Goal: Task Accomplishment & Management: Use online tool/utility

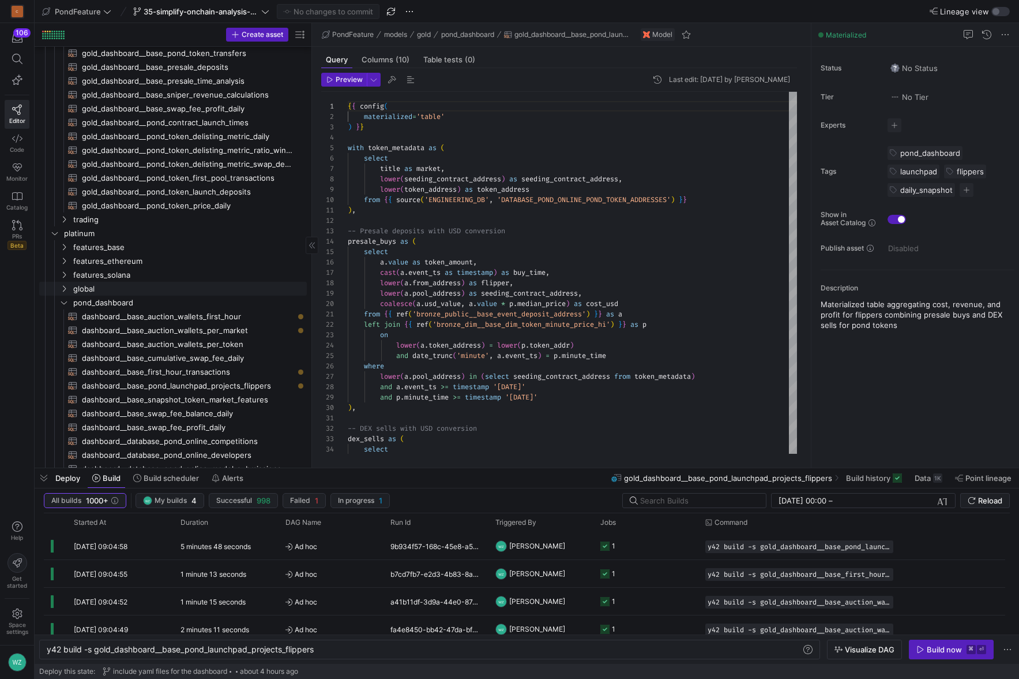
scroll to position [365, 0]
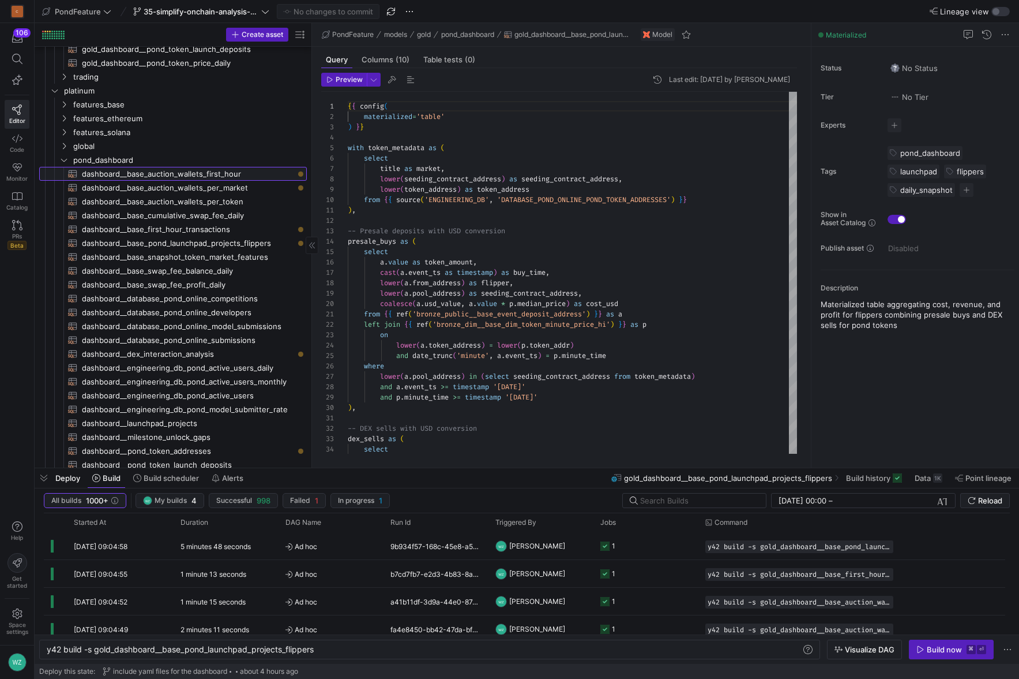
click at [155, 171] on span "dashboard__base_auction_wallets_first_hour​​​​​​​​​​" at bounding box center [188, 173] width 212 height 13
type textarea "{{ config( materialized='view' ) }} select pool_address, market, first_hour_wal…"
type textarea "y42 build -s dashboard__base_auction_wallets_first_hour"
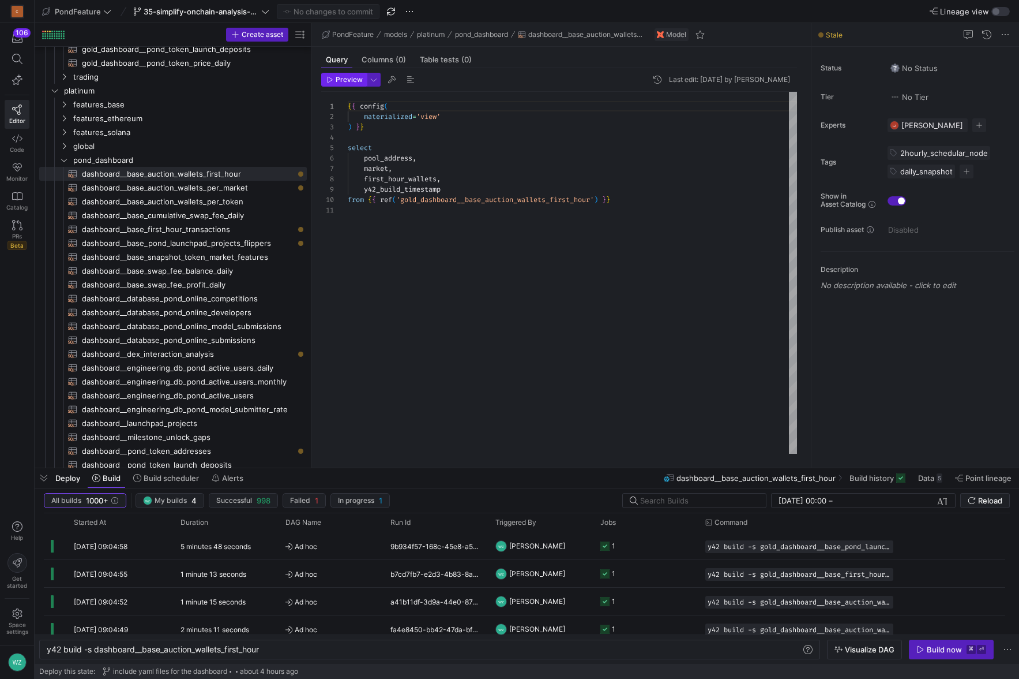
click at [345, 79] on span "Preview" at bounding box center [349, 80] width 27 height 8
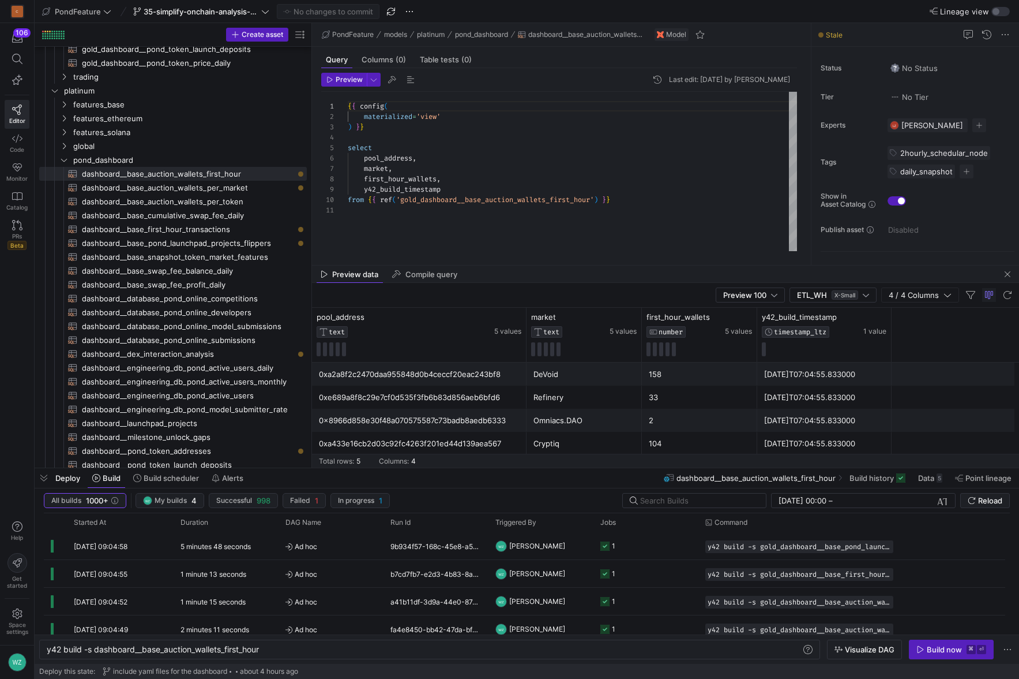
scroll to position [10, 0]
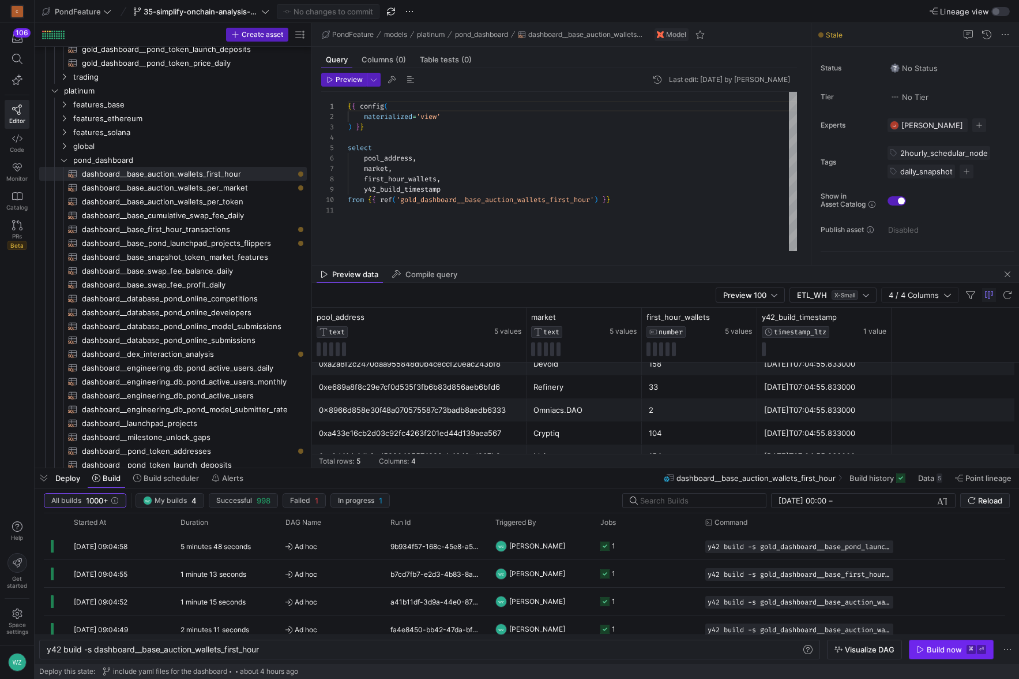
click at [968, 653] on kbd "⌘" at bounding box center [971, 648] width 9 height 9
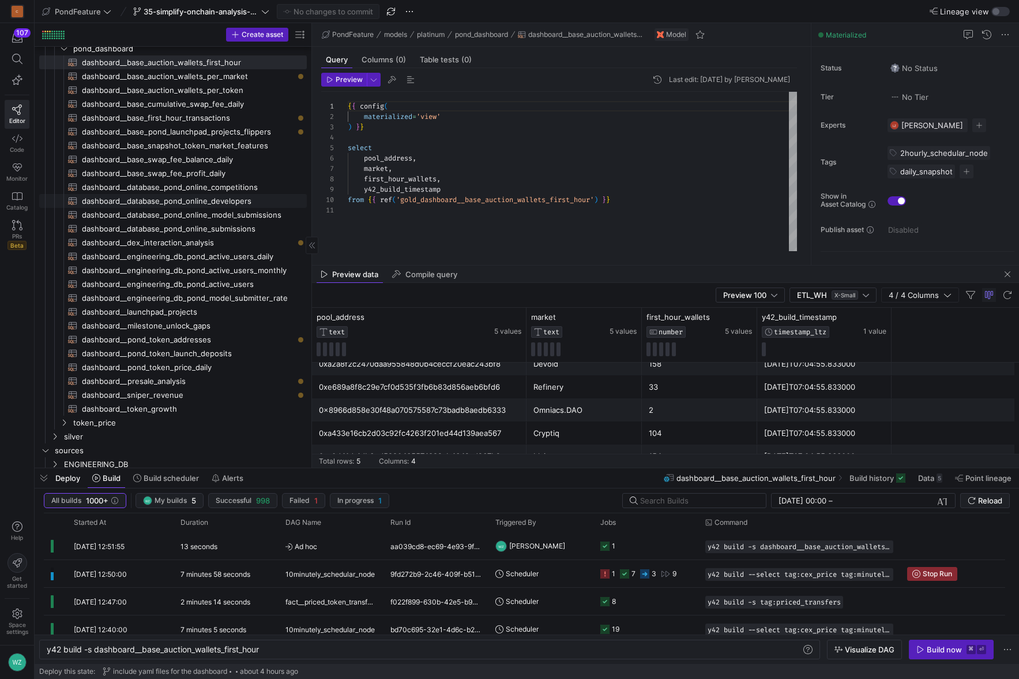
scroll to position [424, 0]
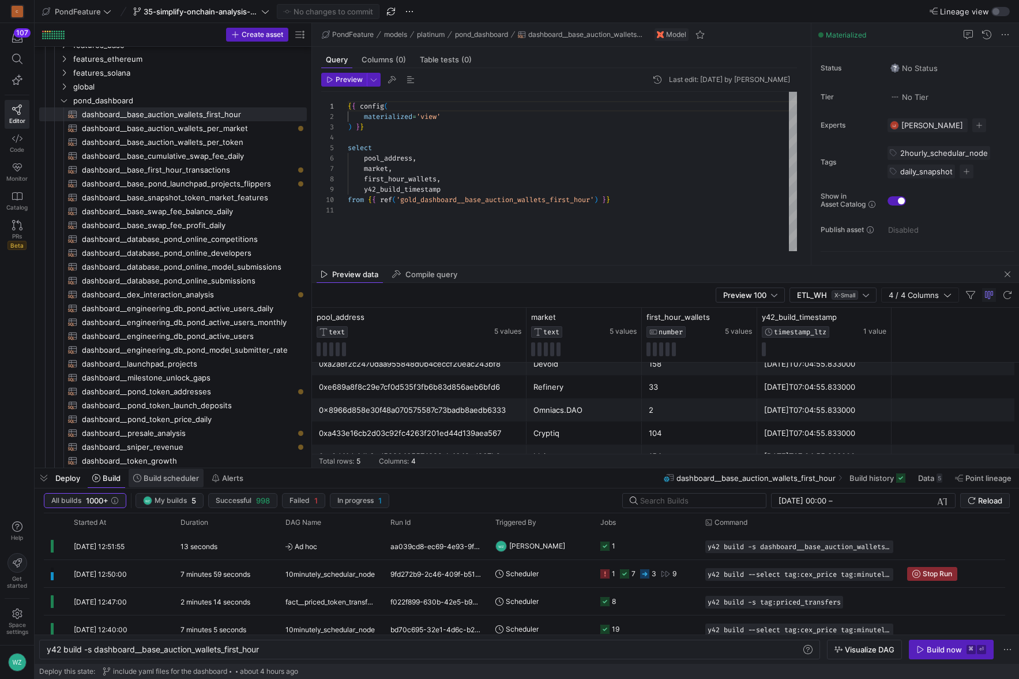
click at [152, 482] on span "Build scheduler" at bounding box center [171, 477] width 55 height 9
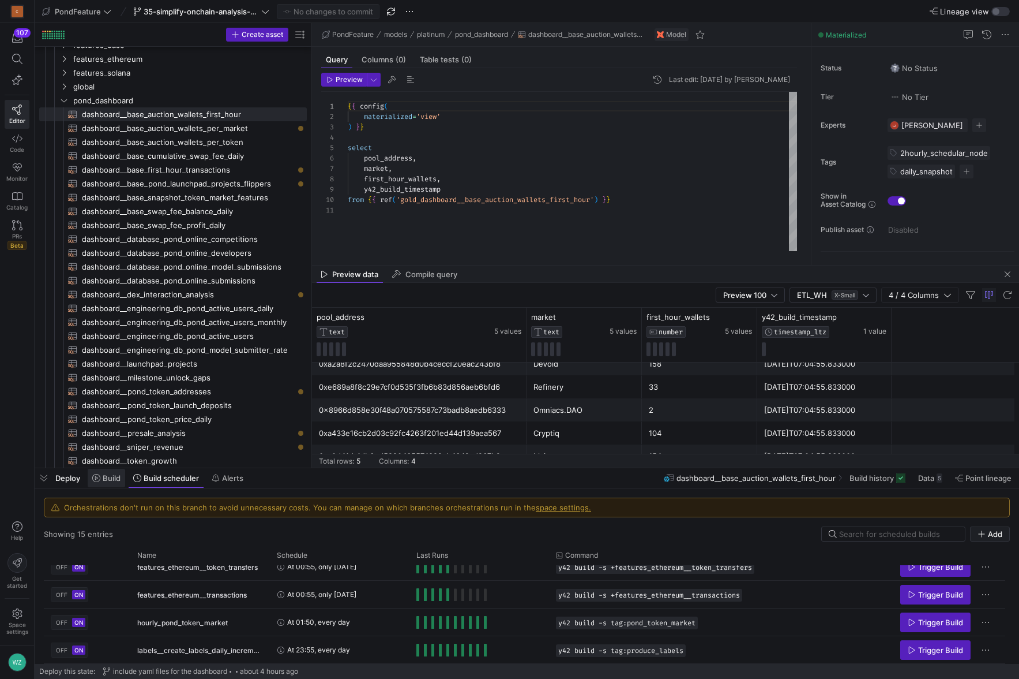
click at [113, 474] on span "Build" at bounding box center [112, 477] width 18 height 9
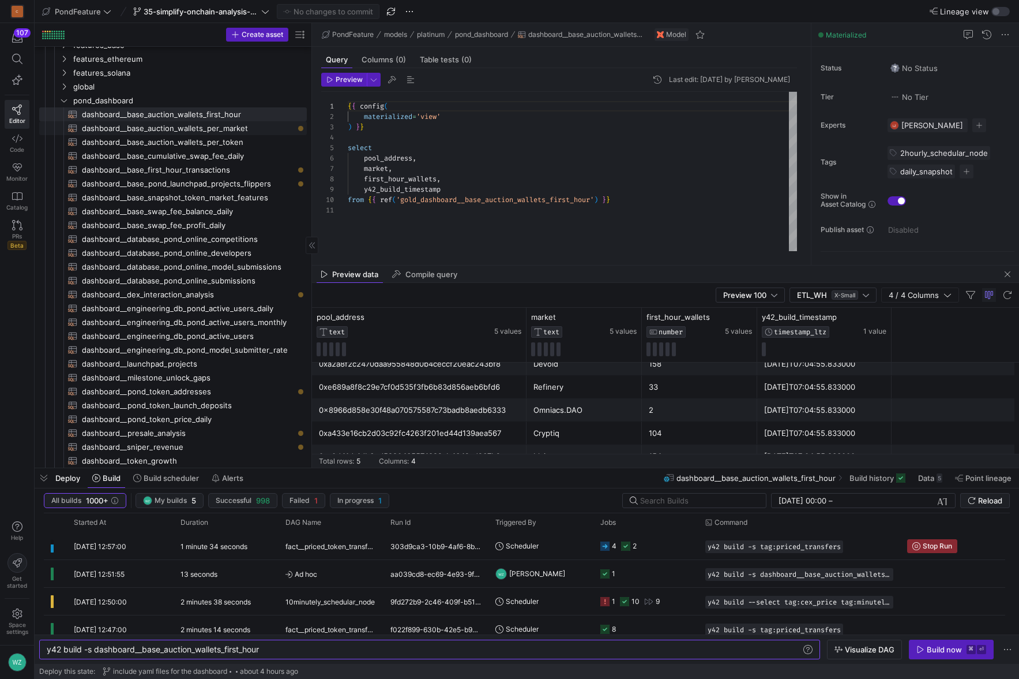
click at [202, 130] on span "dashboard__base_auction_wallets_per_market​​​​​​​​​​" at bounding box center [188, 128] width 212 height 13
type textarea "{{ config( materialized='view' ) }} select transaction_to, market, wallets, y42…"
type textarea "y42 build -s dashboard__base_auction_wallets_per_market"
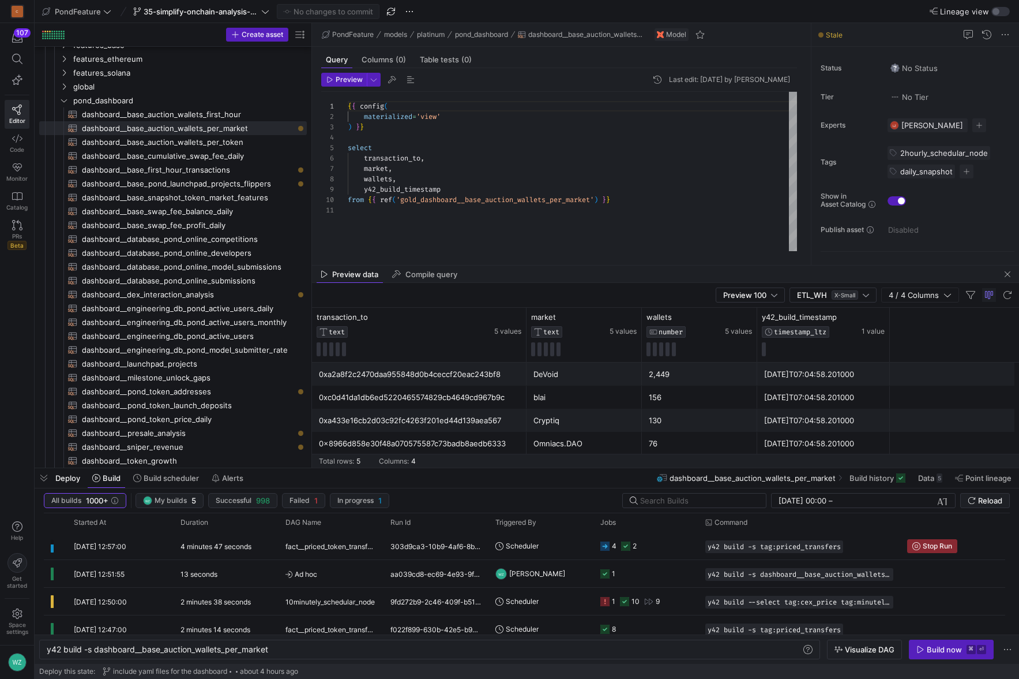
click at [554, 231] on div "{ { config ( materialized = 'view' ) } } select transaction_to , market , walle…" at bounding box center [572, 171] width 449 height 159
click at [969, 651] on kbd "⌘" at bounding box center [971, 648] width 9 height 9
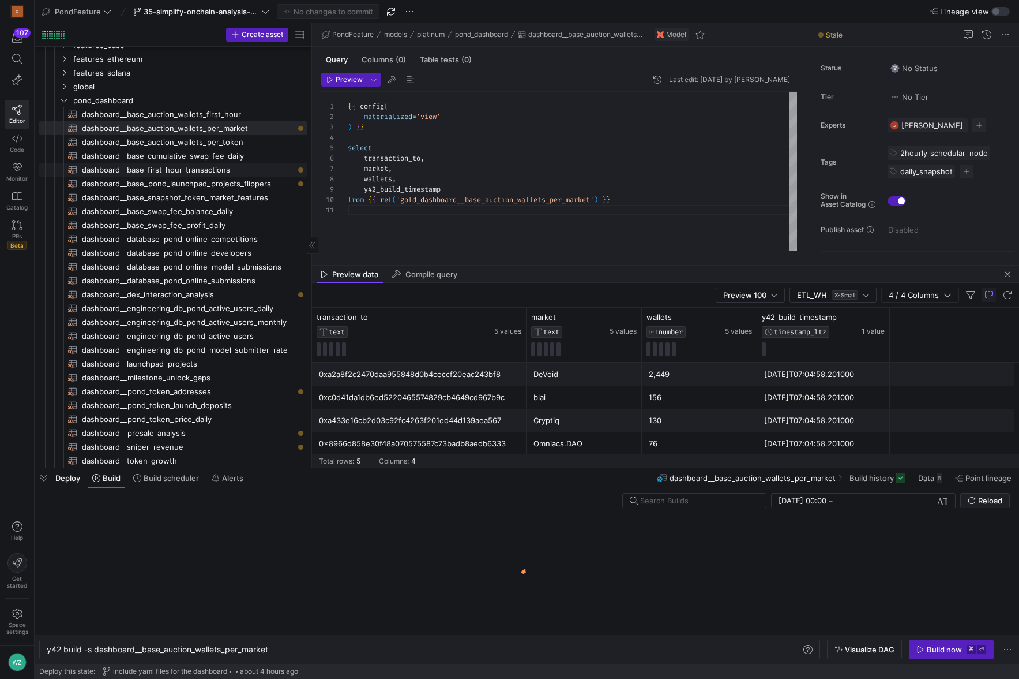
click at [252, 165] on span "dashboard__base_first_hour_transactions​​​​​​​​​​" at bounding box center [188, 169] width 212 height 13
type textarea "{{ config( materialized='view' ) }} select from_address, pool_address, datetime…"
type textarea "y42 build -s dashboard__base_first_hour_transactions"
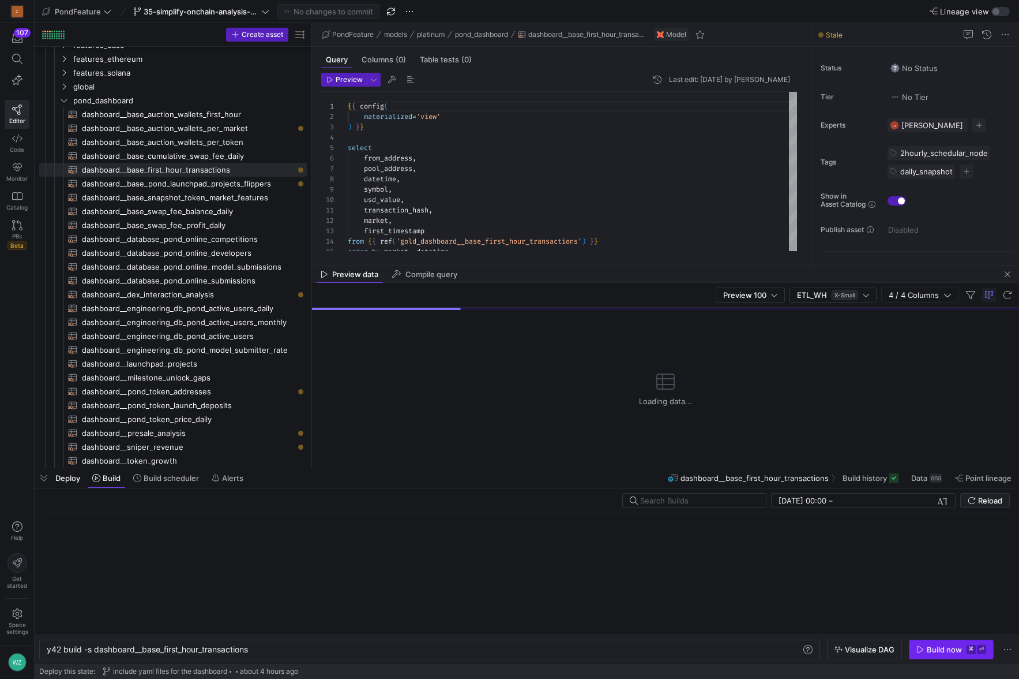
click at [974, 651] on kbd "⌘" at bounding box center [971, 648] width 9 height 9
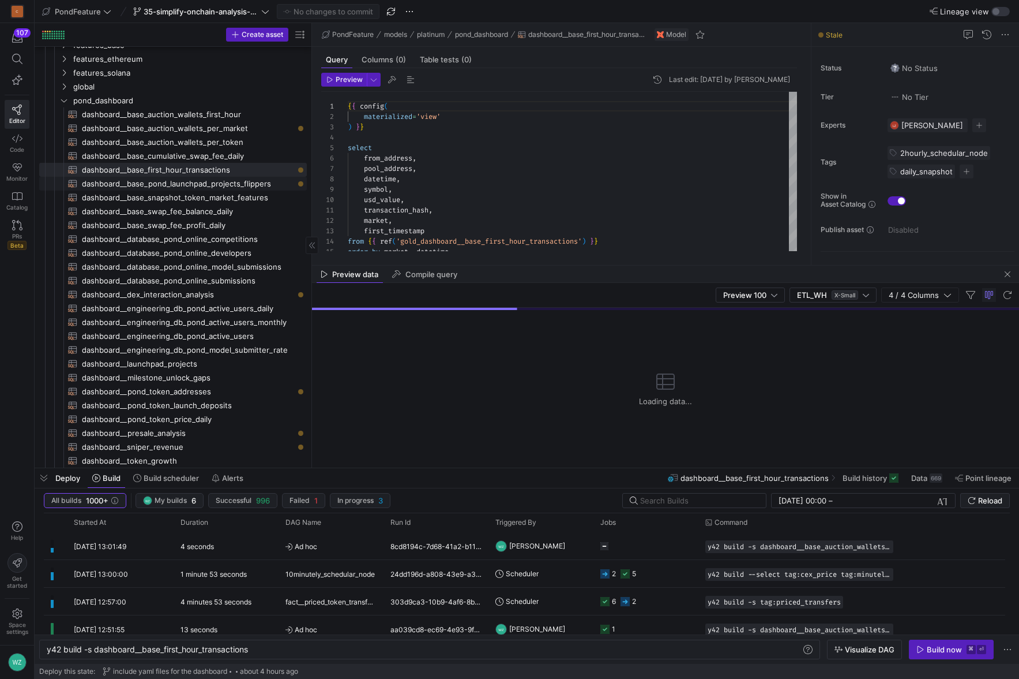
click at [272, 184] on span "dashboard__base_pond_launchpad_projects_flippers​​​​​​​​​​" at bounding box center [188, 183] width 212 height 13
type textarea "{{ config( materialized='view' ) }} select flipper, seeding_contract_address, t…"
type textarea "y42 build -s dashboard__base_pond_launchpad_projects_flippers"
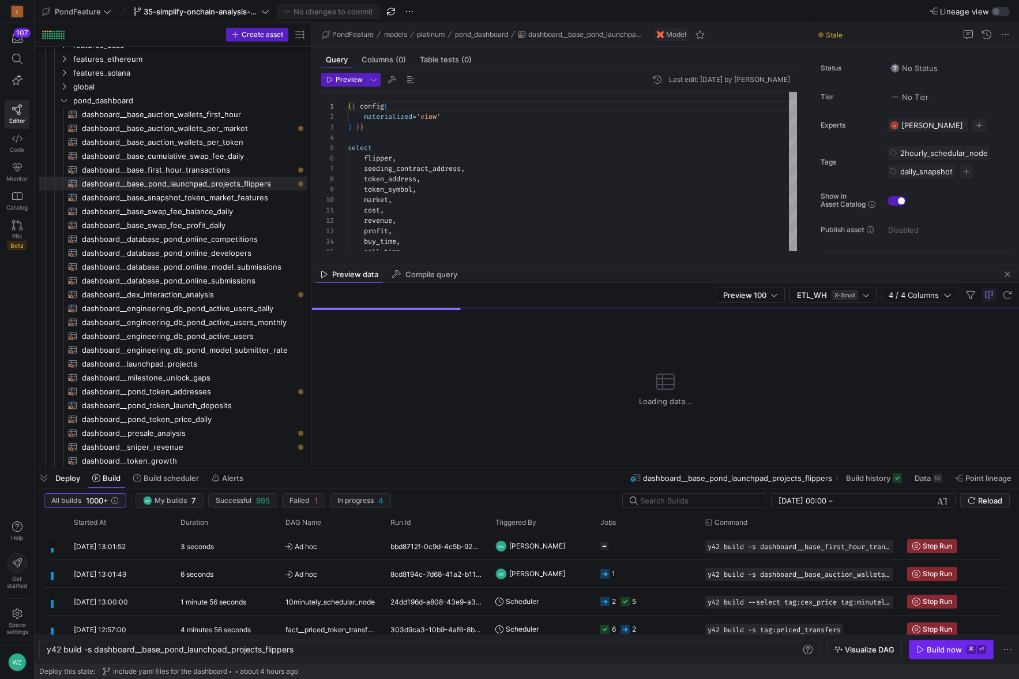
click at [950, 646] on div "Build now" at bounding box center [944, 648] width 35 height 9
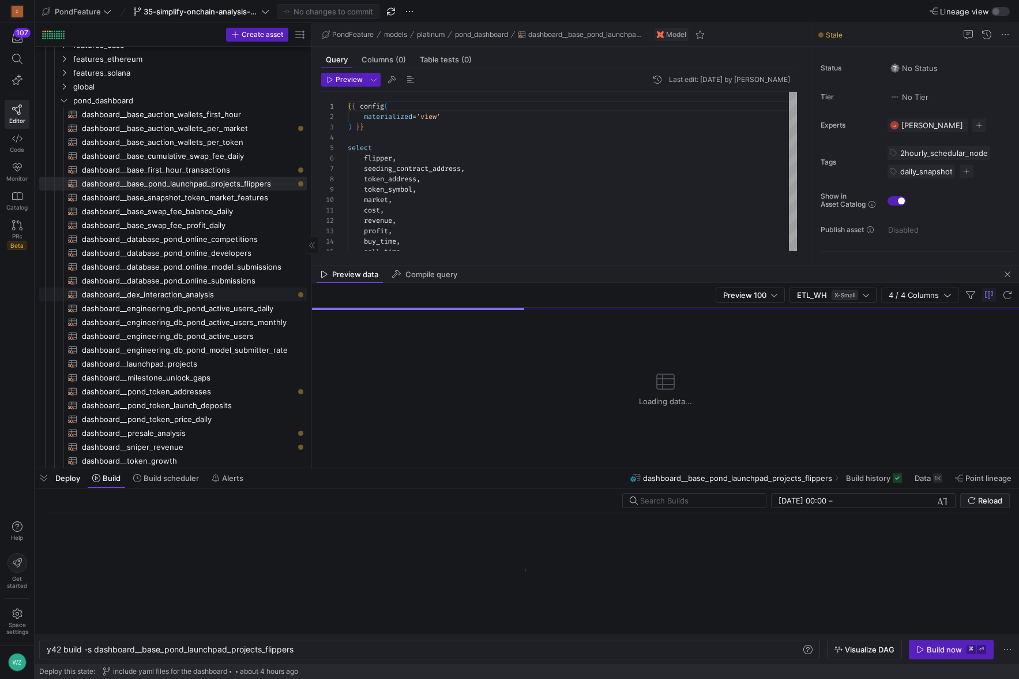
click at [175, 291] on span "dashboard__dex_interaction_analysis​​​​​​​​​​" at bounding box center [188, 294] width 212 height 13
type textarea "{{ config( materialized='view' ) }} with binned as ( -- first_minute select wal…"
type textarea "y42 build -s dashboard__dex_interaction_analysis"
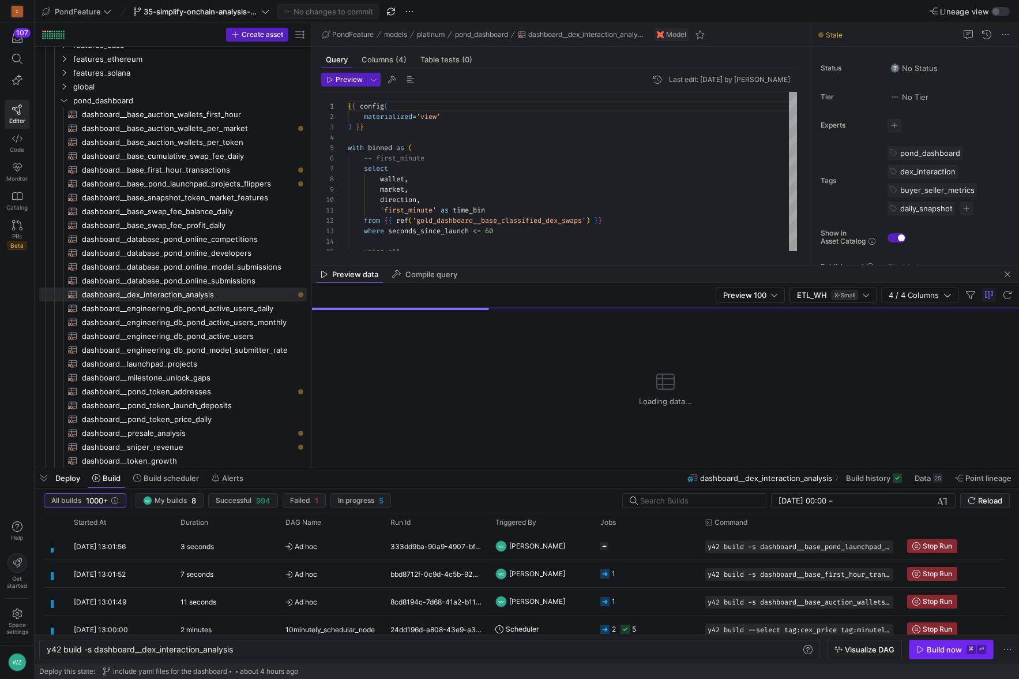
click at [956, 655] on span "button" at bounding box center [952, 649] width 84 height 18
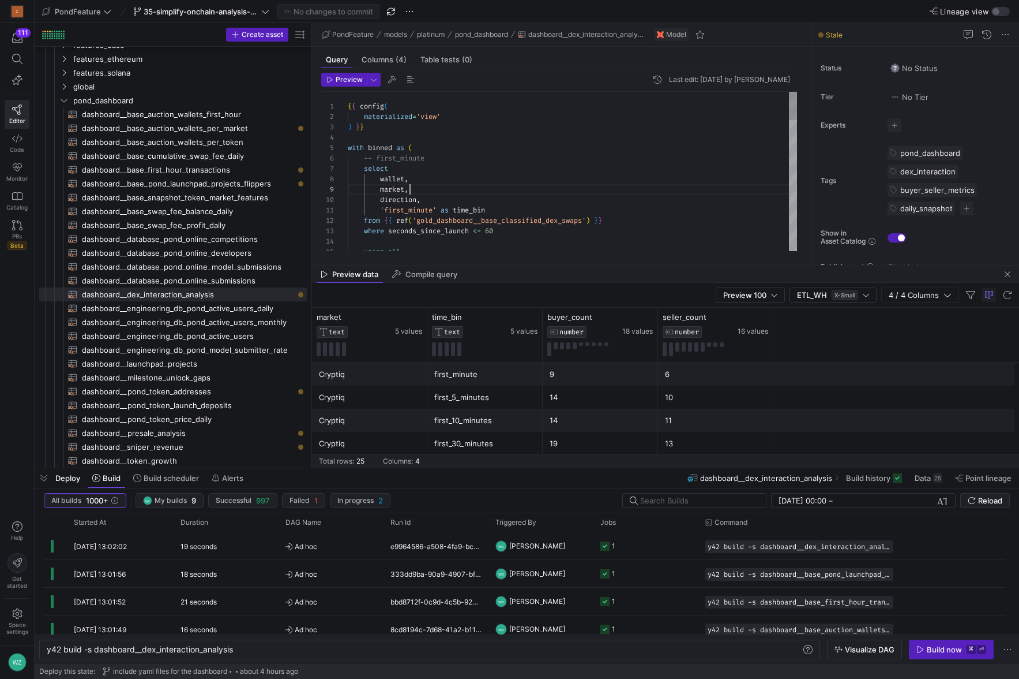
click at [471, 188] on div "{ { config ( materialized = 'view' ) } } with binned as ( -- first_minute selec…" at bounding box center [572, 538] width 449 height 892
click at [227, 389] on span "dashboard__pond_token_addresses​​​​​​​​​​" at bounding box center [188, 391] width 212 height 13
type textarea "{{ config( materialized='view' ) }} -- Explicit columns from ENGINEERING_DB.DAT…"
type textarea "y42 build -s dashboard__pond_token_addresses"
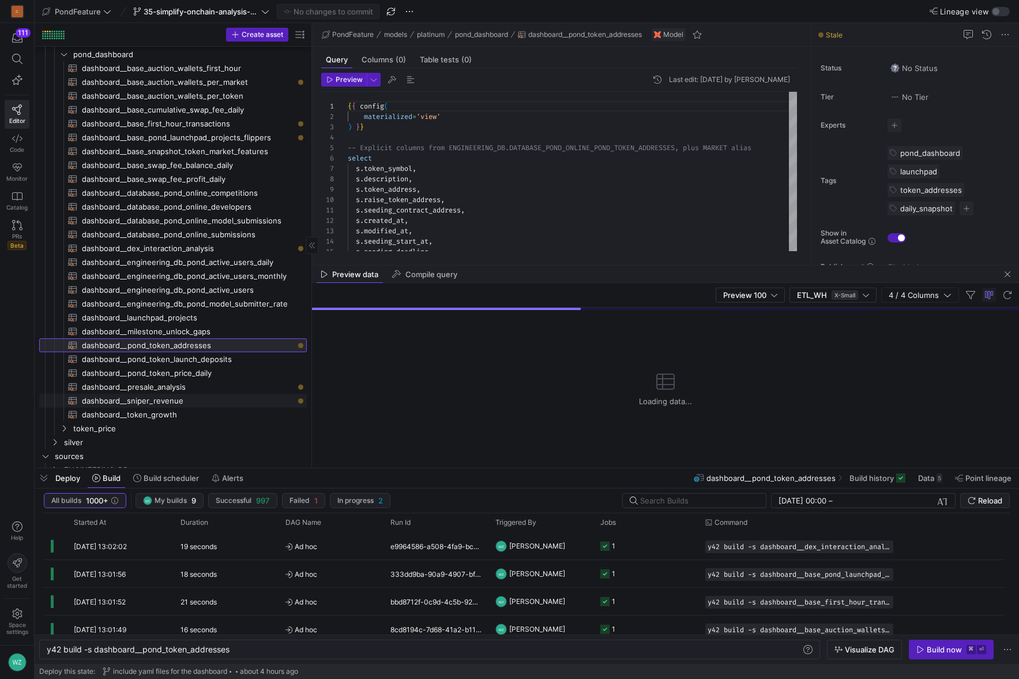
scroll to position [496, 0]
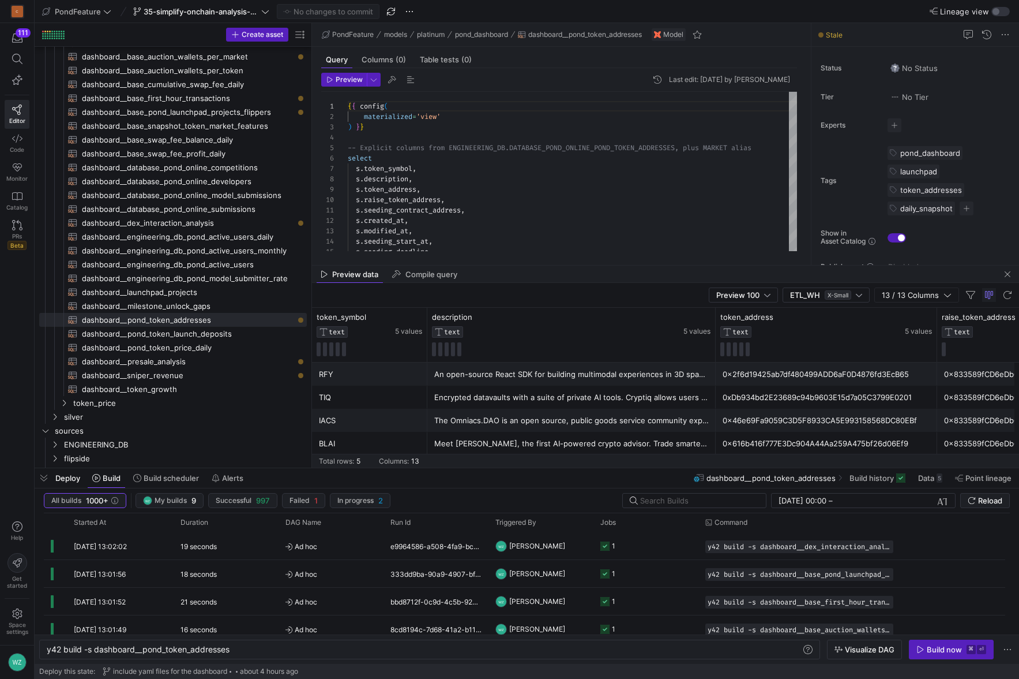
click at [939, 660] on y42-orchestration-inline-build "y42 build -s dashboard__pond_token_addresses y42 build -s dashboard__pond_token…" at bounding box center [527, 648] width 985 height 29
click at [950, 651] on div "Build now" at bounding box center [944, 648] width 35 height 9
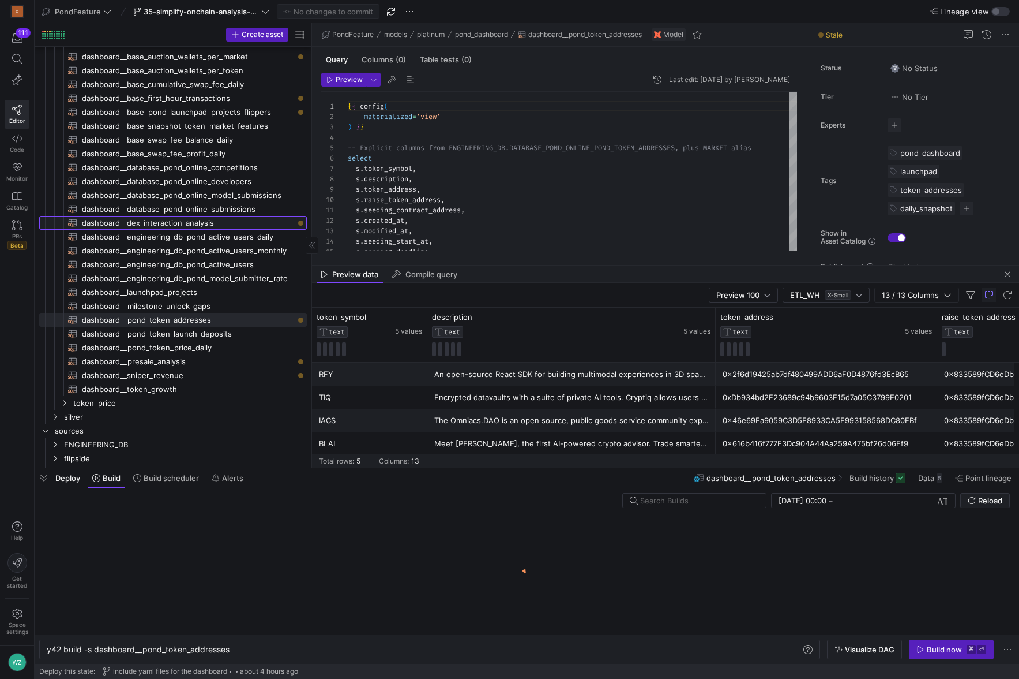
click at [238, 220] on span "dashboard__dex_interaction_analysis​​​​​​​​​​" at bounding box center [188, 222] width 212 height 13
type textarea "{{ config( materialized='view' ) }} with binned as ( -- first_minute select wal…"
type textarea "y42 build -s dashboard__dex_interaction_analysis"
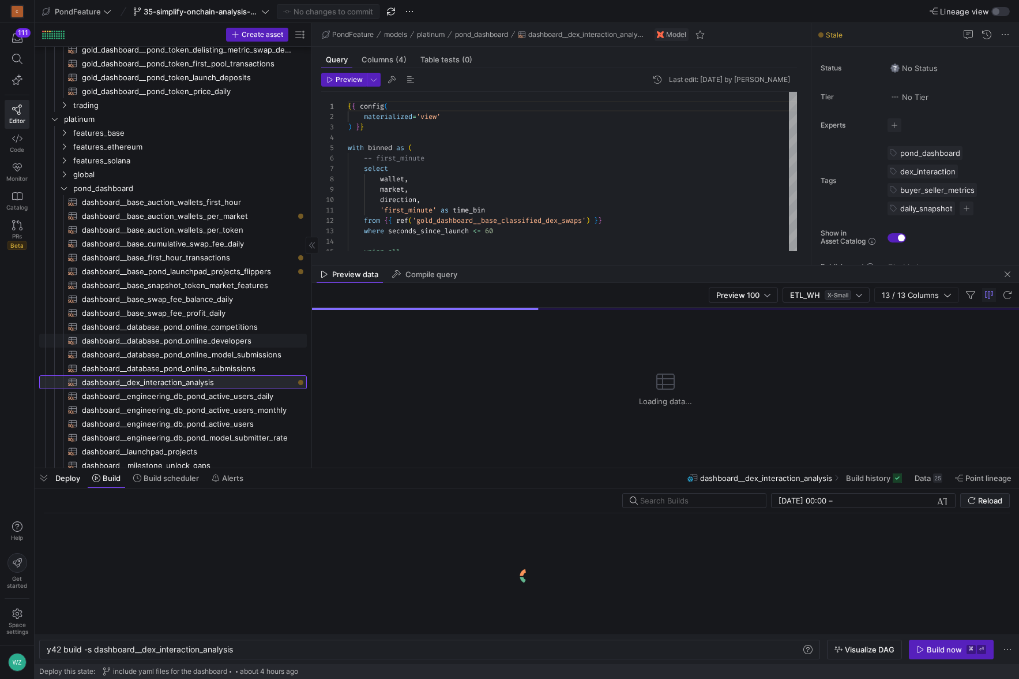
scroll to position [492, 0]
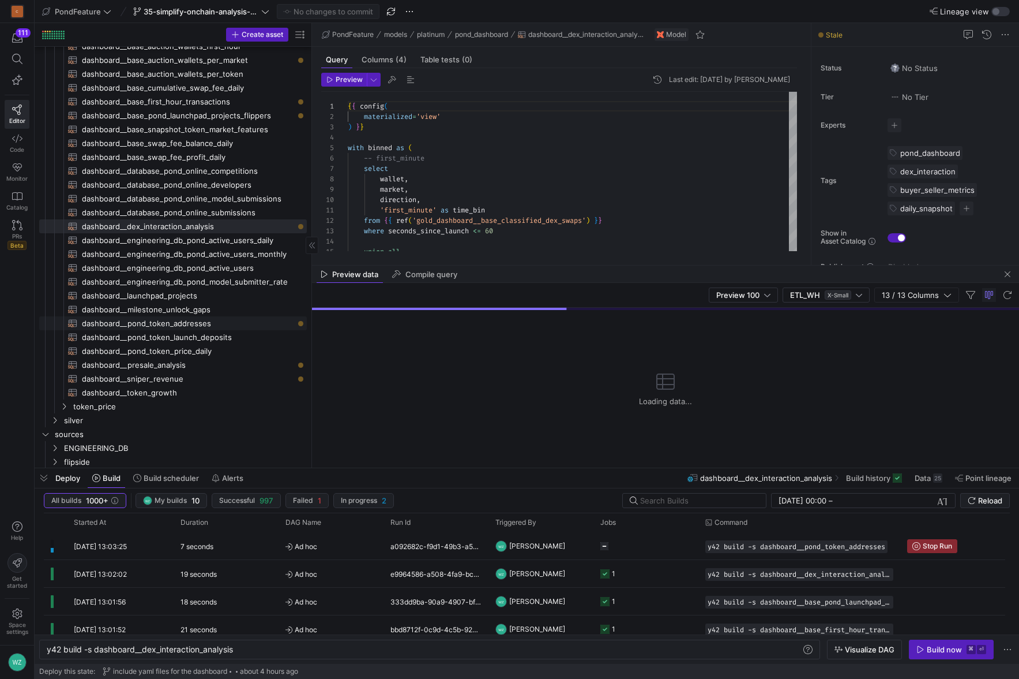
click at [205, 323] on span "dashboard__pond_token_addresses​​​​​​​​​​" at bounding box center [188, 323] width 212 height 13
type textarea "{{ config( materialized='view' ) }} -- Explicit columns from ENGINEERING_DB.DAT…"
type textarea "y42 build -s dashboard__pond_token_addresses"
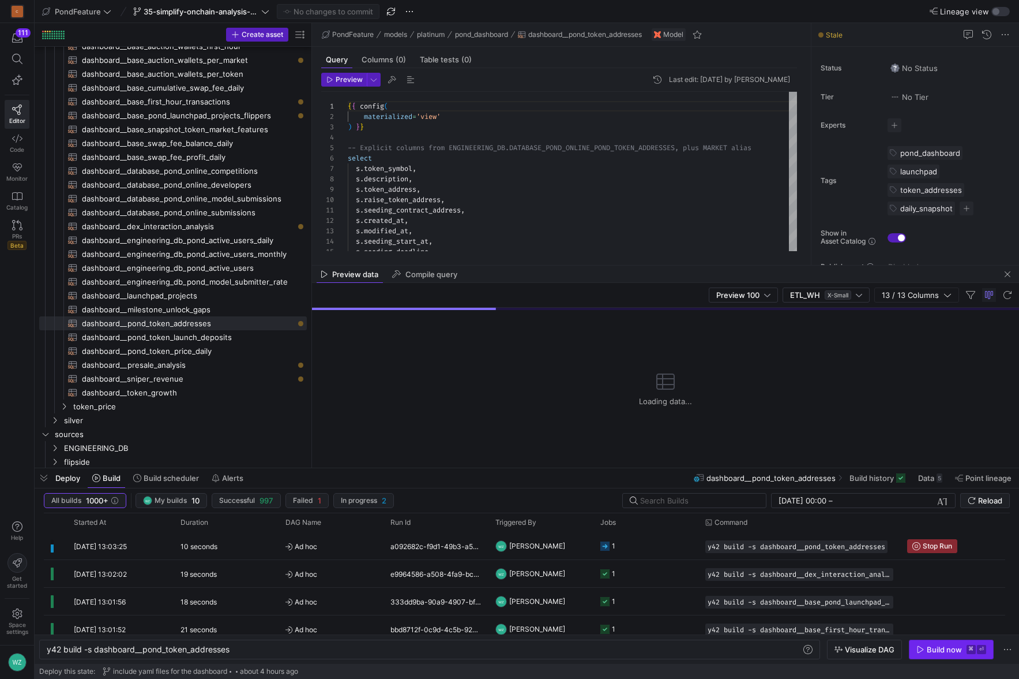
click at [934, 656] on span "button" at bounding box center [952, 649] width 84 height 18
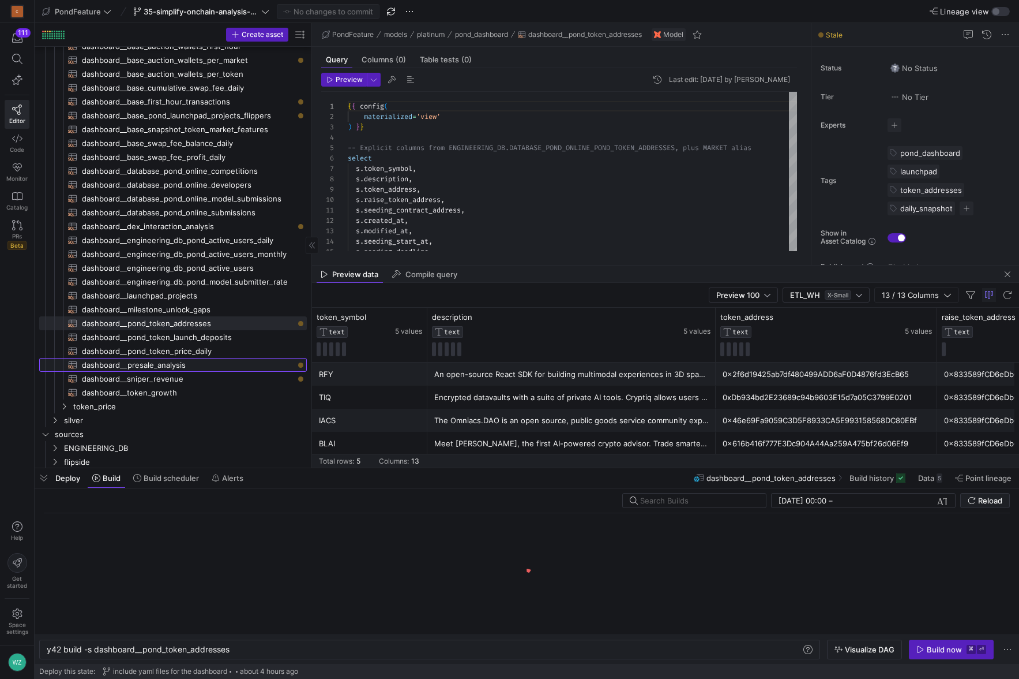
click at [189, 365] on span "dashboard__presale_analysis​​​​​​​​​​" at bounding box center [188, 364] width 212 height 13
type textarea "{{ config( materialized='view' ) }} with binned as ( -- first_minute select see…"
type textarea "y42 build -s dashboard__presale_analysis"
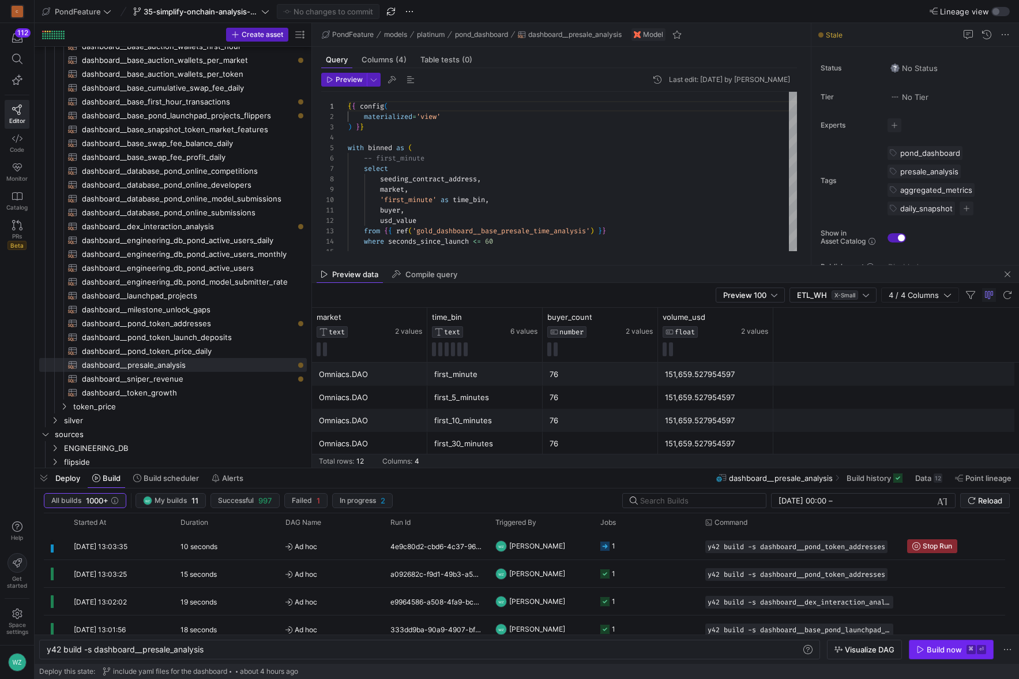
click at [930, 648] on div "Build now" at bounding box center [944, 648] width 35 height 9
click at [943, 653] on span "button" at bounding box center [952, 649] width 84 height 18
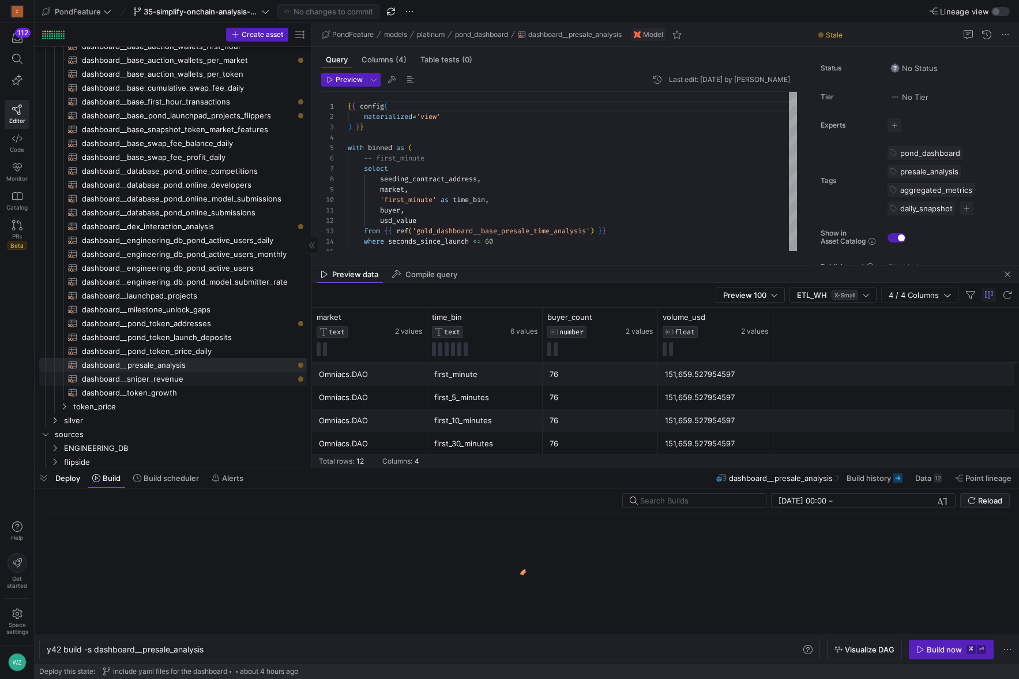
click at [235, 379] on span "dashboard__sniper_revenue​​​​​​​​​​" at bounding box center [188, 378] width 212 height 13
type textarea "{{ config( materialized='view' ) }} select sniper, token_address as pool_addres…"
type textarea "y42 build -s dashboard__sniper_revenue"
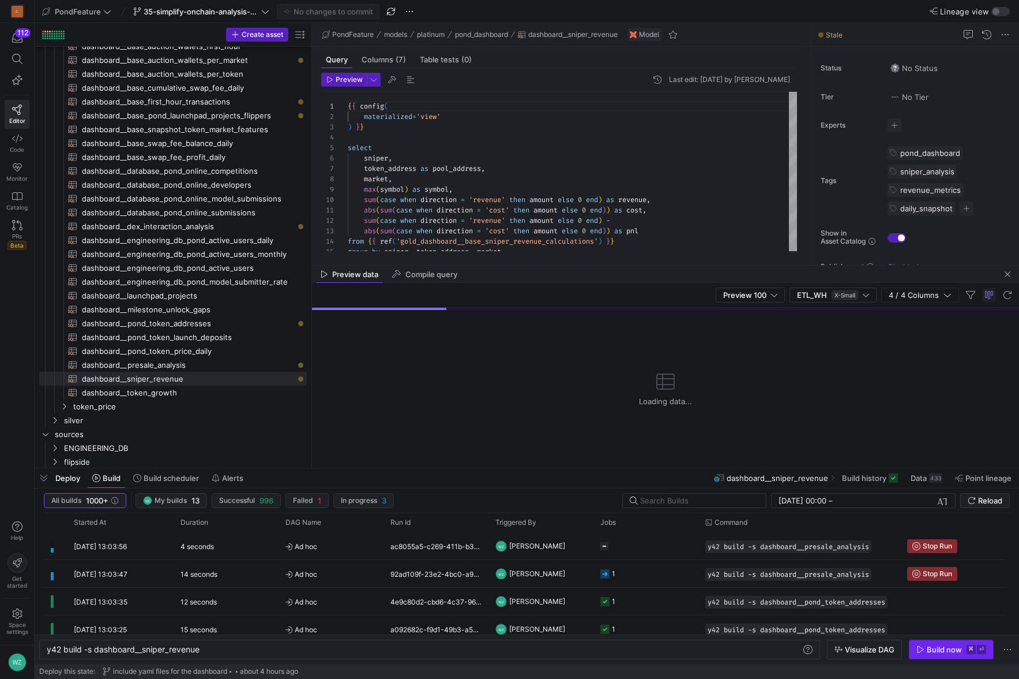
click at [930, 648] on div "Build now" at bounding box center [944, 648] width 35 height 9
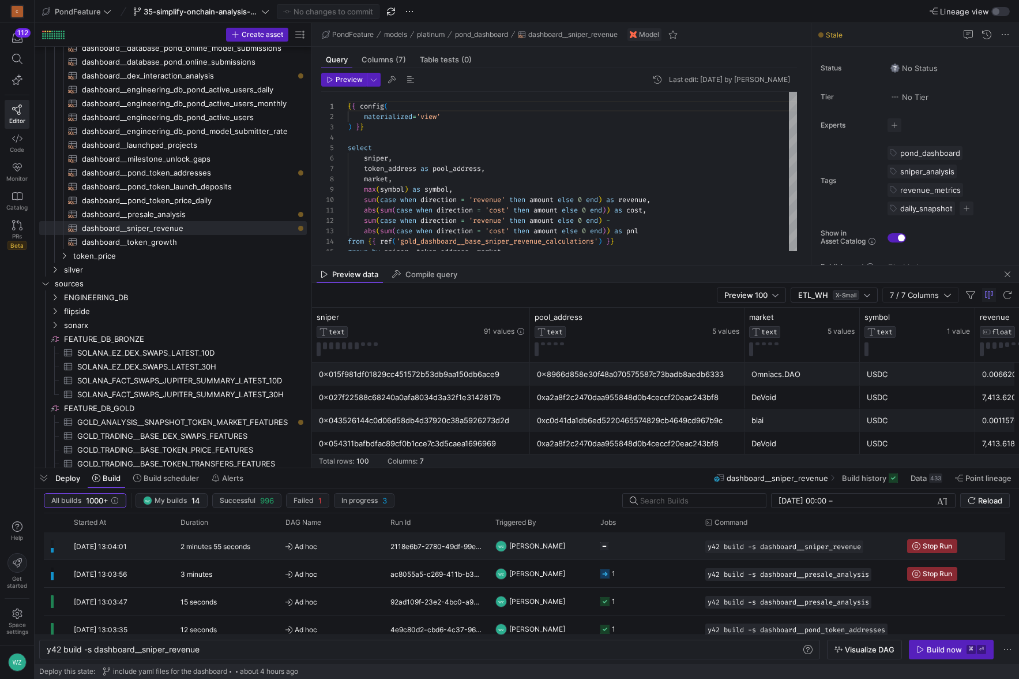
click at [339, 543] on span "Ad hoc" at bounding box center [331, 546] width 91 height 27
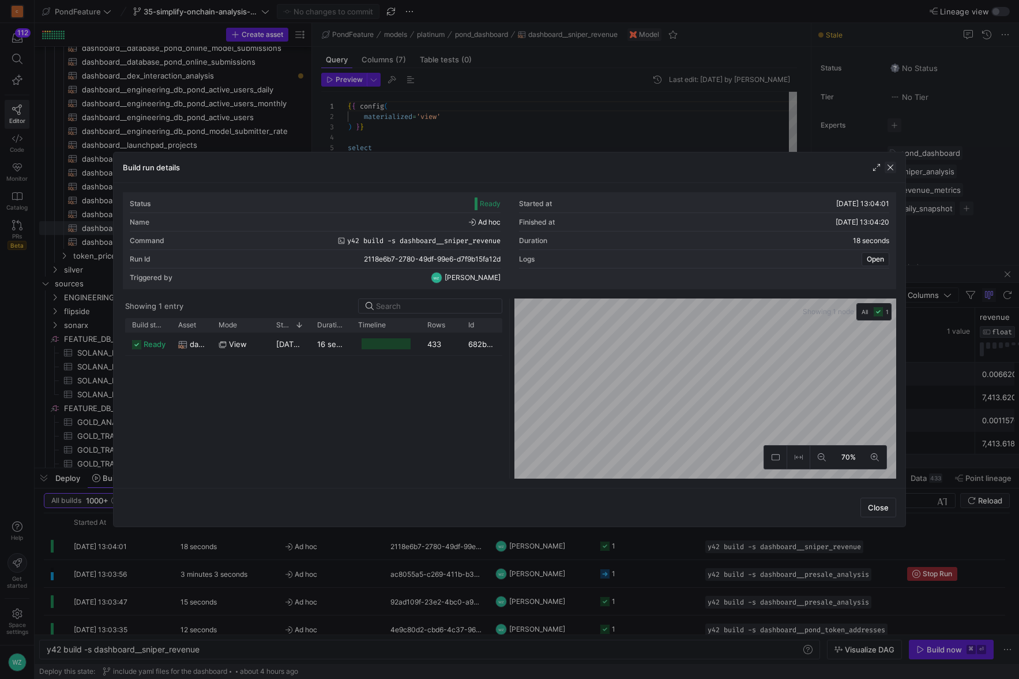
click at [891, 170] on span "button" at bounding box center [891, 168] width 12 height 12
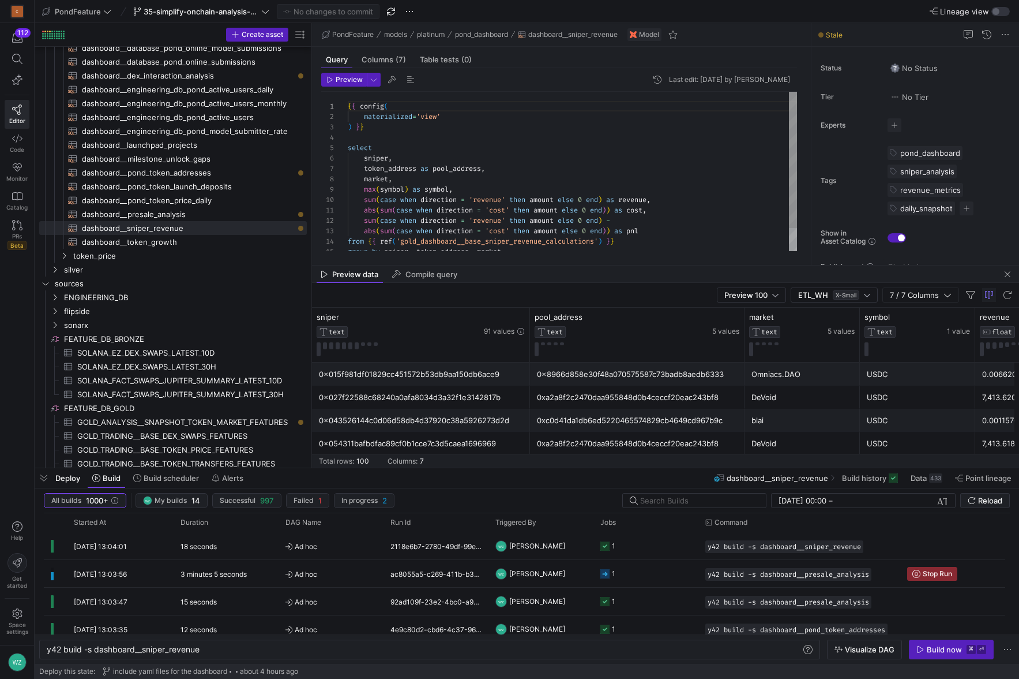
scroll to position [62, 141]
click at [488, 171] on div "{ { config ( materialized = 'view' ) } } select sniper , token_address as pool_…" at bounding box center [572, 185] width 449 height 186
click at [162, 215] on span "dashboard__presale_analysis​​​​​​​​​​" at bounding box center [188, 214] width 212 height 13
type textarea "{{ config( materialized='view' ) }} with binned as ( -- first_minute select see…"
type textarea "y42 build -s dashboard__presale_analysis"
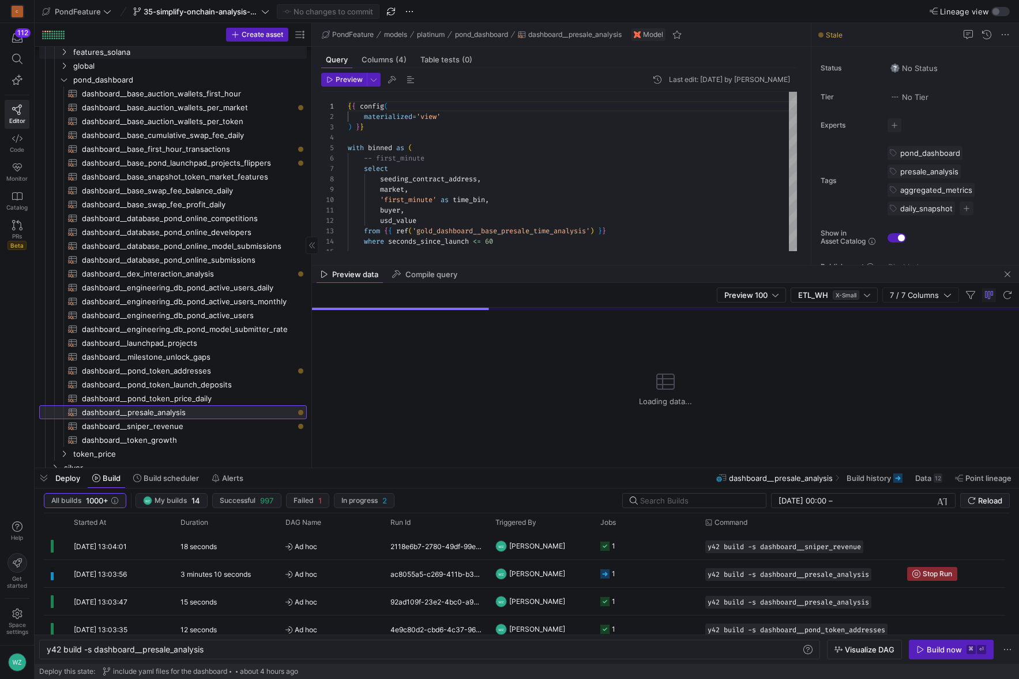
scroll to position [115, 0]
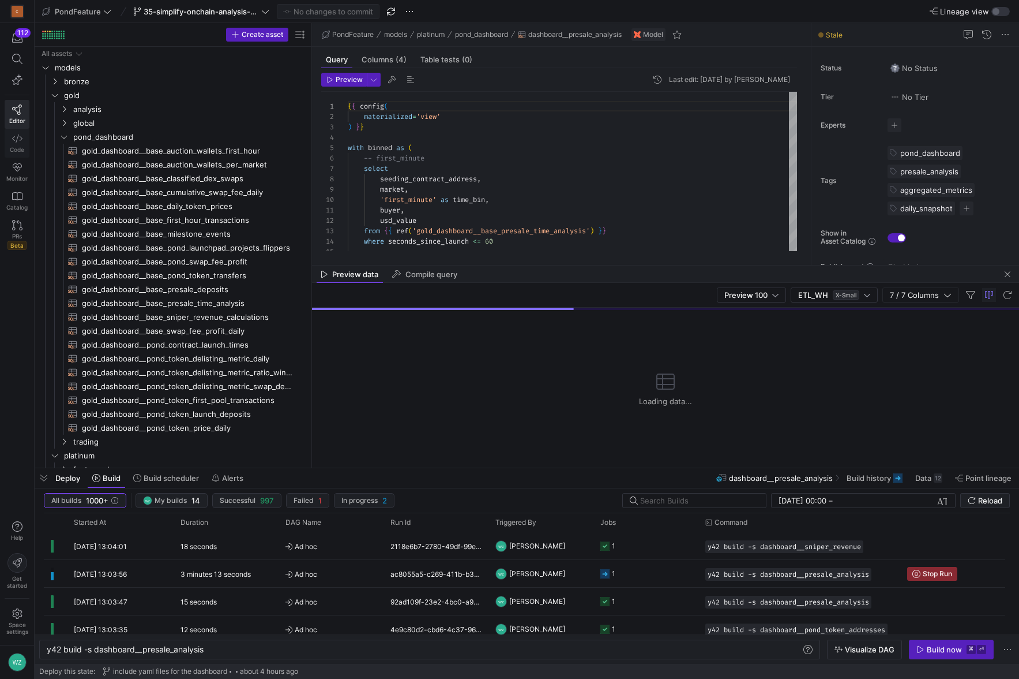
click at [18, 132] on link "Code" at bounding box center [17, 143] width 25 height 29
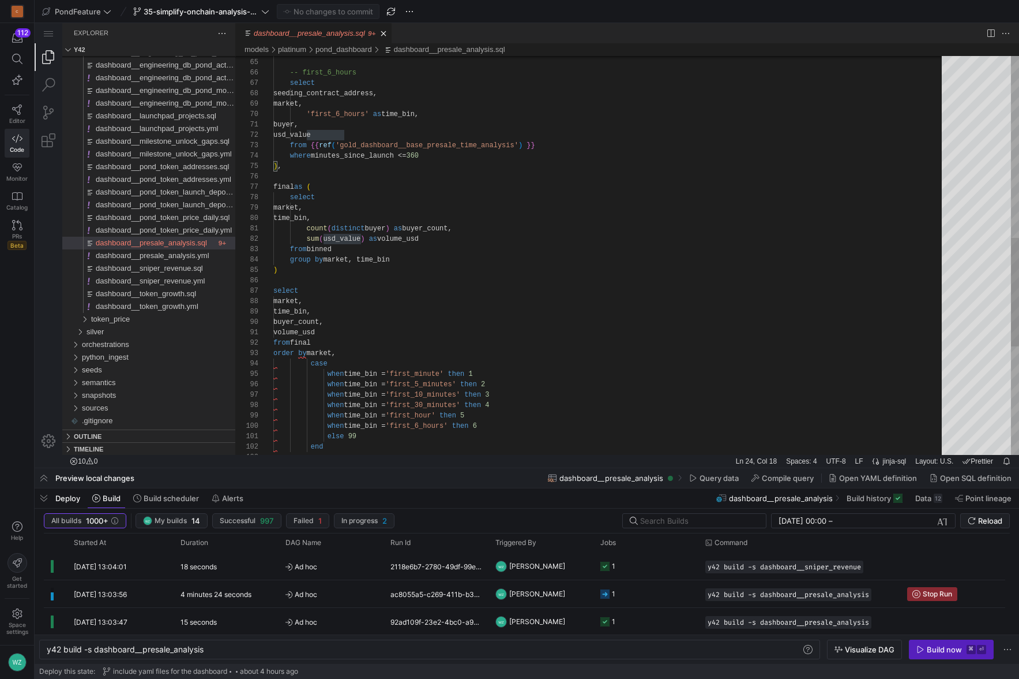
type textarea "volume_usd from final order by market, case when time_bin = 'first_minute' then…"
click at [597, 380] on div "end else 99 when time_bin = 'first_6_hours' then 6 when time_bin = 'first_hour'…" at bounding box center [611, 121] width 677 height 1458
click at [21, 107] on icon at bounding box center [17, 109] width 10 height 10
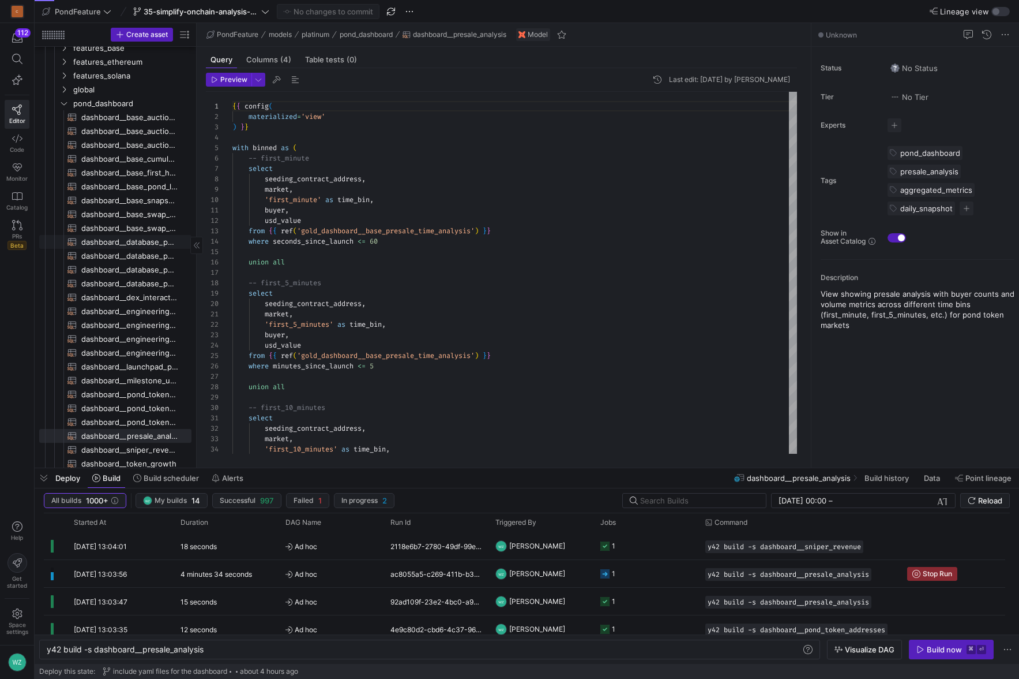
scroll to position [73, 0]
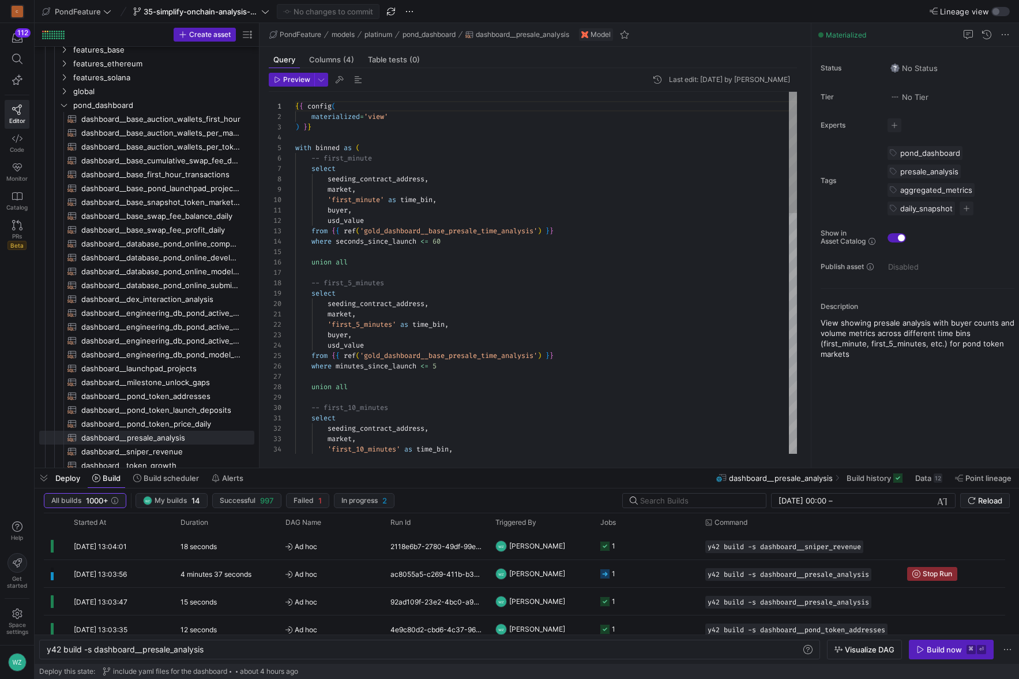
drag, startPoint x: 197, startPoint y: 205, endPoint x: 260, endPoint y: 205, distance: 62.9
click at [260, 205] on as-split "Create asset Drag here to set row groups Drag here to set column labels Group 1…" at bounding box center [527, 245] width 985 height 444
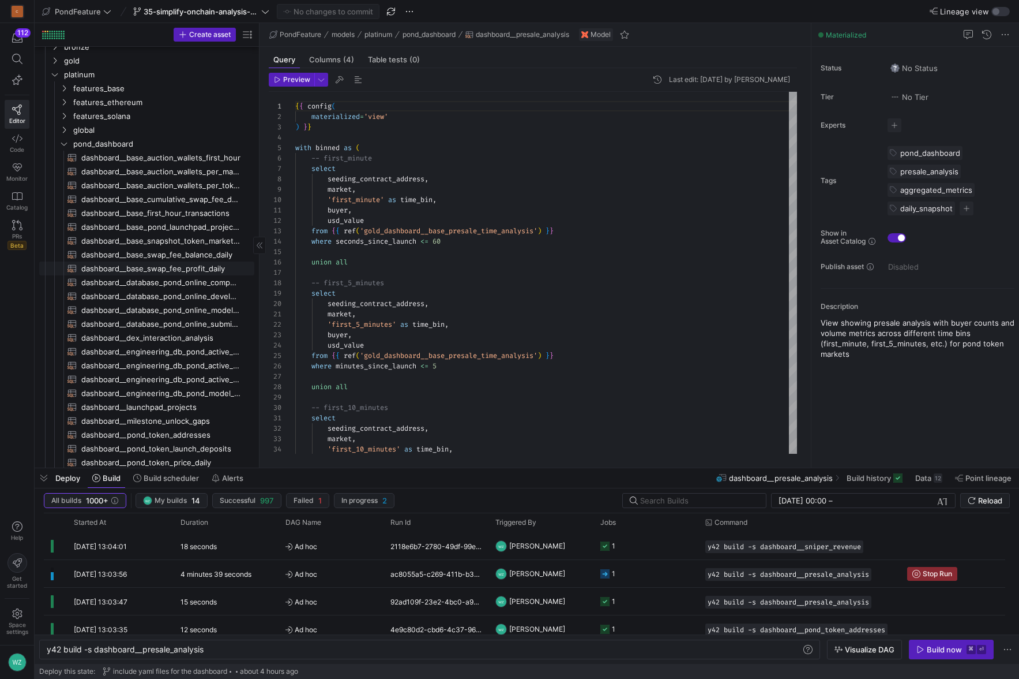
scroll to position [201, 0]
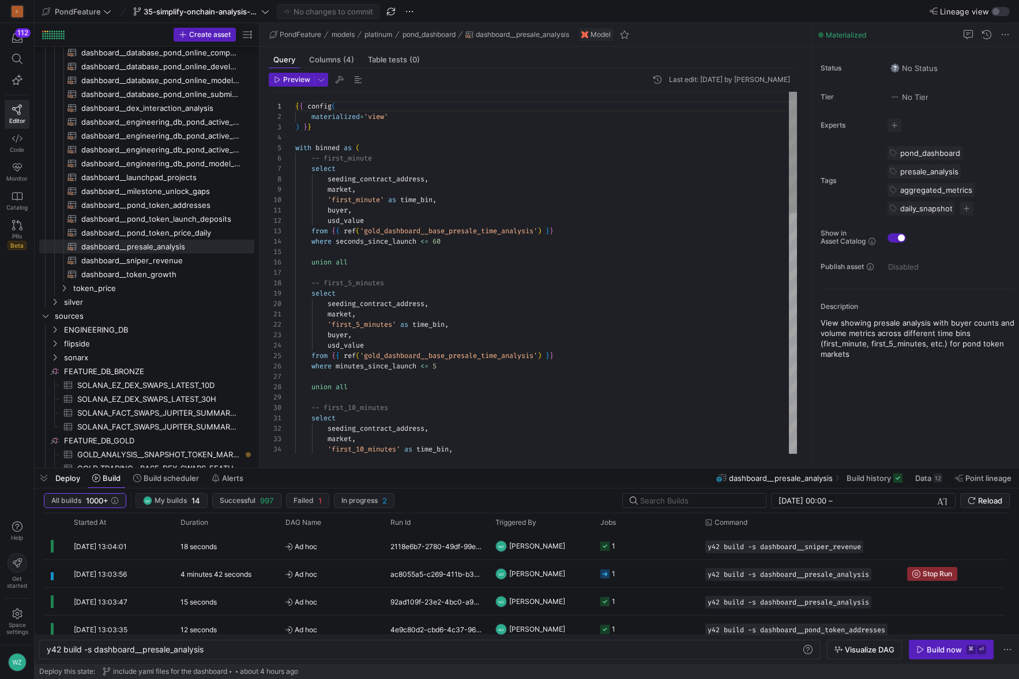
type textarea "buyer, usd_value from {{ ref('gold_dashboard__base_presale_time_analysis') }} w…"
click at [460, 292] on div "{ { config ( materialized = 'view' ) } } with binned as ( -- first_minute selec…" at bounding box center [546, 631] width 502 height 1079
click at [139, 261] on span "dashboard__sniper_revenue​​​​​​​​​​" at bounding box center [161, 260] width 160 height 13
type textarea "y42 build -s dashboard__sniper_revenue"
type textarea "{{ config( materialized='view' ) }} select sniper, token_address as pool_addres…"
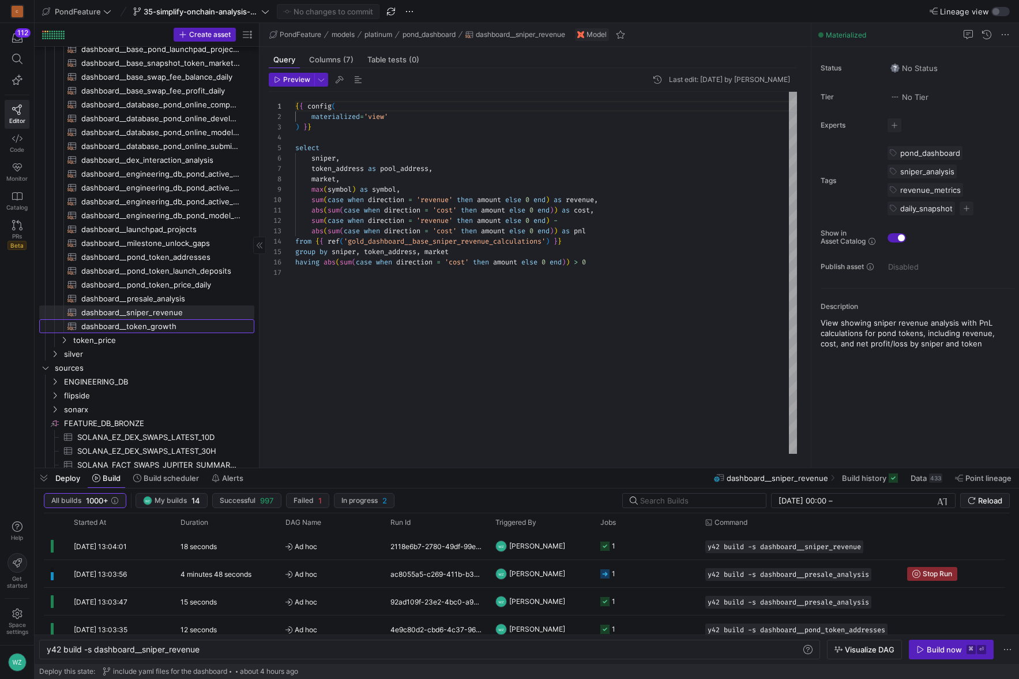
click at [142, 326] on span "dashboard__token_growth​​​​​​​​​​" at bounding box center [161, 326] width 160 height 13
type textarea "y42 build -s dashboard__token_growth"
type textarea "{{ config( materialized='view' ) }} with token_data as ( select lower(token_add…"
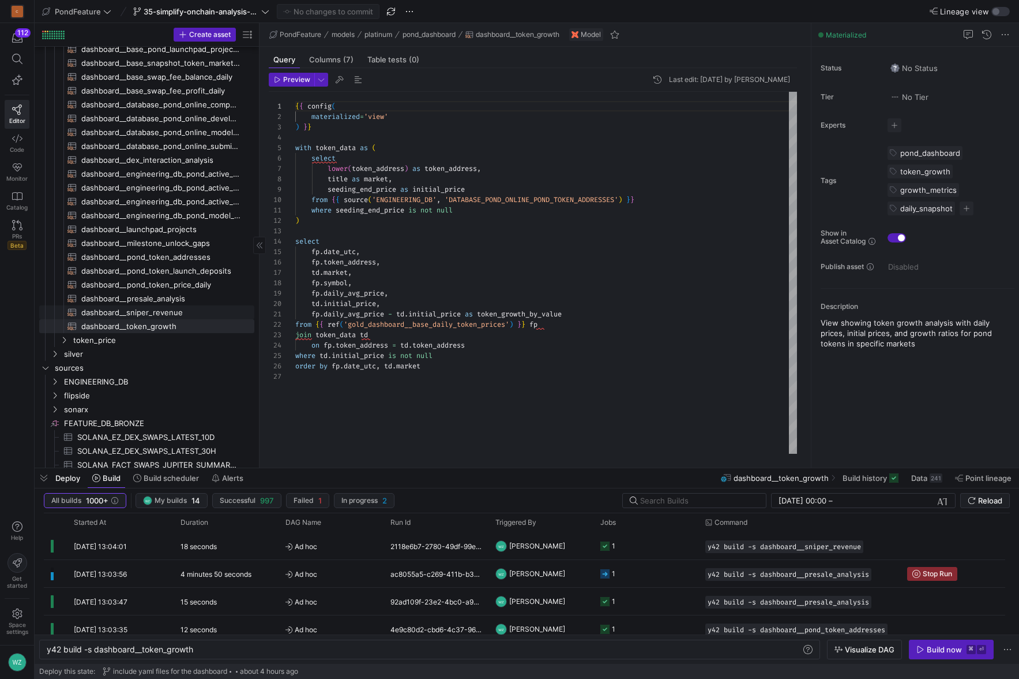
click at [151, 311] on span "dashboard__sniper_revenue​​​​​​​​​​" at bounding box center [161, 312] width 160 height 13
type textarea "y42 build -s dashboard__sniper_revenue"
type textarea "{{ config( materialized='view' ) }} select sniper, token_address as pool_addres…"
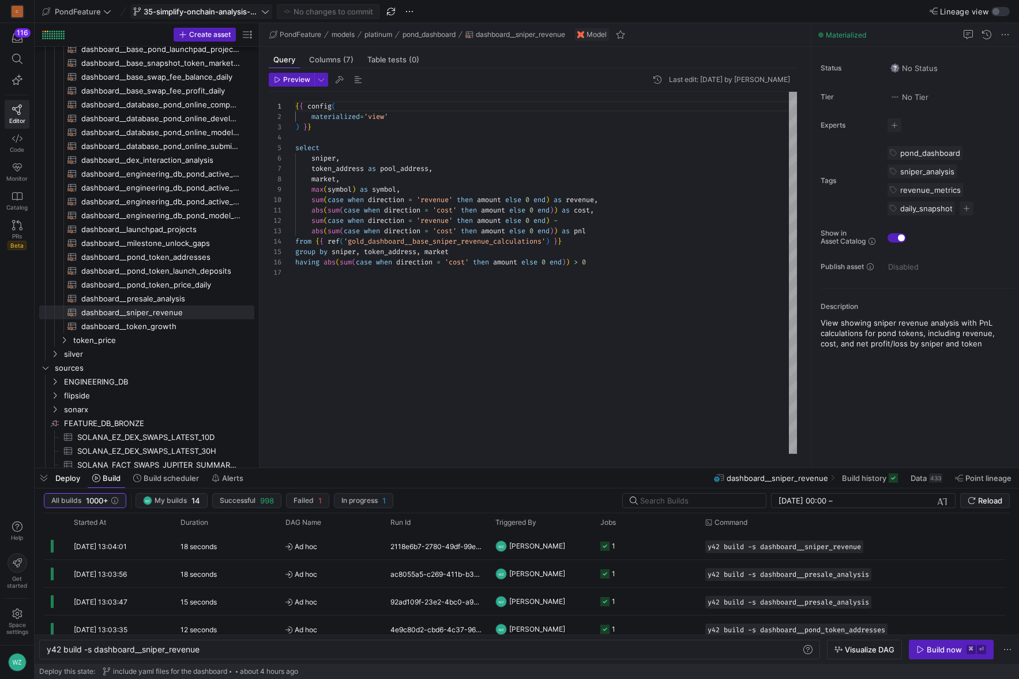
click at [196, 13] on span "35-simplify-onchain-analysis-dashboard-platinum-layer" at bounding box center [201, 11] width 115 height 9
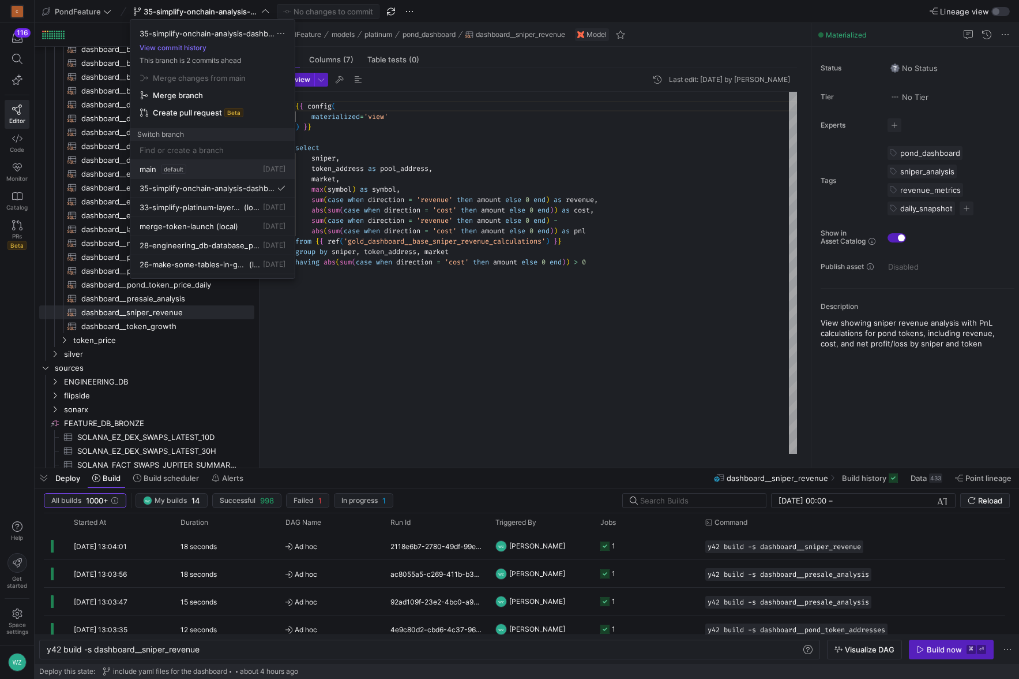
click at [190, 168] on div "main default [DATE]" at bounding box center [213, 168] width 146 height 9
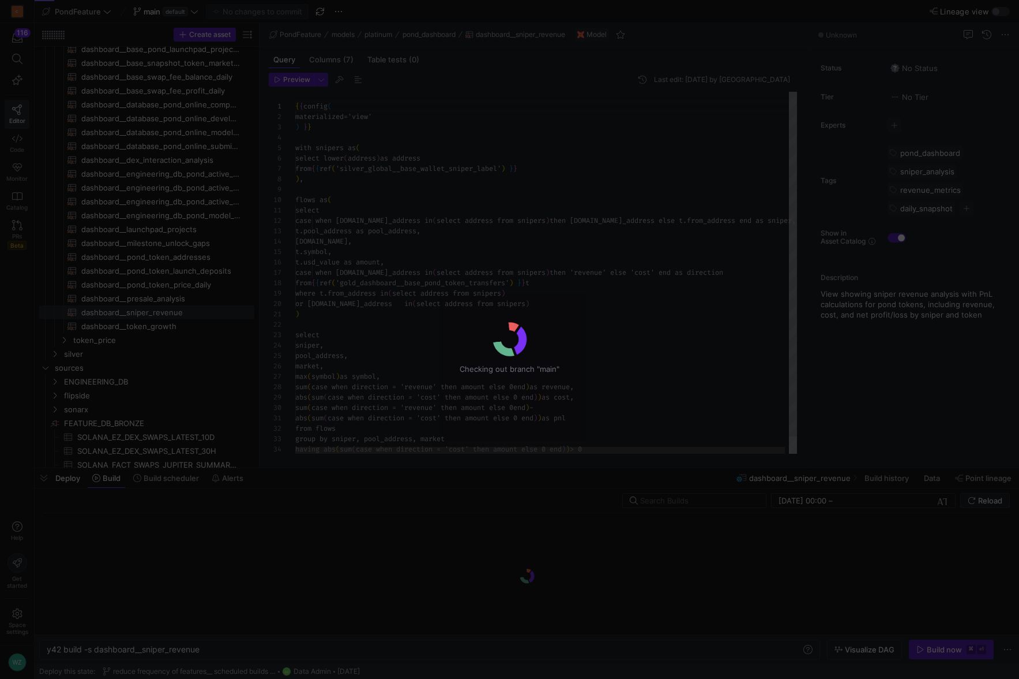
scroll to position [104, 0]
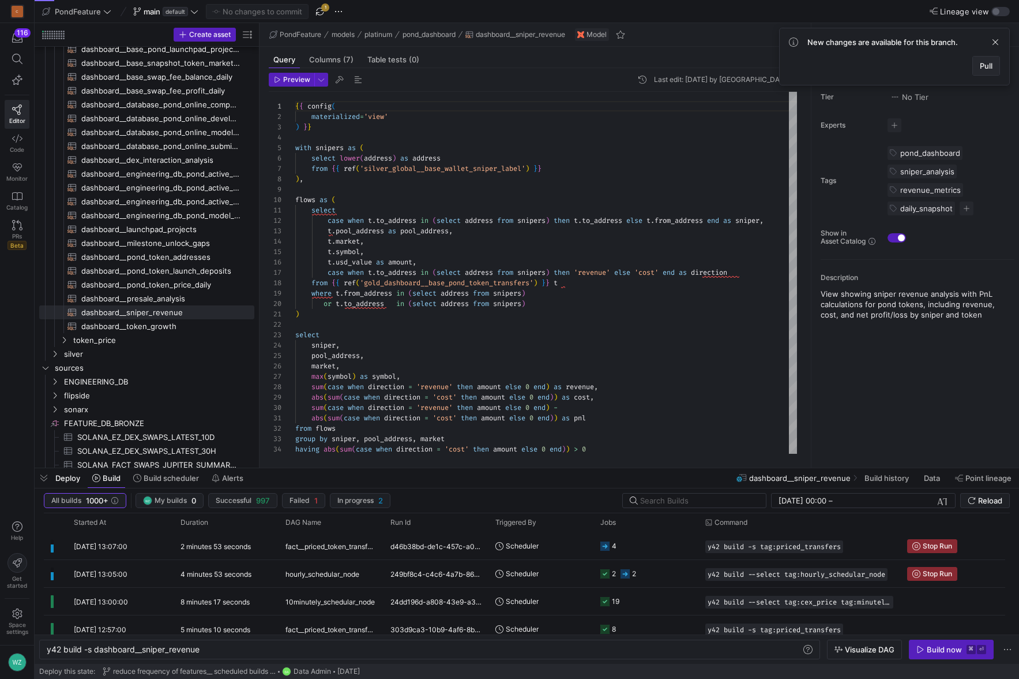
click at [995, 67] on span at bounding box center [986, 66] width 27 height 18
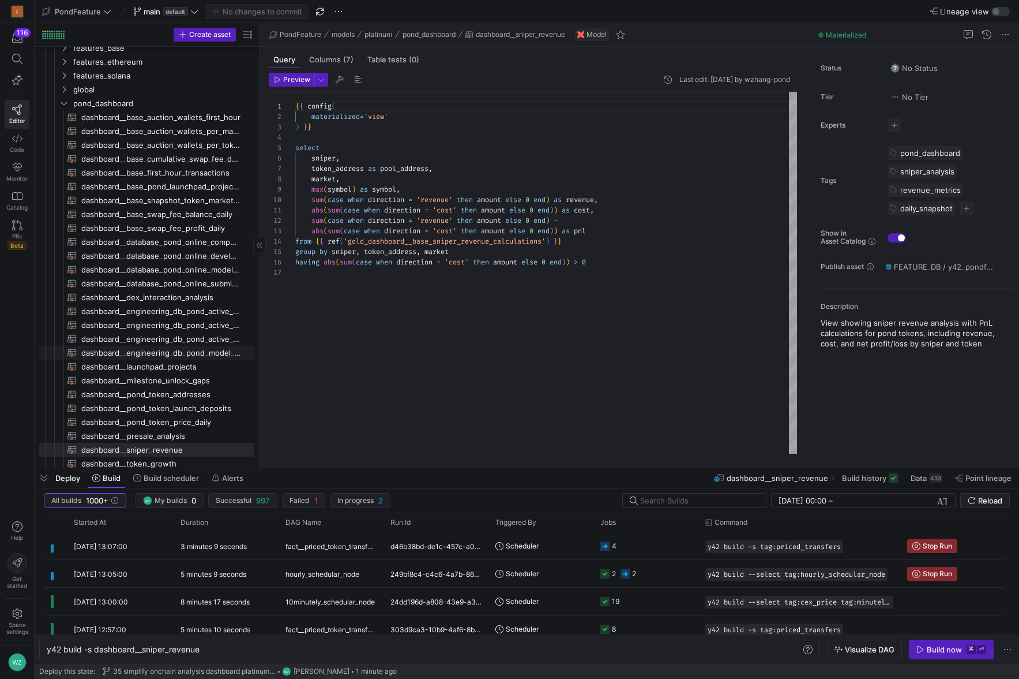
scroll to position [78, 0]
type textarea "abs(sum(case when direction = 'cost' then amount else 0 end)) as cost, sum(case…"
click at [448, 370] on div "{ { config ( materialized = 'view' ) } } select sniper , token_address as pool_…" at bounding box center [546, 273] width 502 height 362
click at [423, 308] on div "{ { config ( materialized = 'view' ) } } select sniper , token_address as pool_…" at bounding box center [546, 273] width 502 height 362
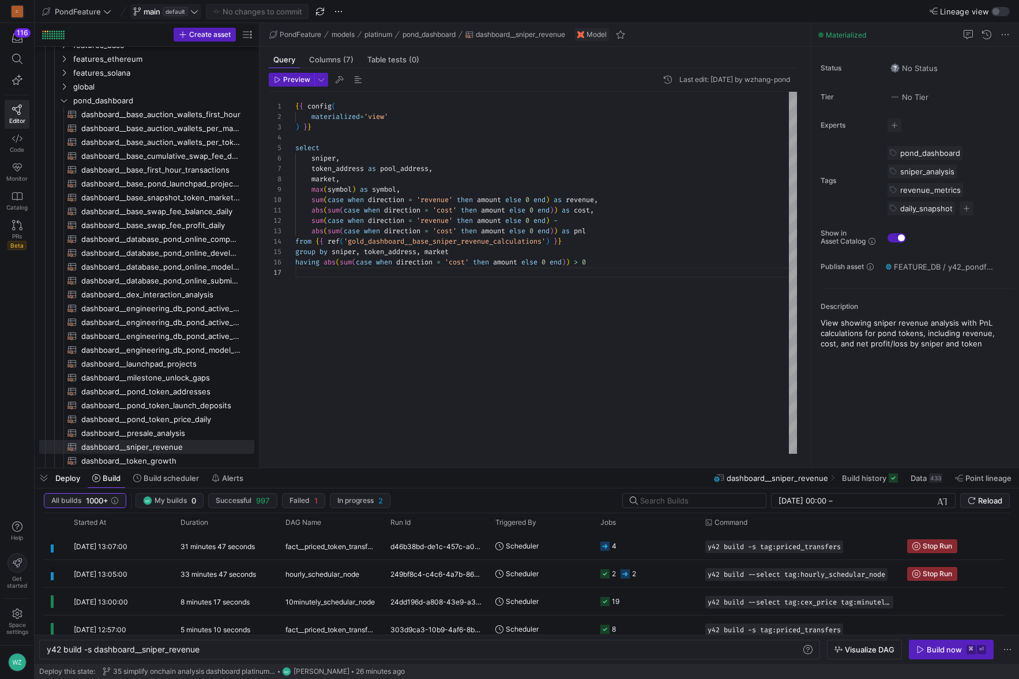
click at [200, 6] on span at bounding box center [166, 12] width 70 height 14
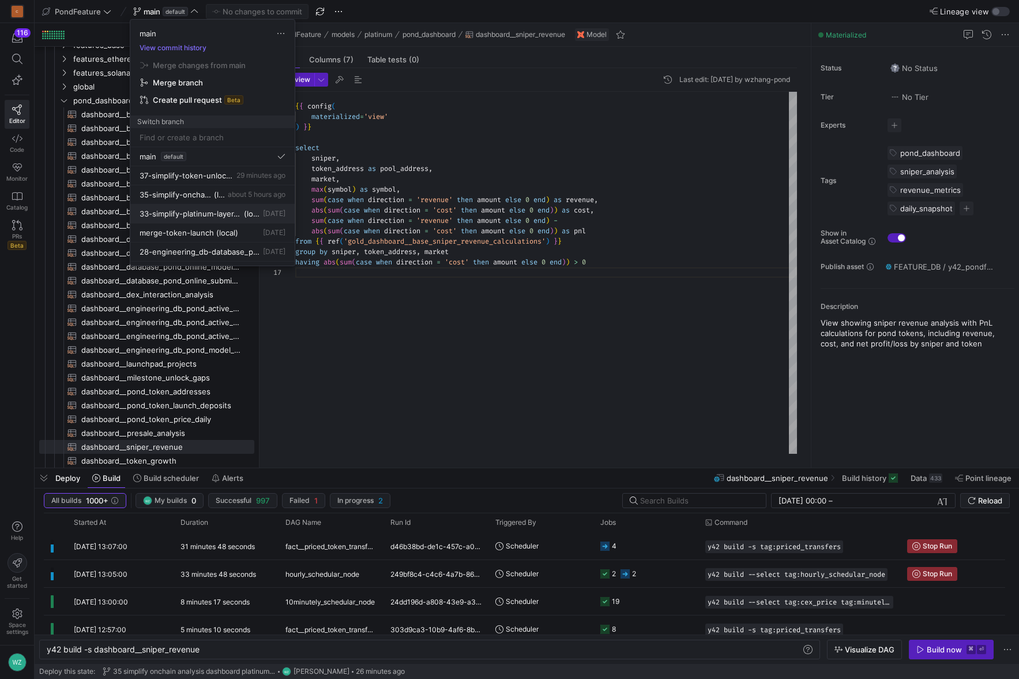
scroll to position [13, 0]
click at [236, 168] on button "37-simplify-token-unlock-milestone-dashboard-at-platinum-layer 29 minutes ago" at bounding box center [212, 162] width 164 height 19
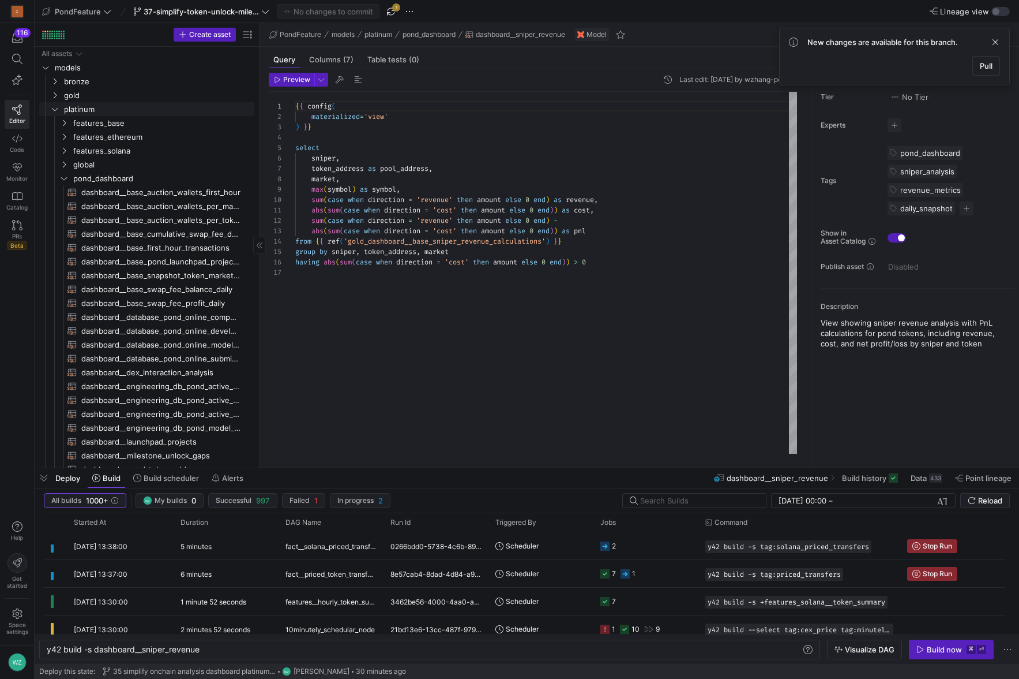
click at [78, 102] on link "platinum" at bounding box center [146, 109] width 215 height 14
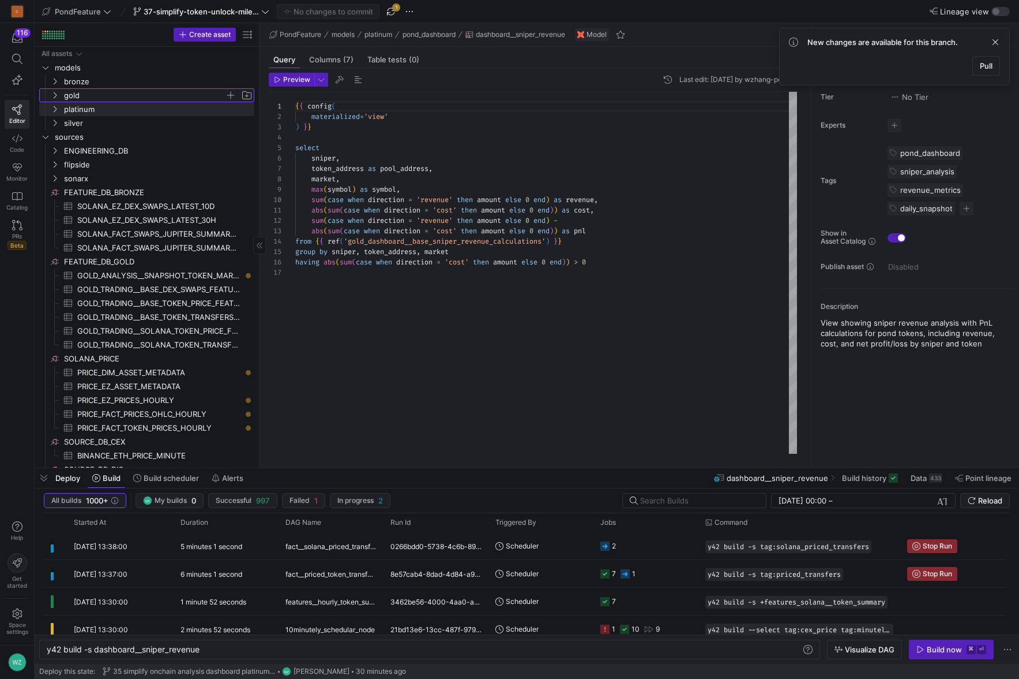
click at [70, 92] on span "gold" at bounding box center [144, 95] width 161 height 13
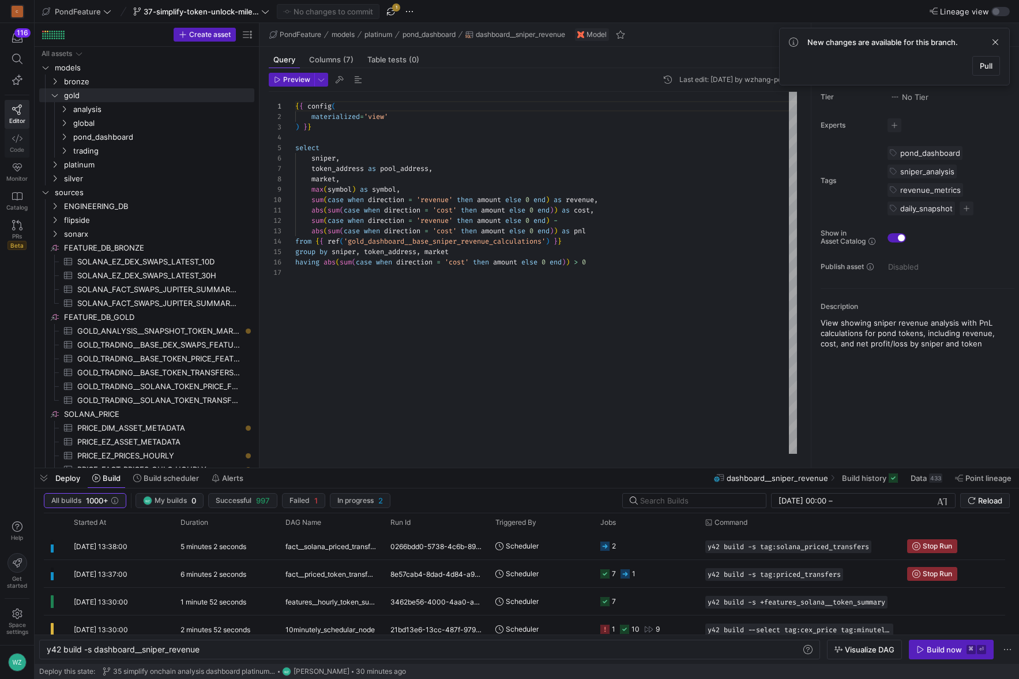
click at [16, 144] on link "Code" at bounding box center [17, 143] width 25 height 29
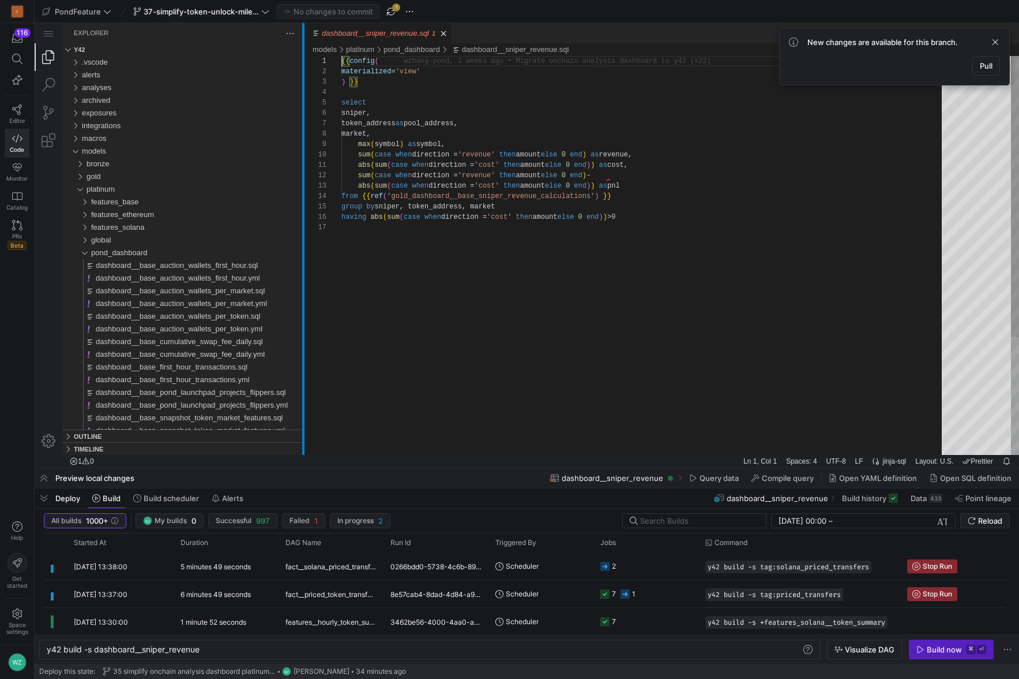
drag, startPoint x: 235, startPoint y: 242, endPoint x: 304, endPoint y: 239, distance: 69.3
click at [304, 239] on div at bounding box center [303, 239] width 2 height 432
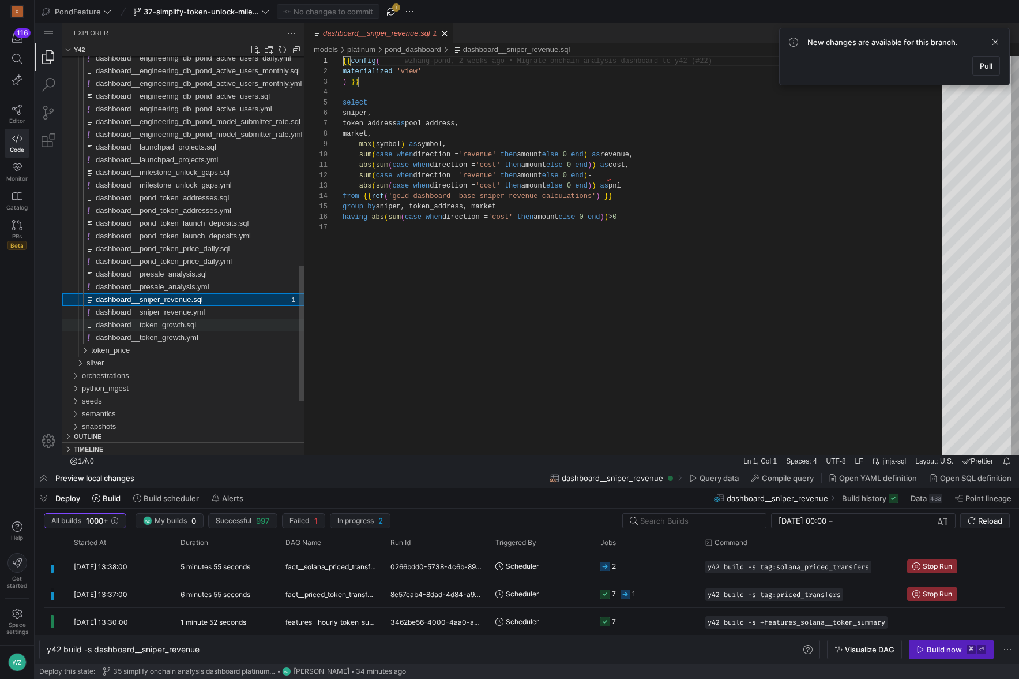
click at [212, 326] on div "dashboard__token_growth.sql" at bounding box center [200, 324] width 209 height 13
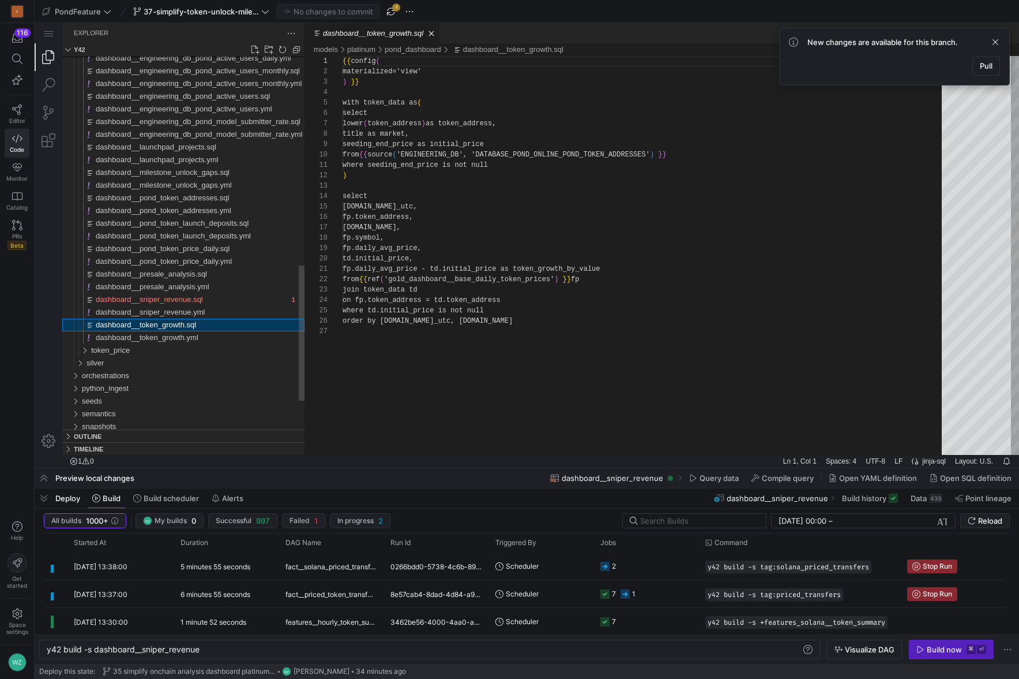
scroll to position [104, 0]
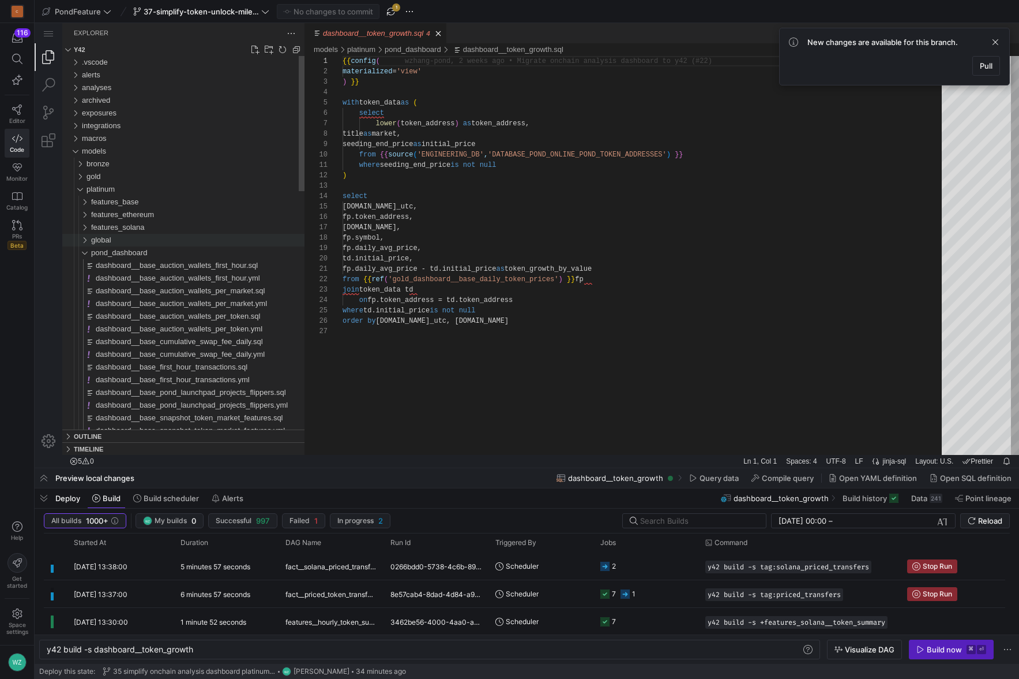
click at [173, 241] on div "global" at bounding box center [197, 240] width 213 height 13
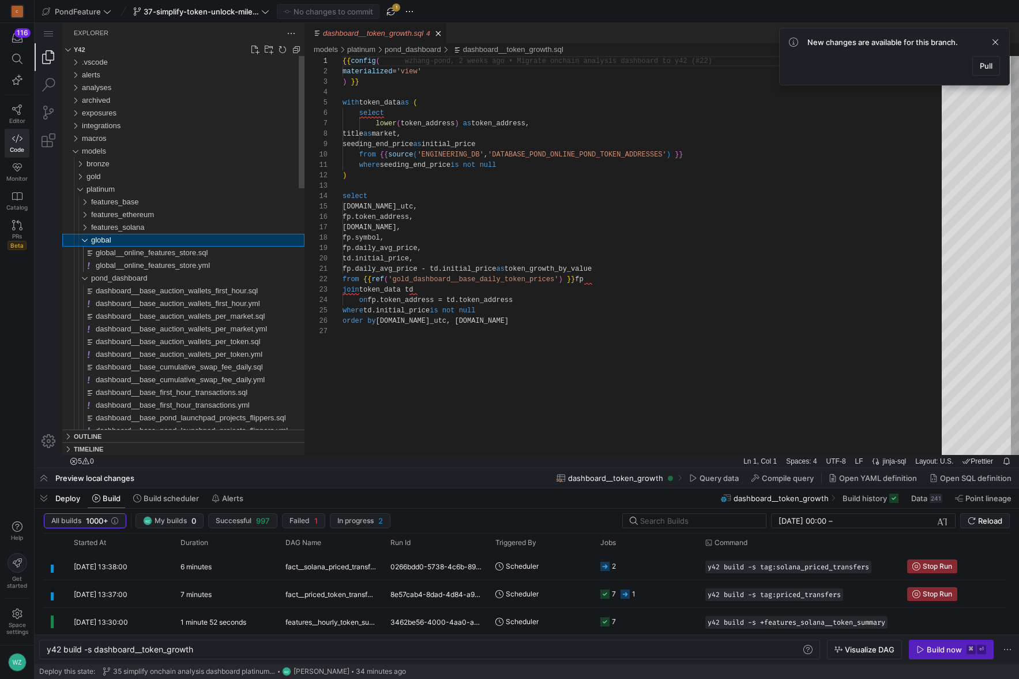
click at [185, 242] on div "global" at bounding box center [197, 240] width 213 height 13
click at [146, 172] on div "gold" at bounding box center [196, 176] width 218 height 13
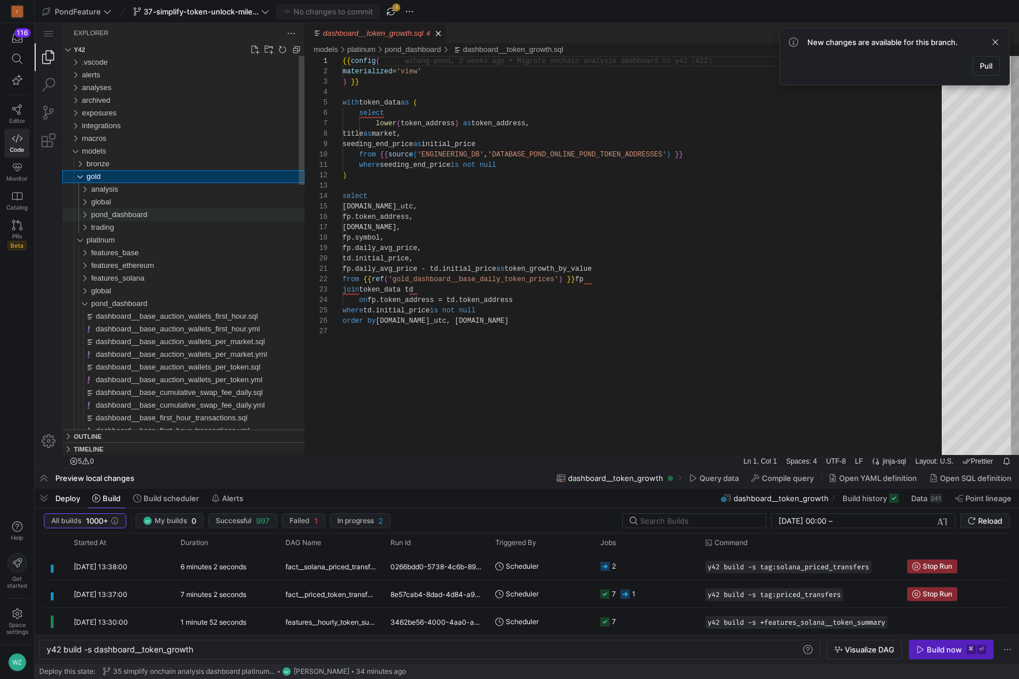
click at [137, 216] on span "pond_dashboard" at bounding box center [119, 214] width 57 height 9
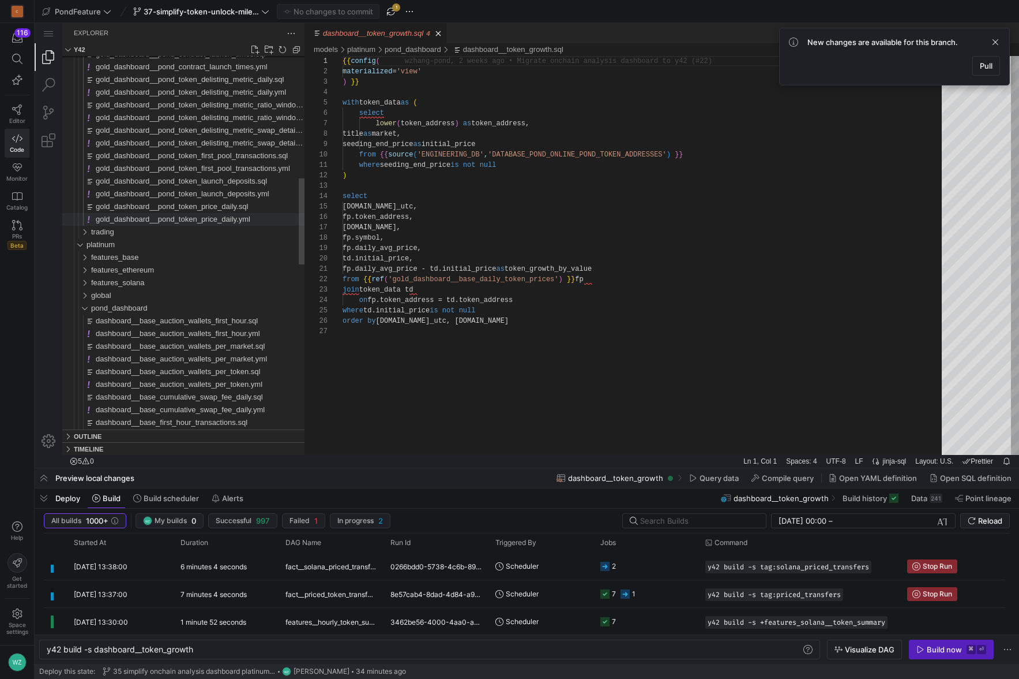
click at [211, 215] on span "gold_dashboard__pond_token_price_daily.yml" at bounding box center [173, 219] width 155 height 9
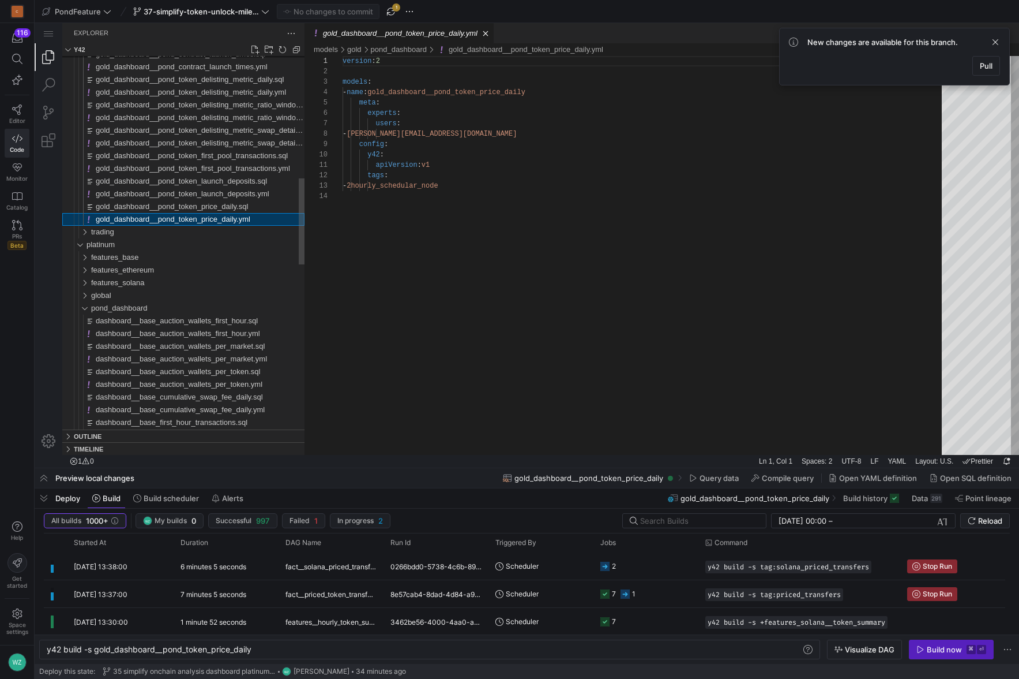
scroll to position [104, 0]
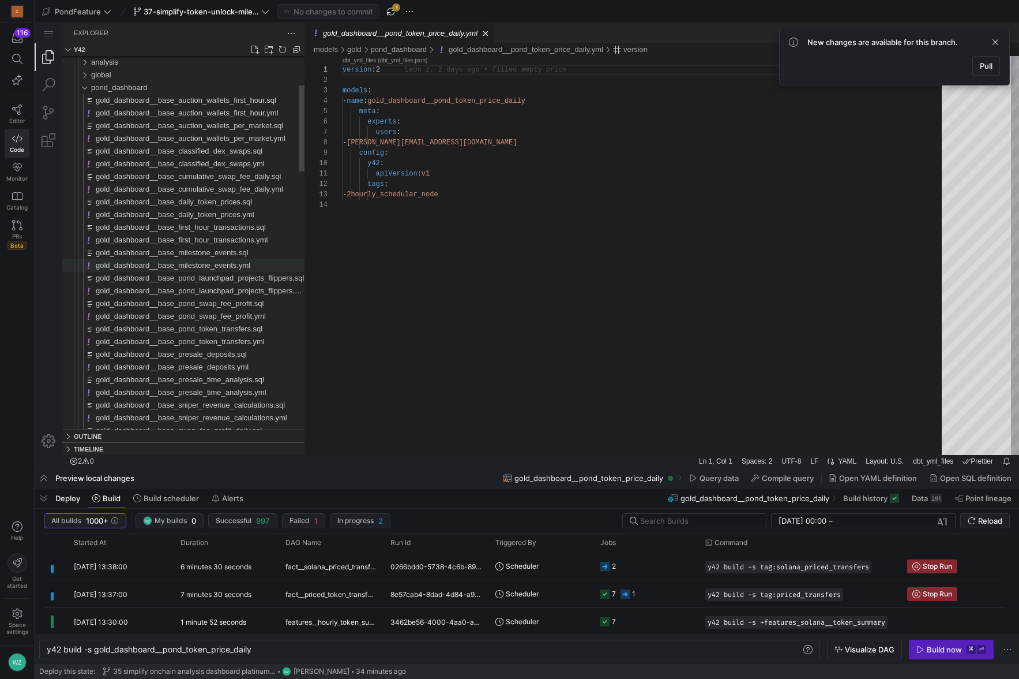
click at [216, 268] on span "gold_dashboard__base_milestone_events.yml" at bounding box center [173, 265] width 155 height 9
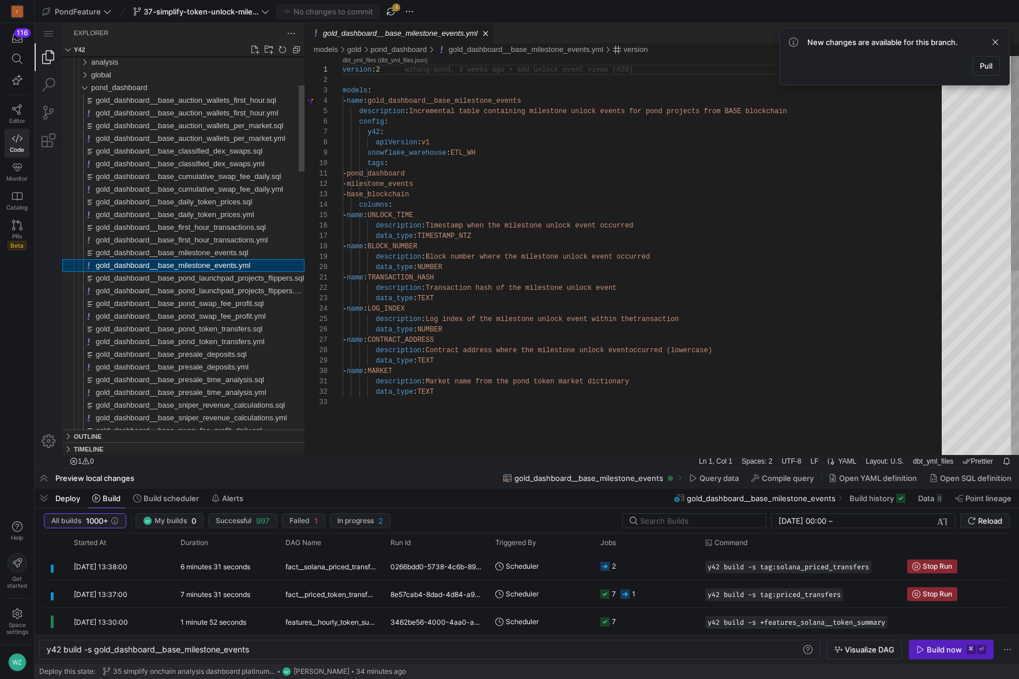
scroll to position [104, 0]
click at [233, 251] on span "gold_dashboard__base_milestone_events.sql" at bounding box center [172, 252] width 153 height 9
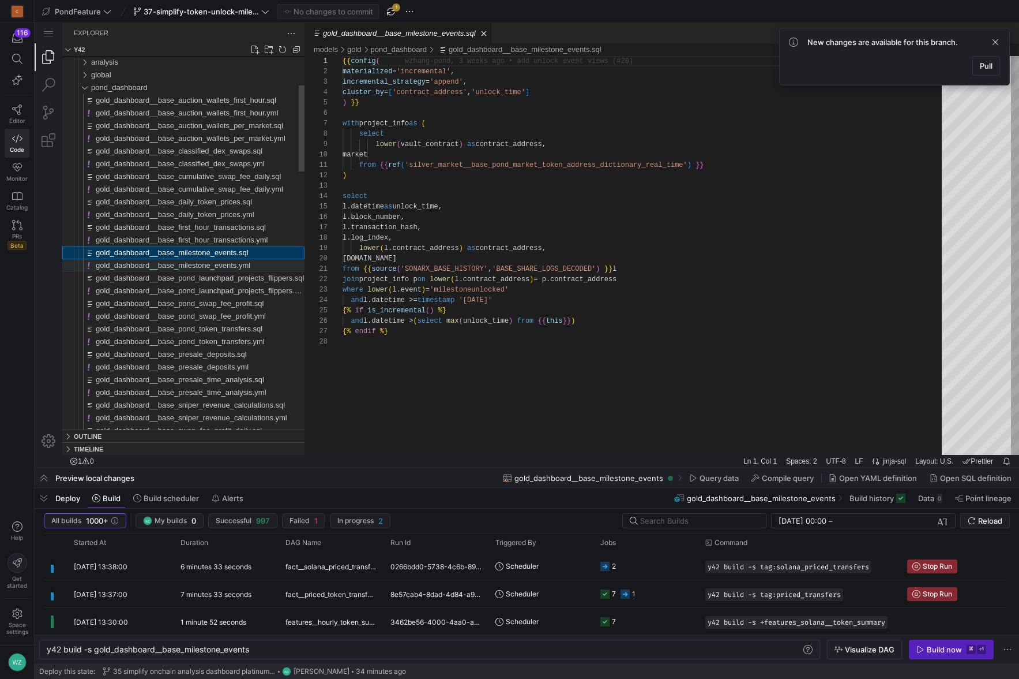
click at [197, 264] on span "gold_dashboard__base_milestone_events.yml" at bounding box center [173, 265] width 155 height 9
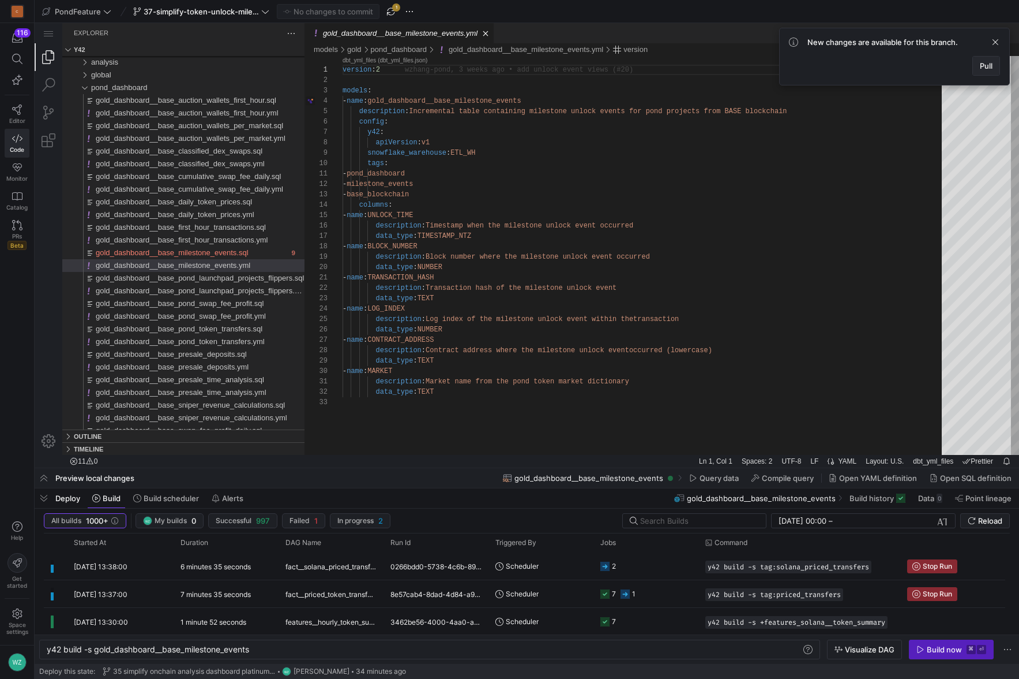
click at [988, 68] on span "Pull" at bounding box center [986, 65] width 13 height 9
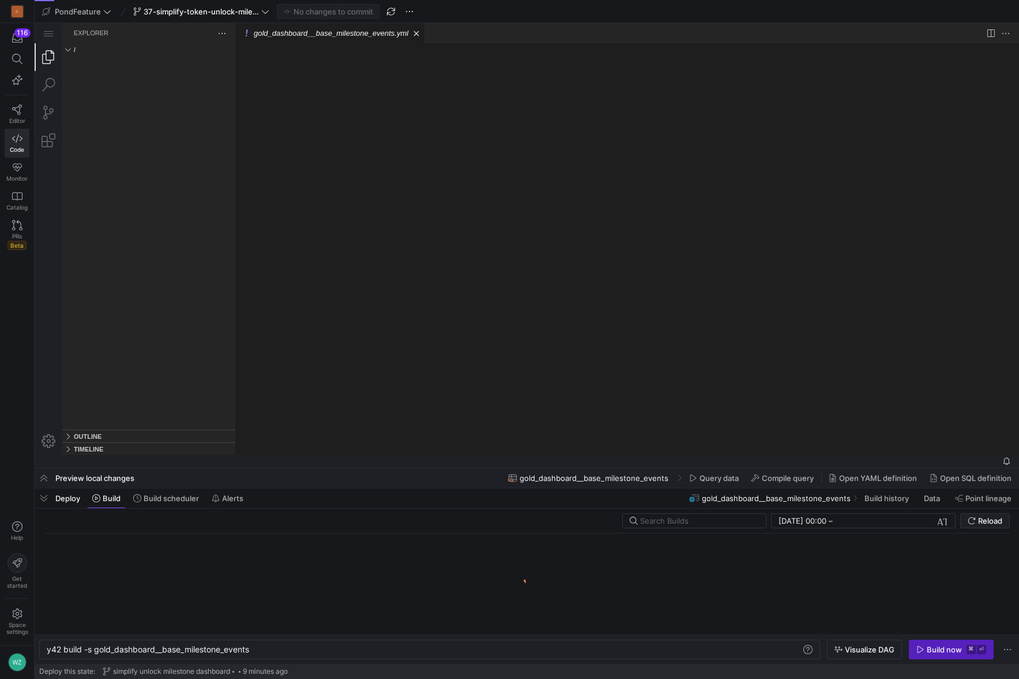
scroll to position [0, 0]
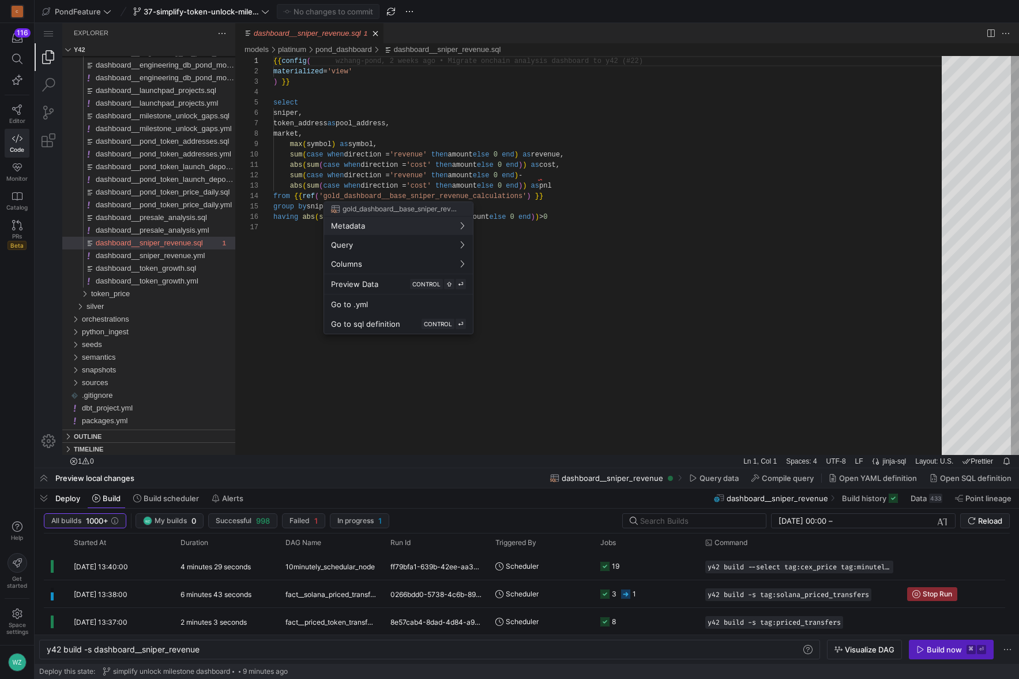
click at [15, 121] on div at bounding box center [509, 339] width 1019 height 679
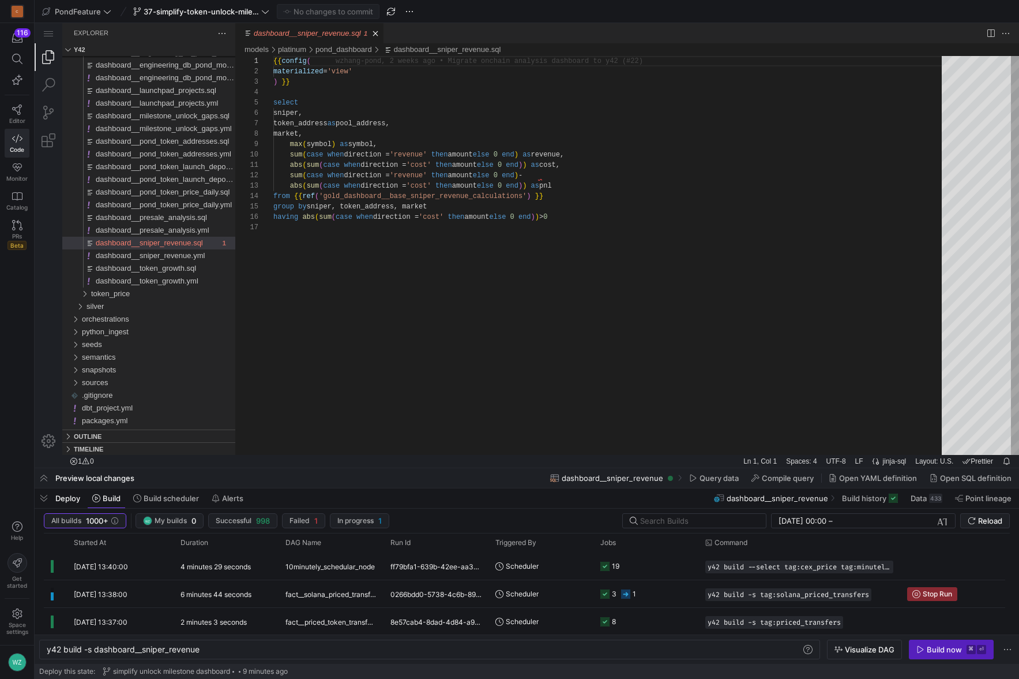
click at [15, 121] on span "Editor" at bounding box center [17, 120] width 16 height 7
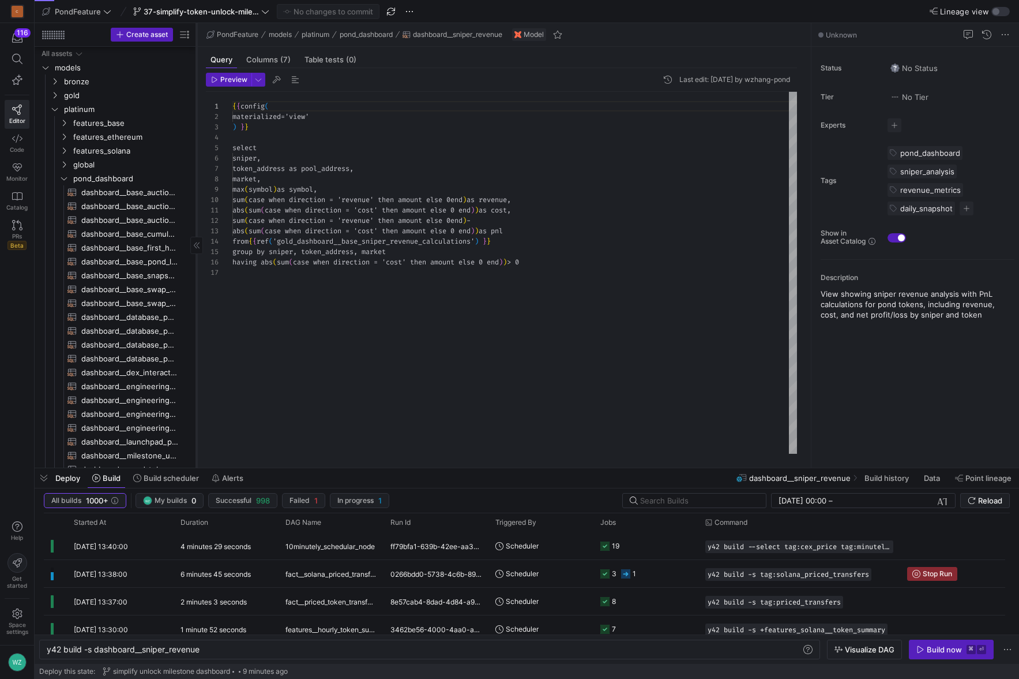
scroll to position [104, 0]
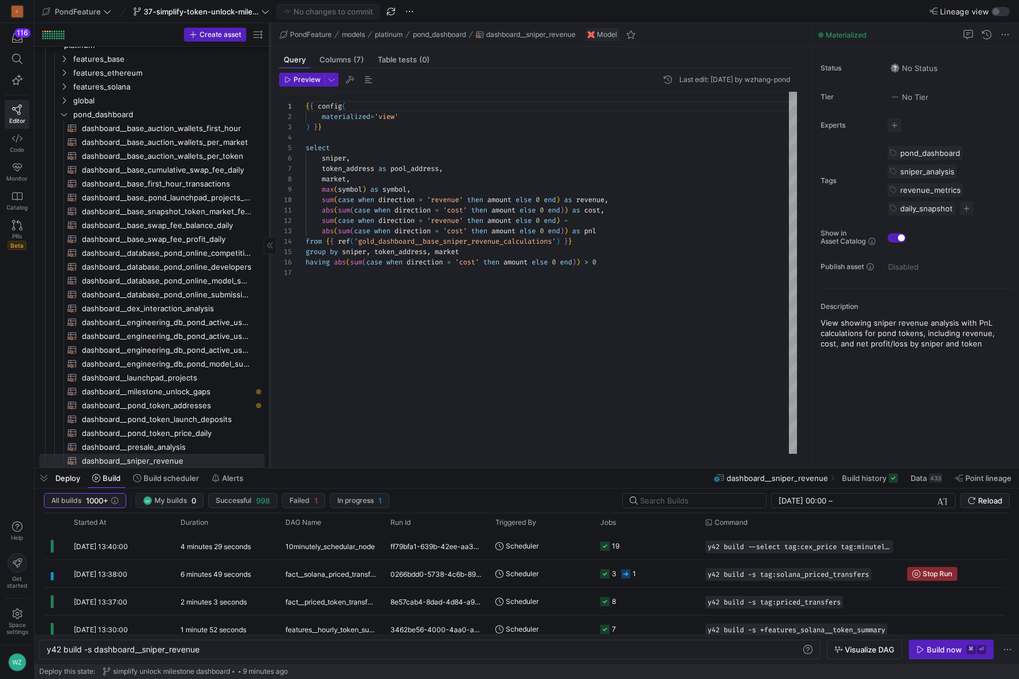
drag, startPoint x: 195, startPoint y: 198, endPoint x: 268, endPoint y: 199, distance: 73.3
click at [269, 199] on div at bounding box center [269, 245] width 1 height 444
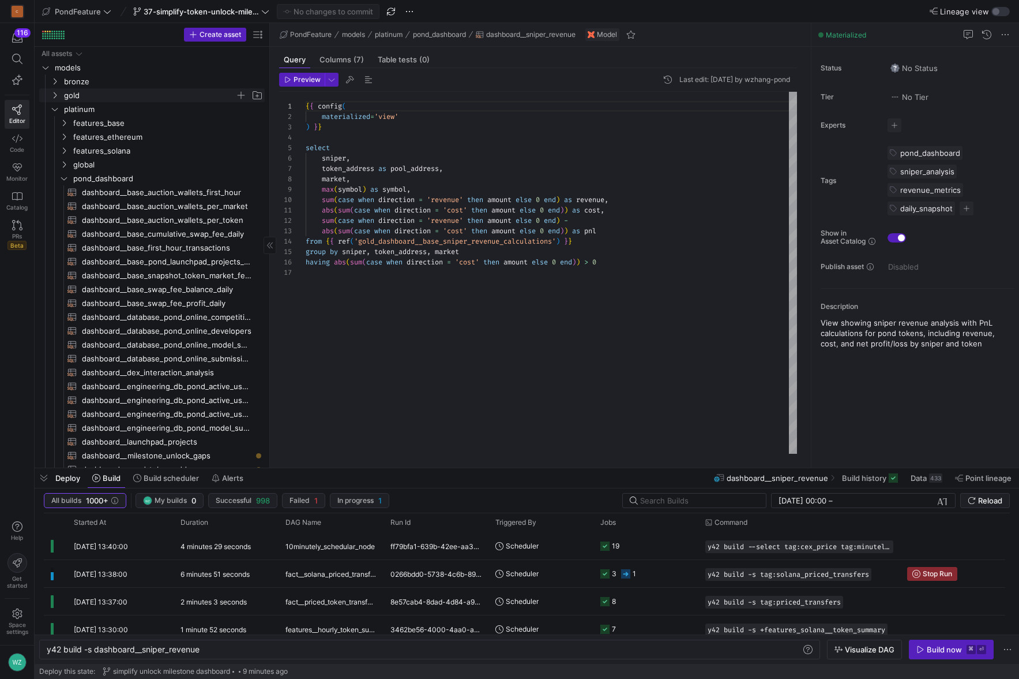
click at [110, 99] on span "gold" at bounding box center [149, 95] width 171 height 13
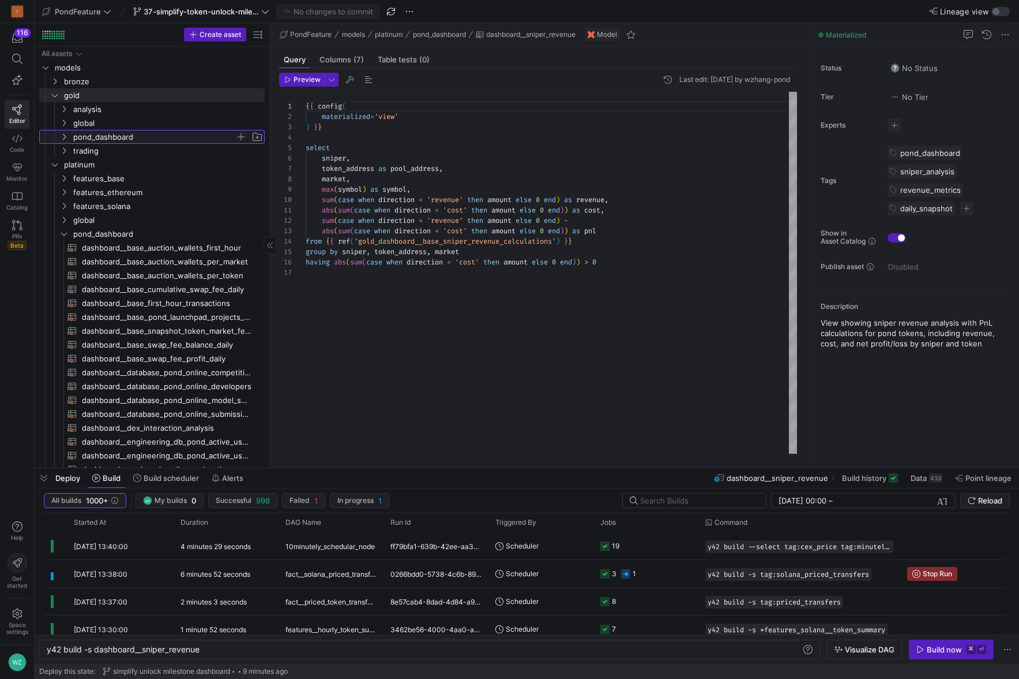
click at [99, 140] on span "pond_dashboard" at bounding box center [154, 136] width 162 height 13
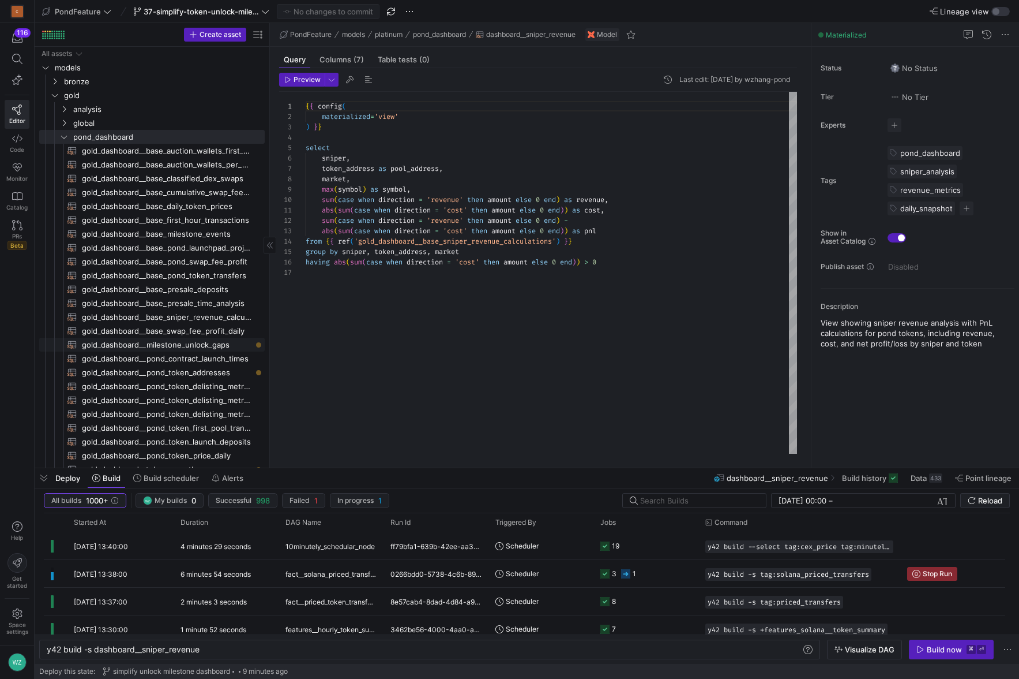
click at [167, 345] on span "gold_dashboard__milestone_unlock_gaps​​​​​​​​​​" at bounding box center [167, 344] width 170 height 13
type textarea "y42 build -s gold_dashboard__milestone_unlock_gaps"
type textarea "{{ config( materialized='table' ) }} with project_info as ( select lower(seedin…"
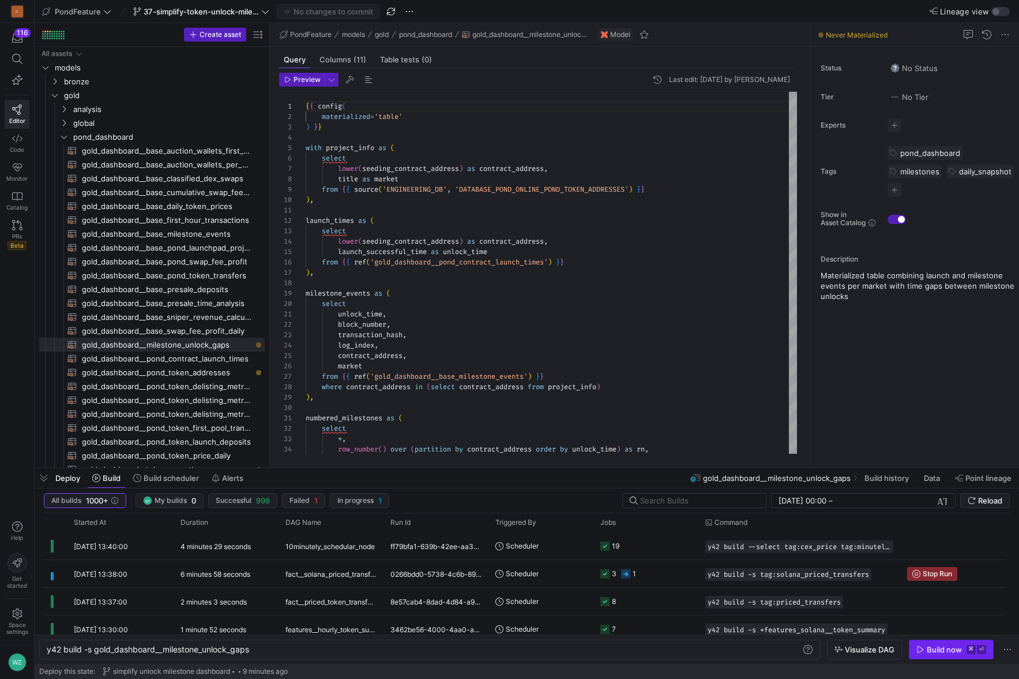
click at [942, 649] on div "Build now" at bounding box center [944, 648] width 35 height 9
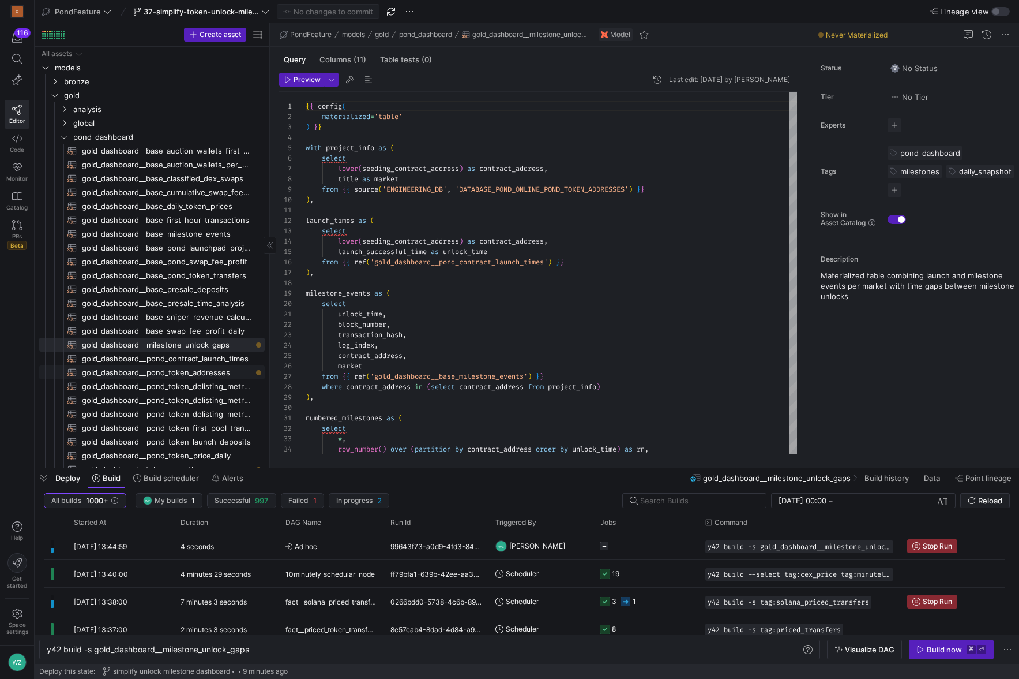
click at [205, 375] on span "gold_dashboard__pond_token_addresses​​​​​​​​​​" at bounding box center [167, 372] width 170 height 13
type textarea "y42 build -s gold_dashboard__pond_token_addresses"
type textarea "{{ config( materialized='table' ) }} -- Canonical list of POND token addresses …"
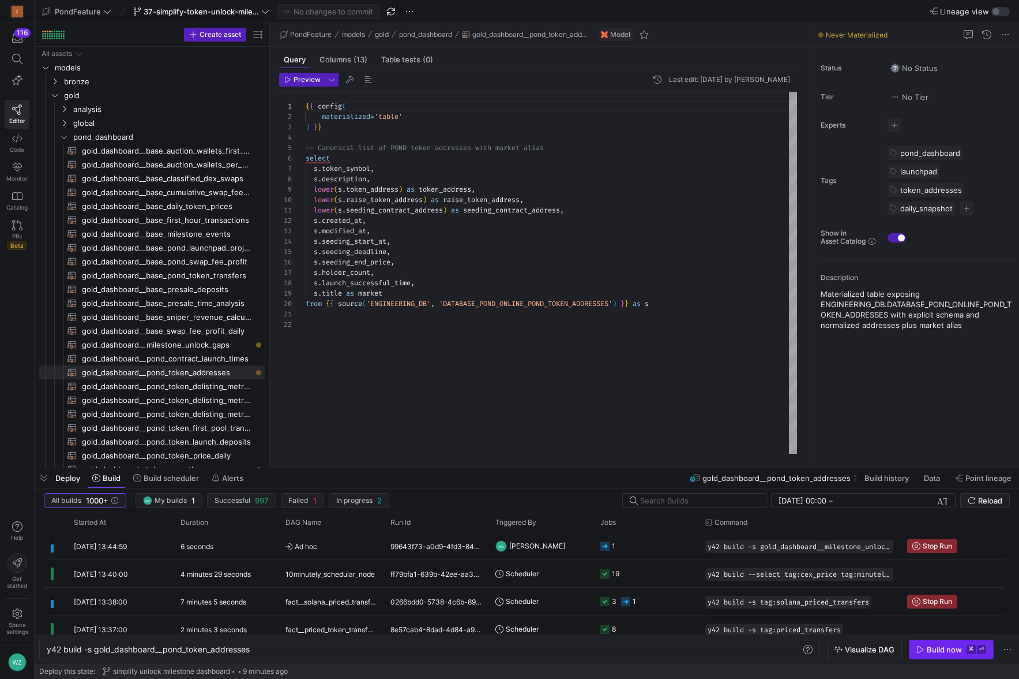
click at [934, 644] on div "Build now" at bounding box center [944, 648] width 35 height 9
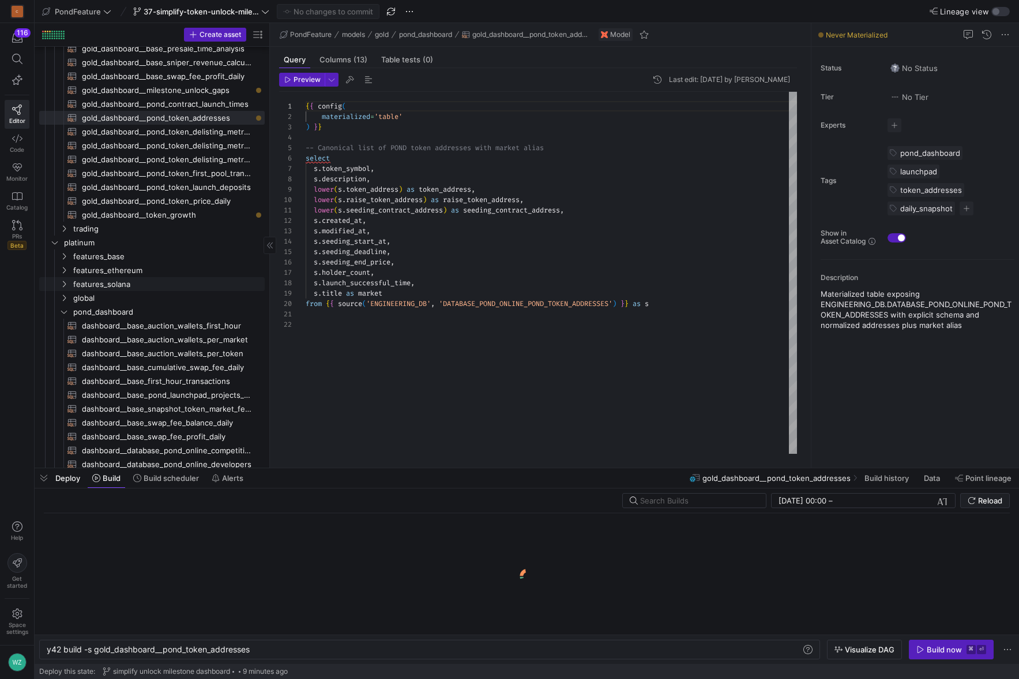
scroll to position [198, 0]
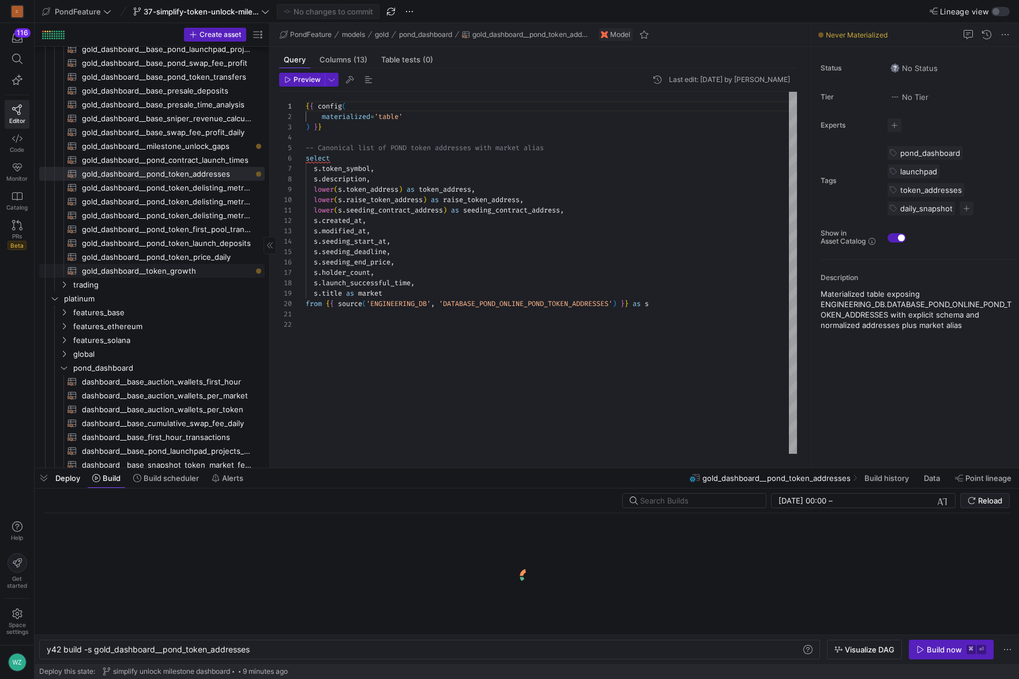
click at [155, 269] on span "gold_dashboard__token_growth​​​​​​​​​​" at bounding box center [167, 270] width 170 height 13
type textarea "y42 build -s gold_dashboard__token_growth"
type textarea "{{ config( materialized='table' ) }} with token_data as ( select lower(token_ad…"
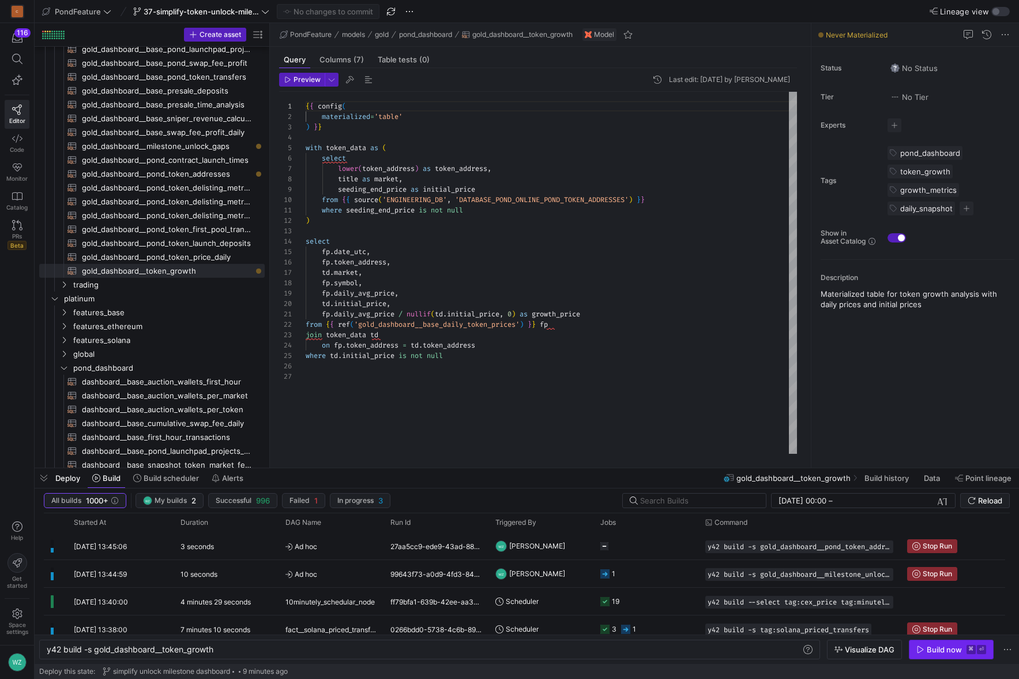
click at [948, 650] on div "Build now" at bounding box center [944, 648] width 35 height 9
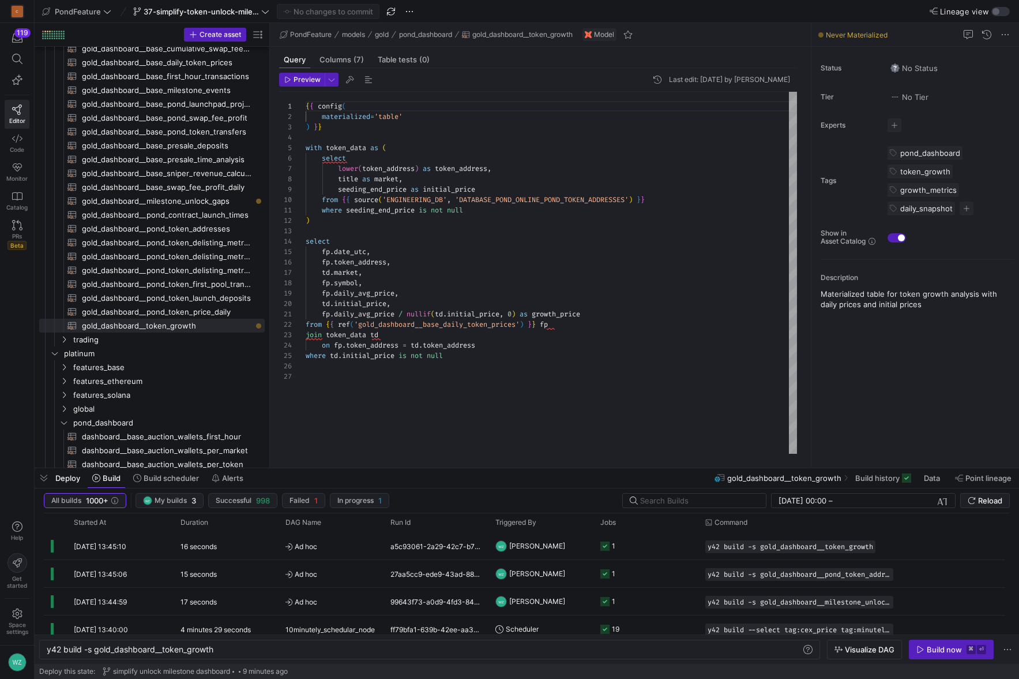
scroll to position [93, 0]
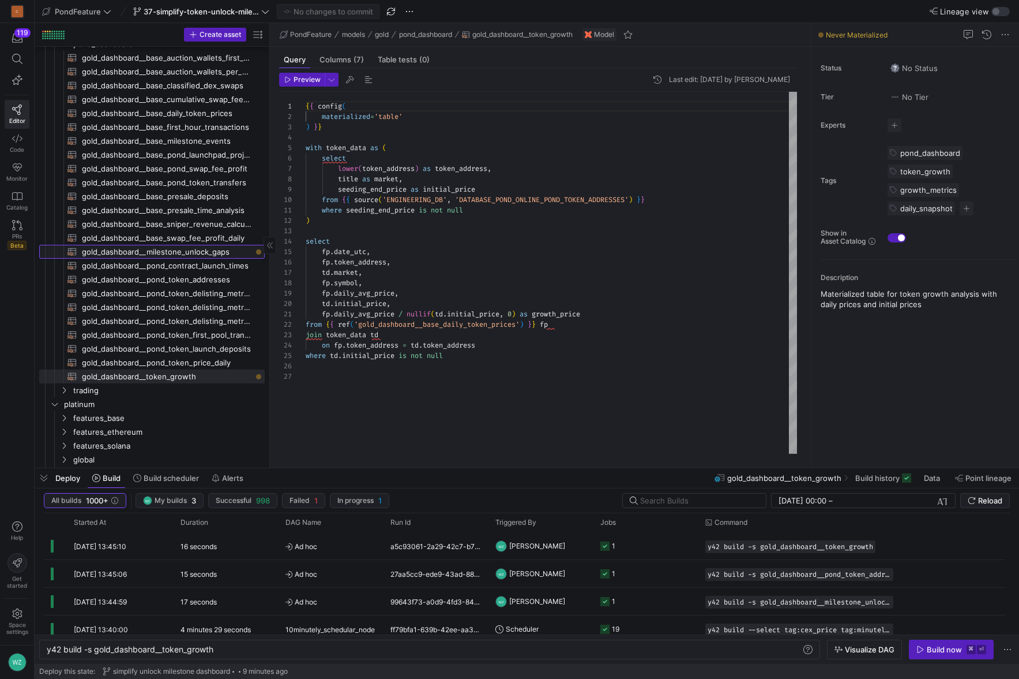
click at [181, 250] on span "gold_dashboard__milestone_unlock_gaps​​​​​​​​​​" at bounding box center [167, 251] width 170 height 13
type textarea "{{ config( materialized='table' ) }} with project_info as ( select lower(seedin…"
type textarea "y42 build -s gold_dashboard__milestone_unlock_gaps"
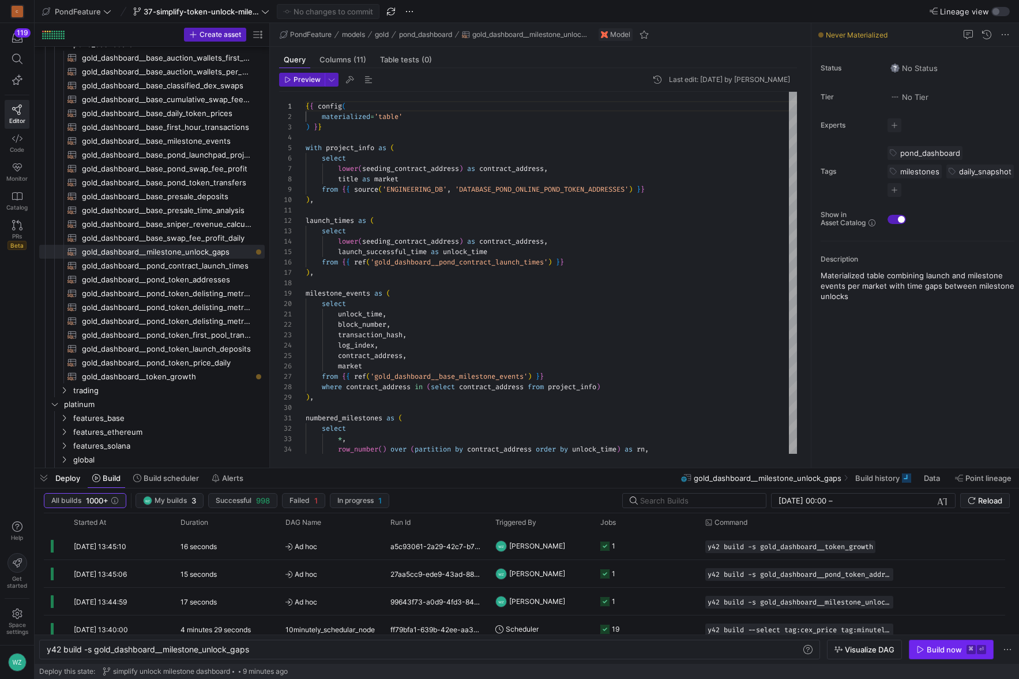
click at [940, 646] on div "Build now" at bounding box center [944, 648] width 35 height 9
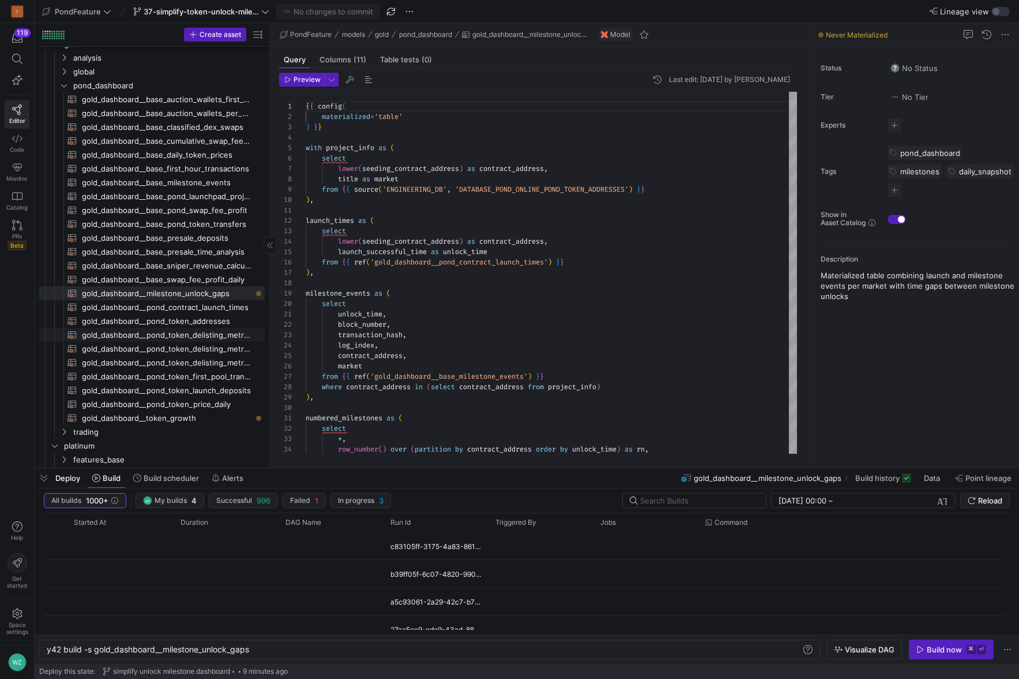
scroll to position [123, 0]
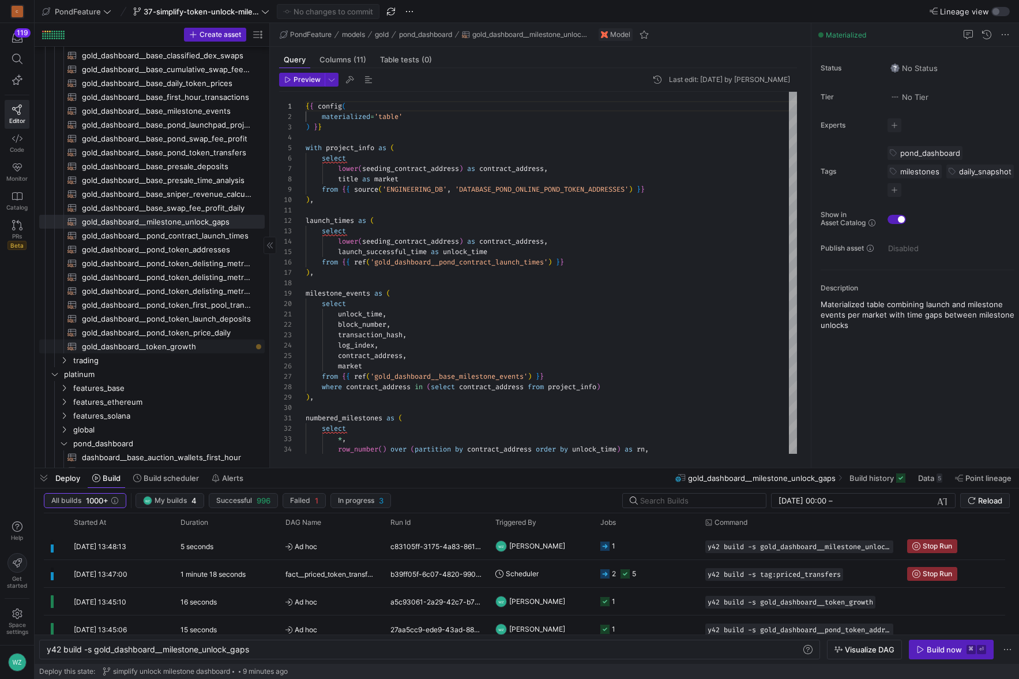
click at [203, 347] on span "gold_dashboard__token_growth​​​​​​​​​​" at bounding box center [167, 346] width 170 height 13
type textarea "{{ config( materialized='table' ) }} with token_data as ( select lower(token_ad…"
type textarea "y42 build -s gold_dashboard__token_growth"
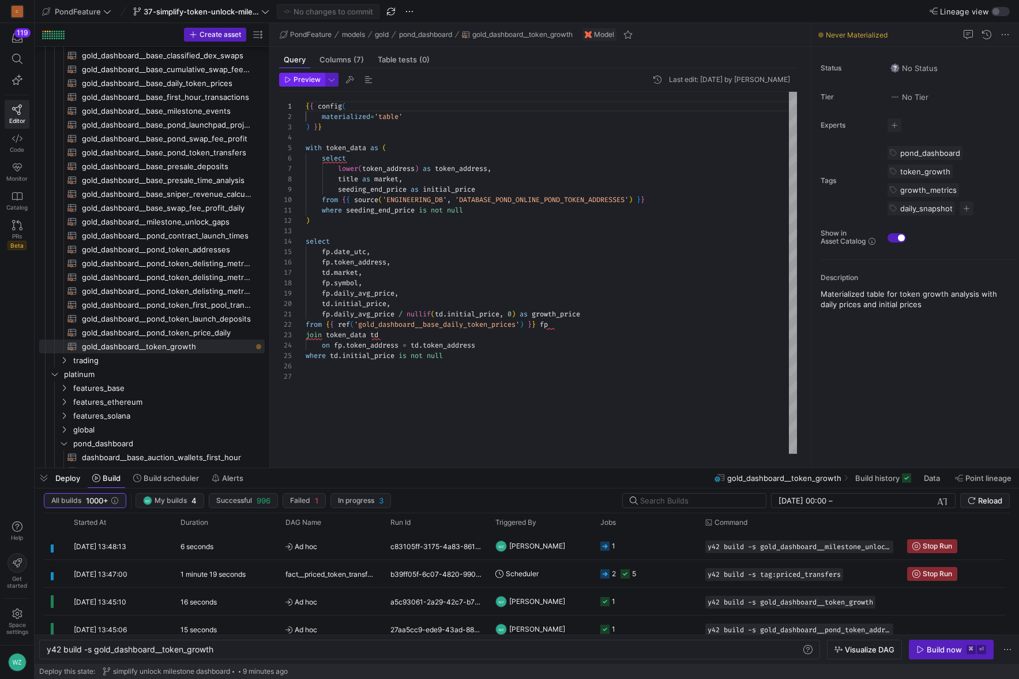
click at [304, 83] on span "Preview" at bounding box center [307, 80] width 27 height 8
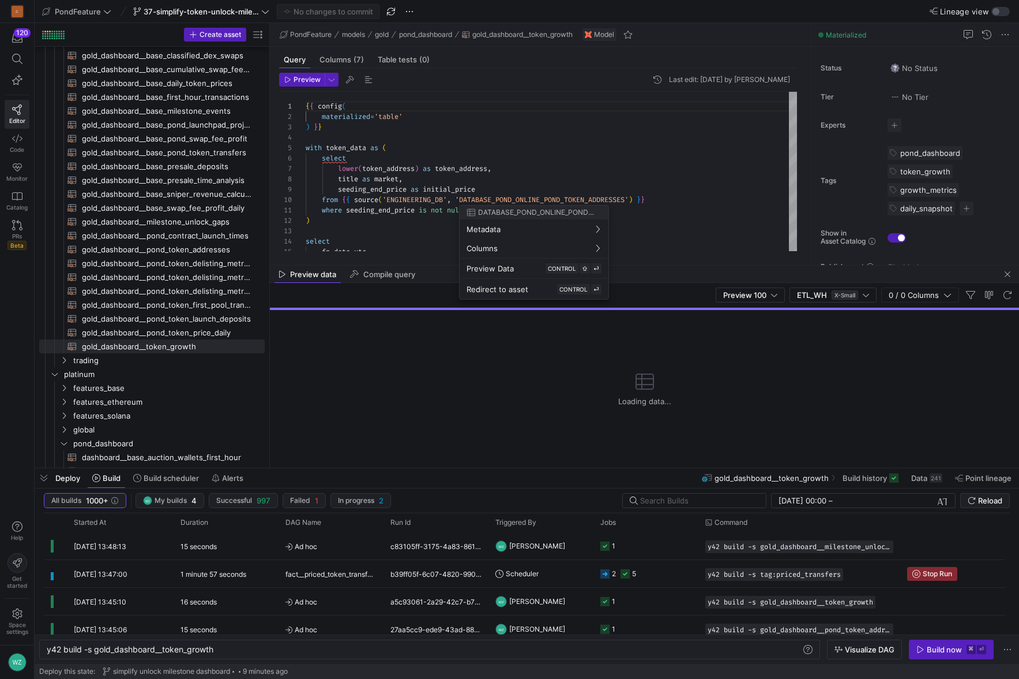
click at [436, 167] on div at bounding box center [509, 339] width 1019 height 679
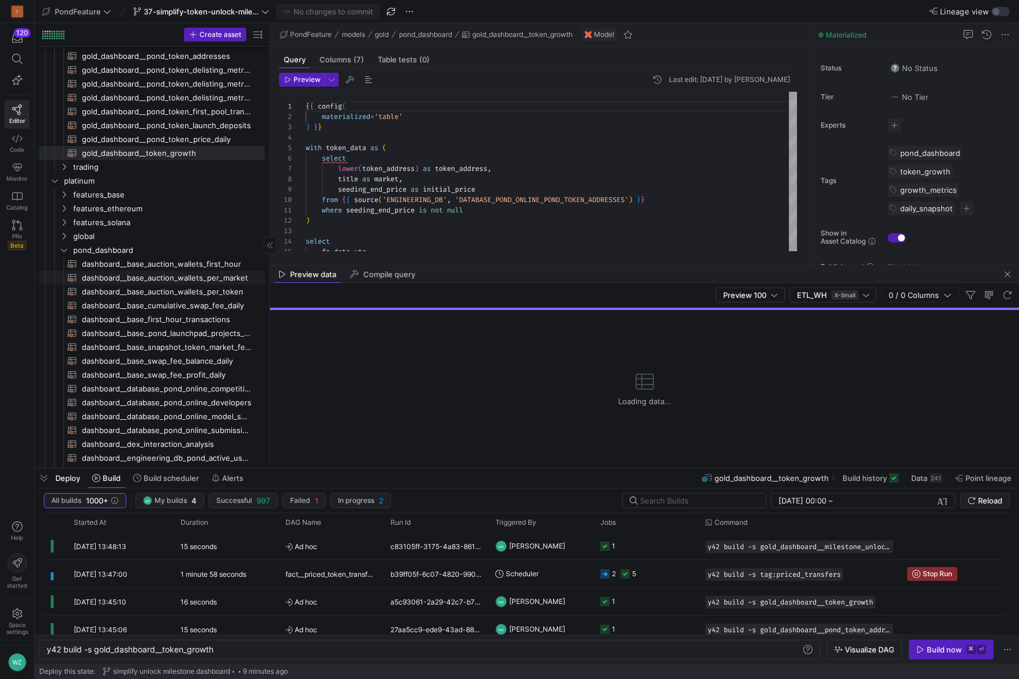
scroll to position [586, 0]
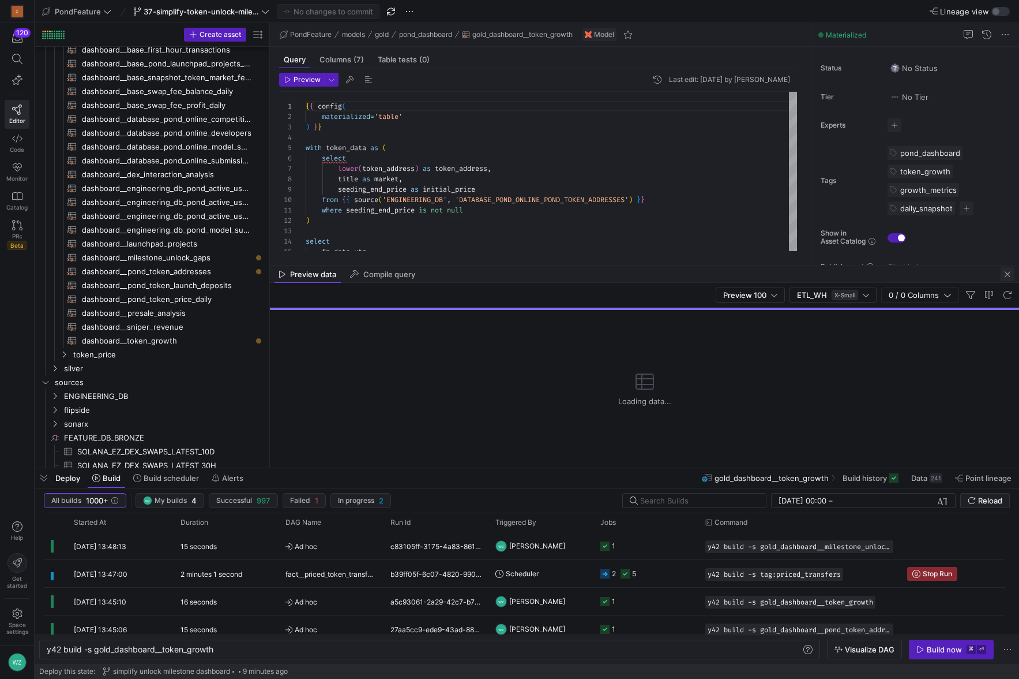
click at [1004, 276] on span "button" at bounding box center [1008, 274] width 14 height 14
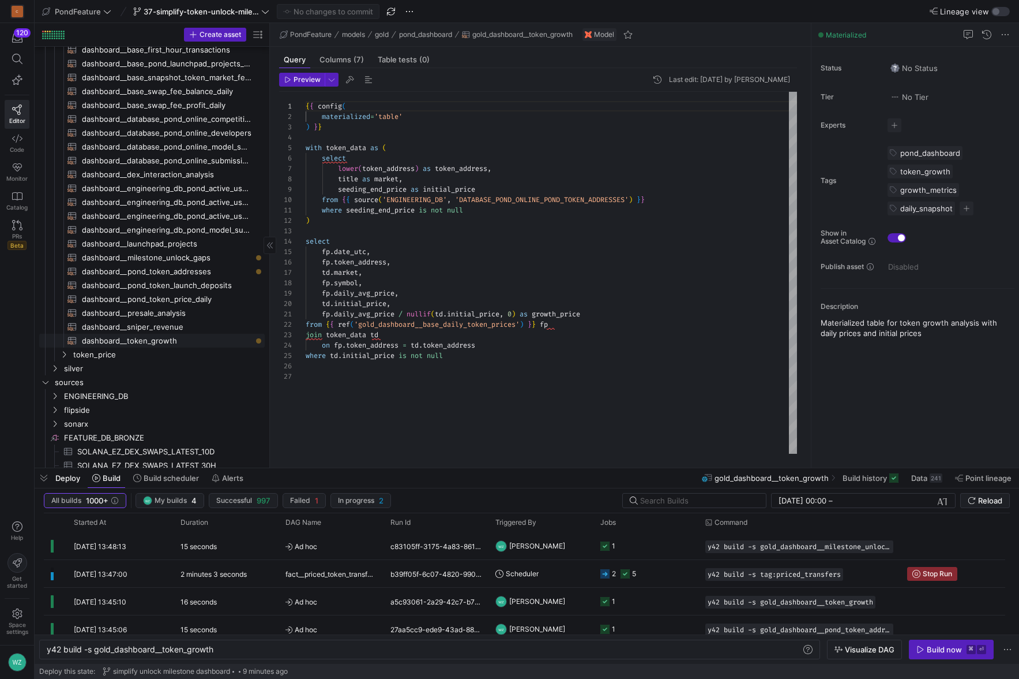
click at [164, 342] on span "dashboard__token_growth​​​​​​​​​​" at bounding box center [167, 340] width 170 height 13
type textarea "{{ config( materialized='view' ) }} select date_utc, token_address, market, sym…"
type textarea "y42 build -s dashboard__token_growth"
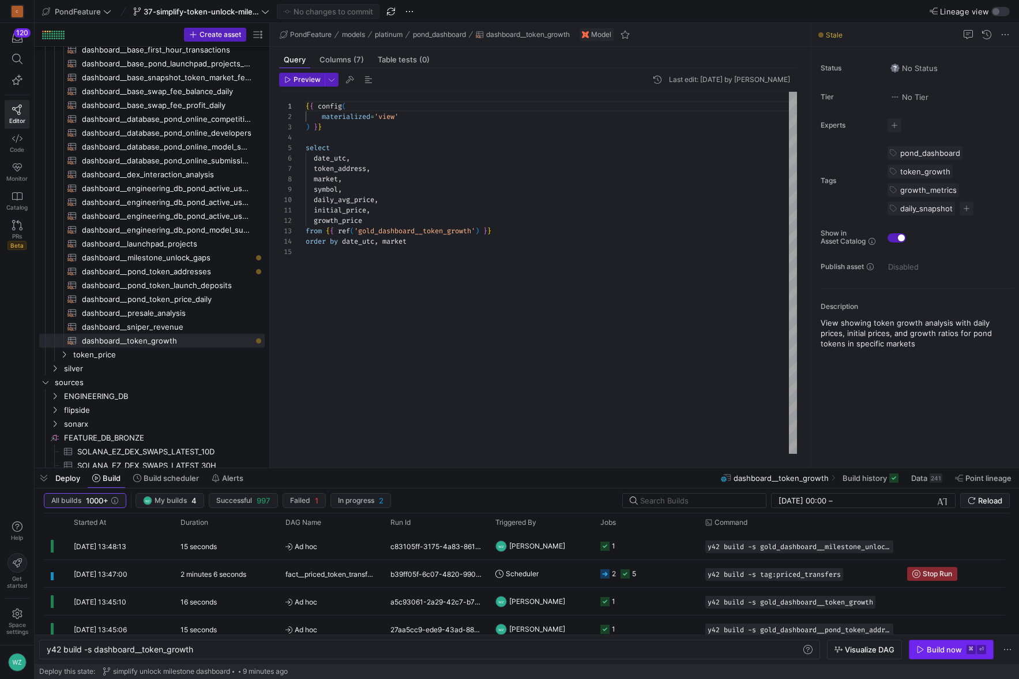
click at [950, 646] on div "Build now" at bounding box center [944, 648] width 35 height 9
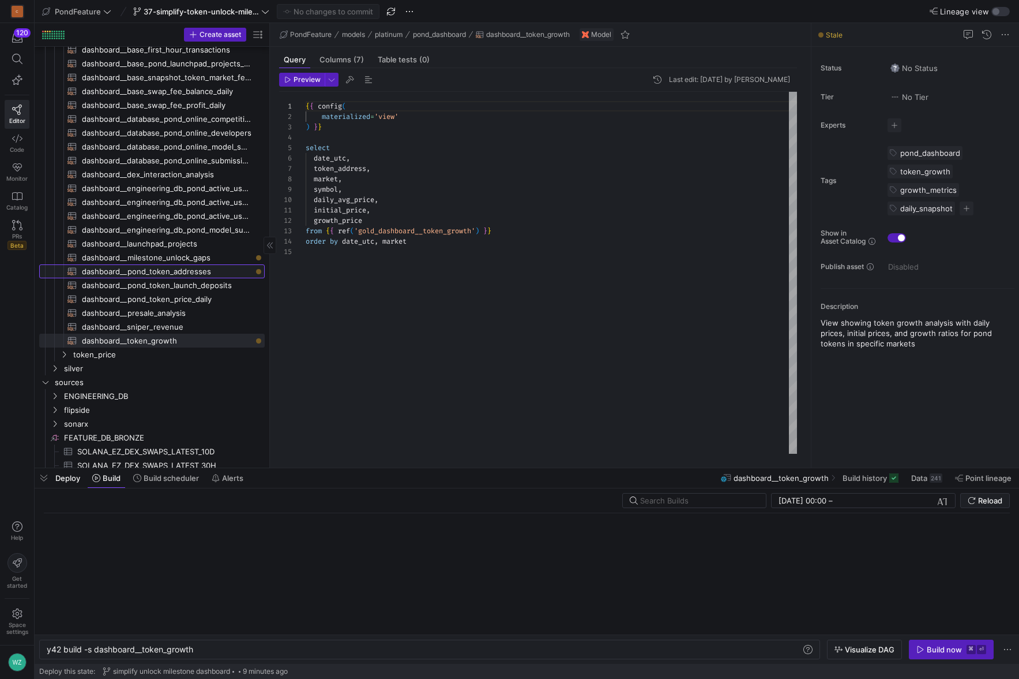
click at [187, 270] on span "dashboard__pond_token_addresses​​​​​​​​​​" at bounding box center [167, 271] width 170 height 13
type textarea "{{ config( materialized='view' ) }} select token_symbol, description, token_add…"
type textarea "y42 build -s dashboard__pond_token_addresses"
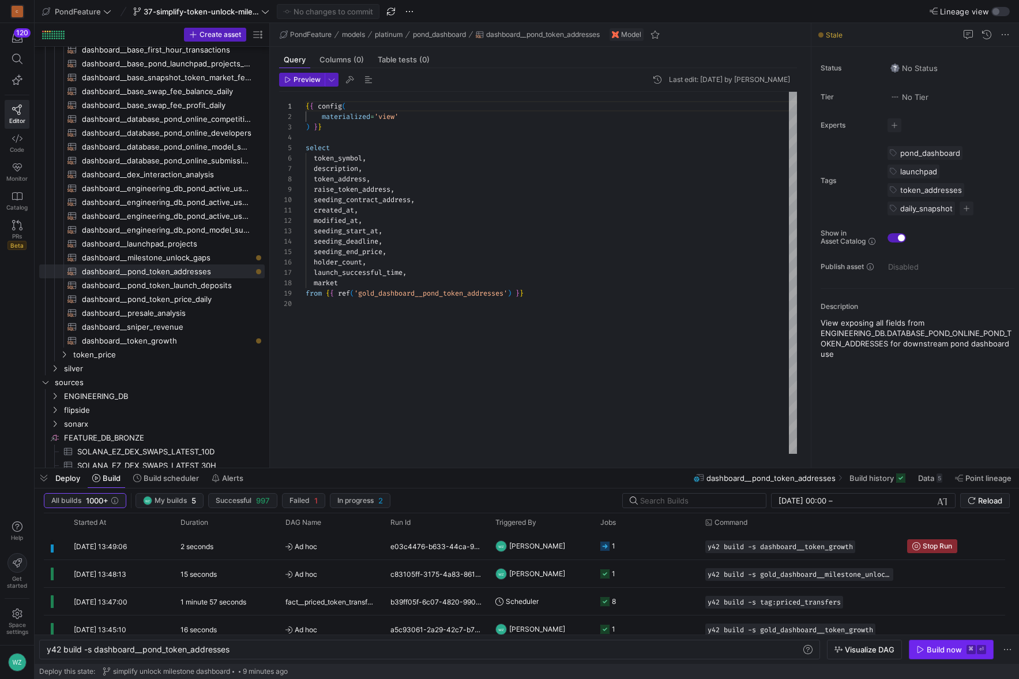
click at [929, 648] on div "Build now" at bounding box center [944, 648] width 35 height 9
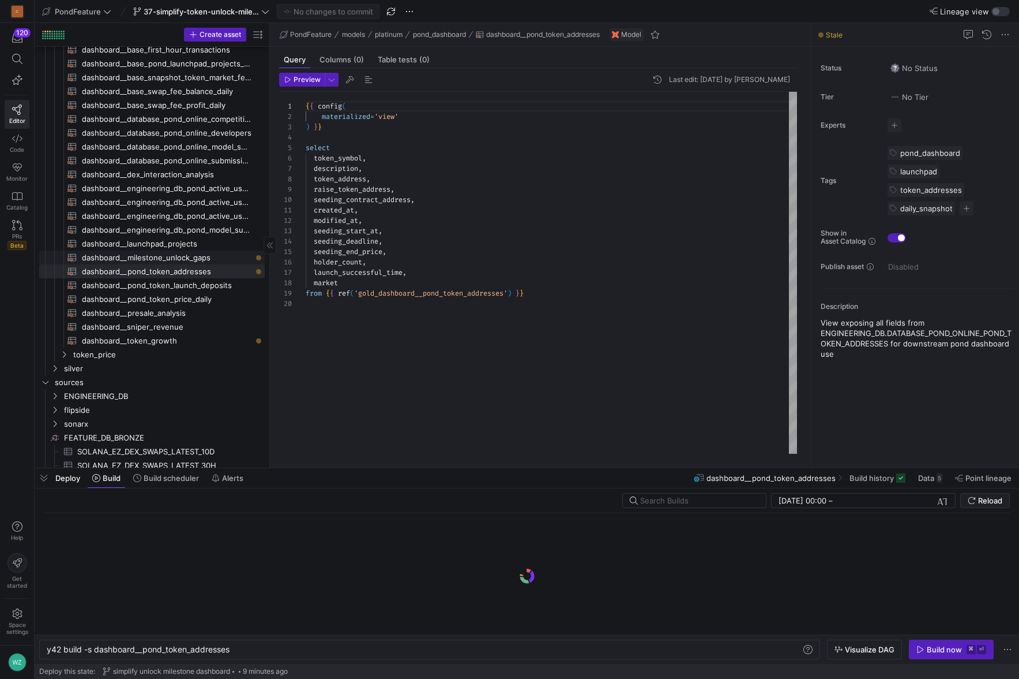
click at [163, 253] on span "dashboard__milestone_unlock_gaps​​​​​​​​​​" at bounding box center [167, 257] width 170 height 13
type textarea "{{ config( materialized='view' ) }} select event_type, unlock_time, previous_un…"
type textarea "y42 build -s dashboard__milestone_unlock_gaps"
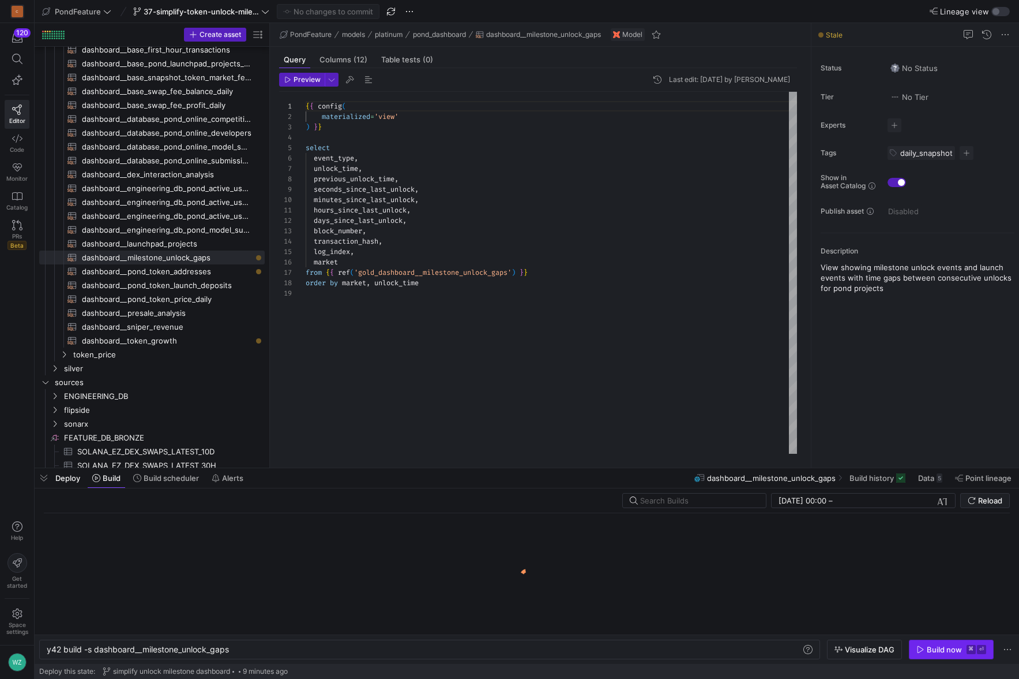
click at [953, 650] on div "Build now" at bounding box center [944, 648] width 35 height 9
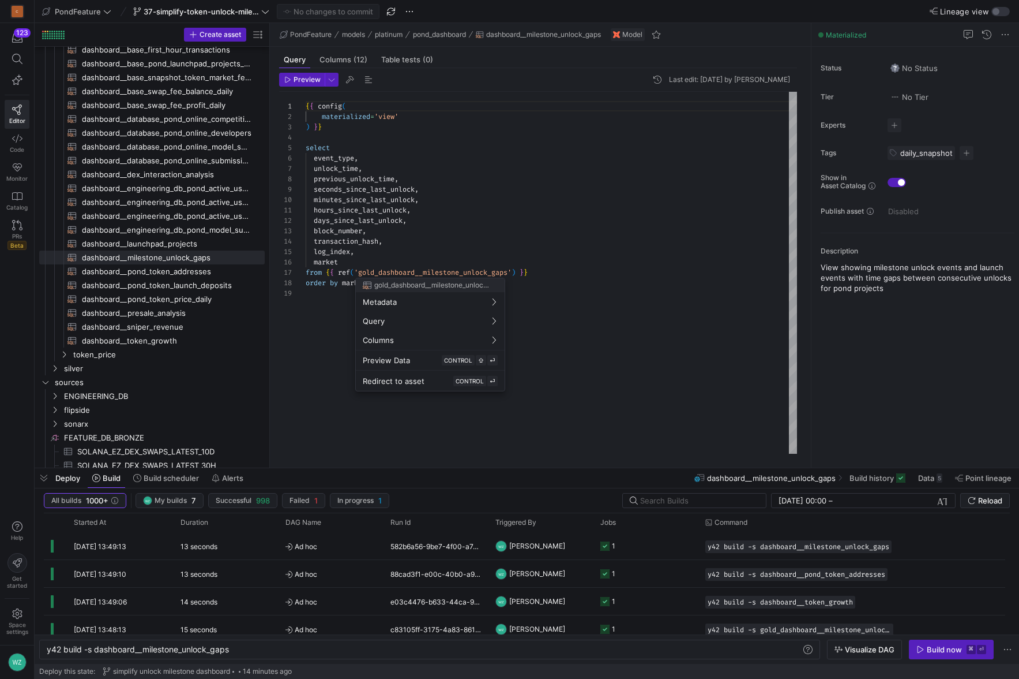
click at [310, 84] on div at bounding box center [509, 339] width 1019 height 679
click at [304, 83] on span "Preview" at bounding box center [307, 80] width 27 height 8
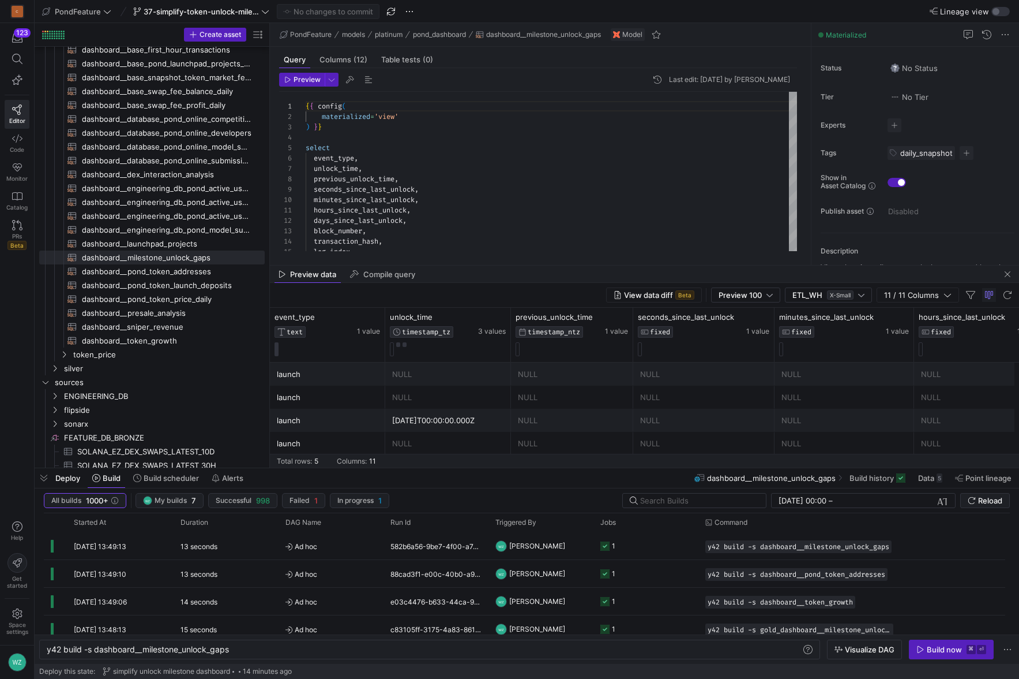
scroll to position [15, 0]
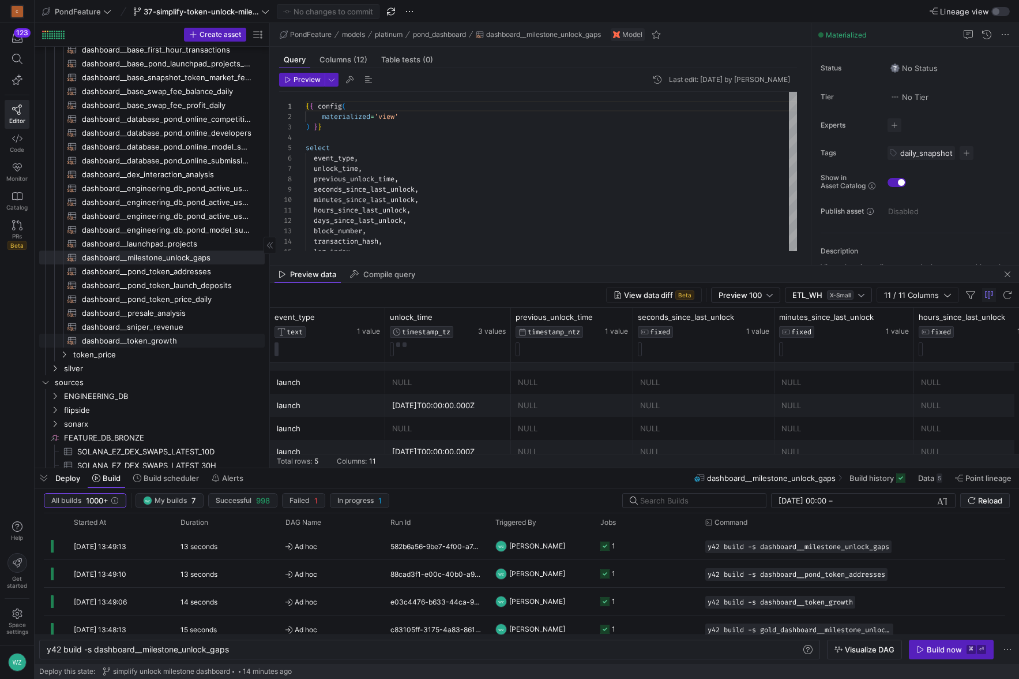
click at [178, 342] on span "dashboard__token_growth​​​​​​​​​​" at bounding box center [167, 340] width 170 height 13
type textarea "{{ config( materialized='view' ) }} select date_utc, token_address, market, sym…"
type textarea "y42 build -s dashboard__token_growth"
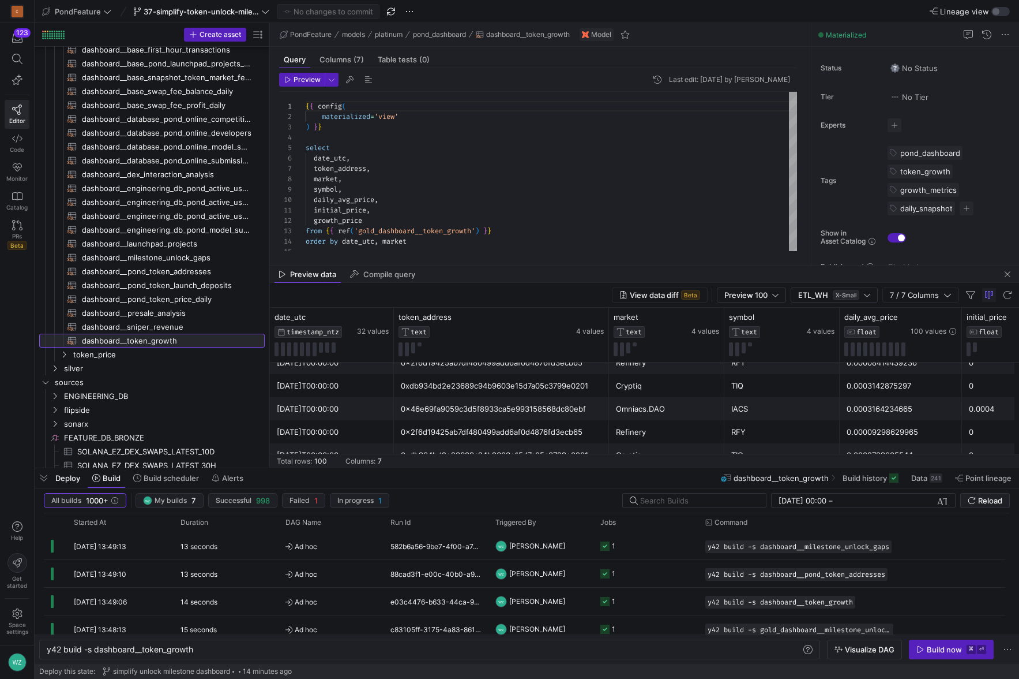
scroll to position [951, 0]
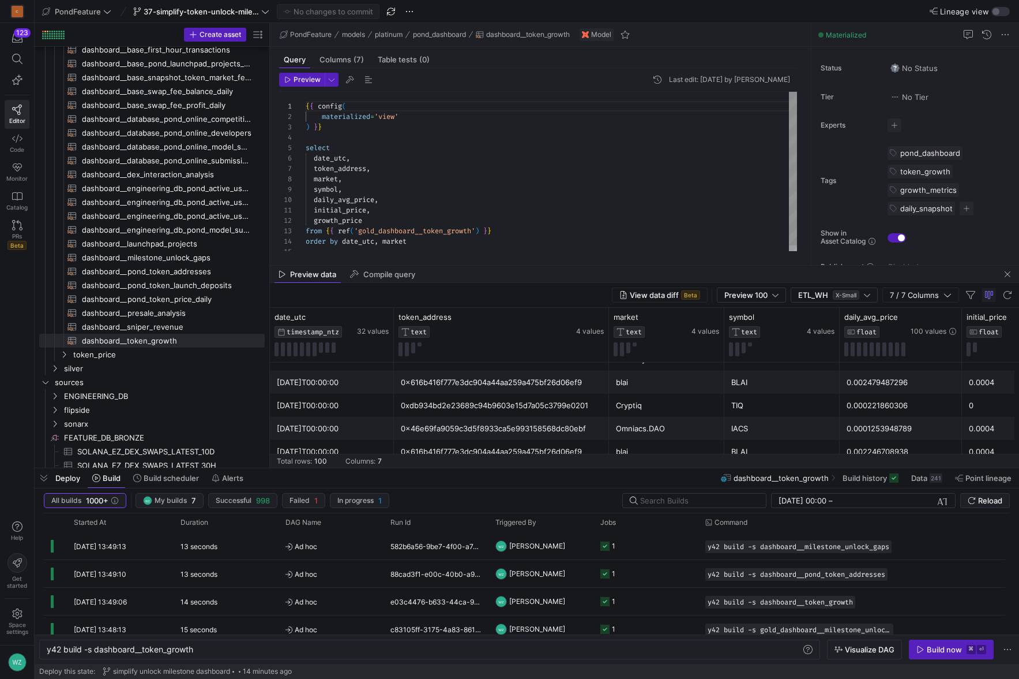
click at [511, 173] on div "{ { config ( materialized = 'view' ) } } select date_utc , token_address , mark…" at bounding box center [552, 174] width 492 height 165
click at [263, 17] on span at bounding box center [201, 12] width 141 height 14
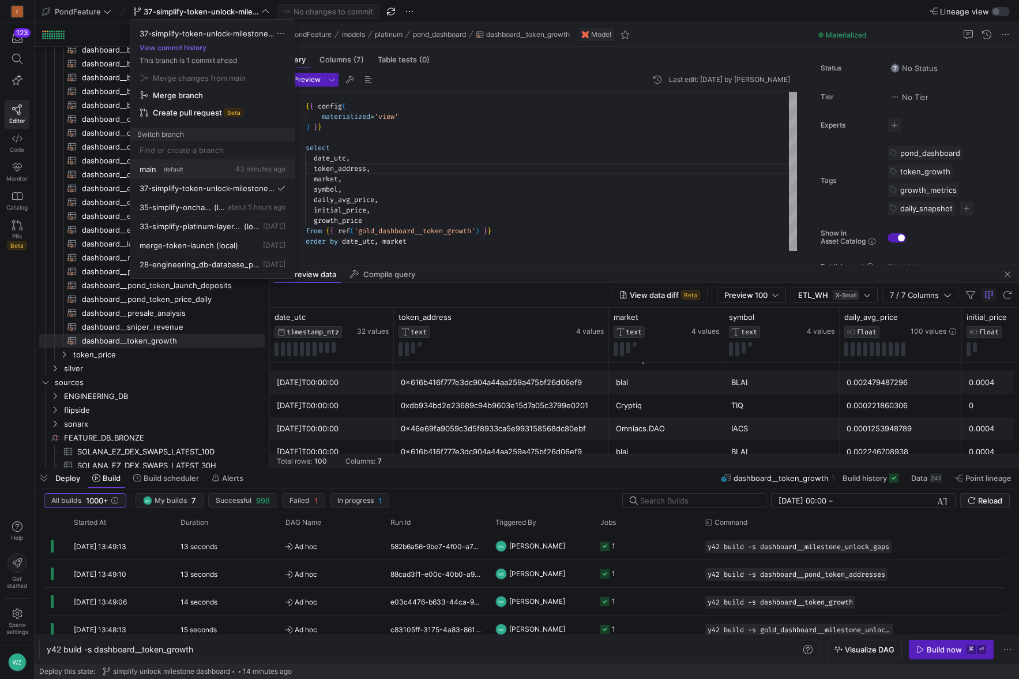
click at [205, 167] on div "main default 43 minutes ago" at bounding box center [213, 168] width 146 height 9
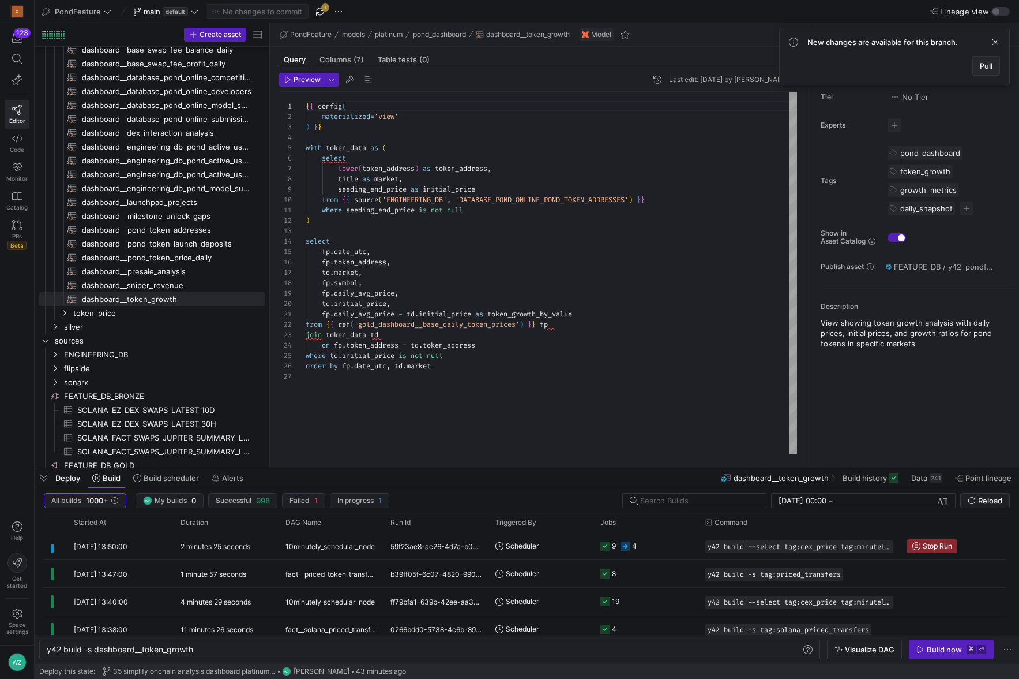
click at [994, 68] on span at bounding box center [986, 66] width 27 height 18
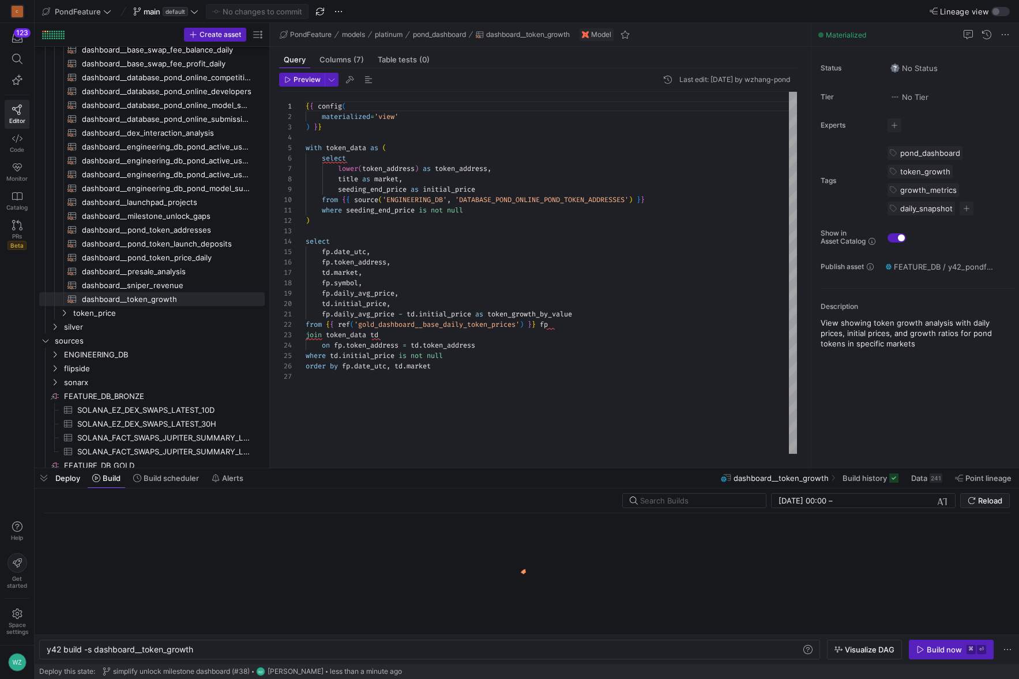
type textarea "{{ config( materialized='view' ) }} select date_utc, token_address, market, sym…"
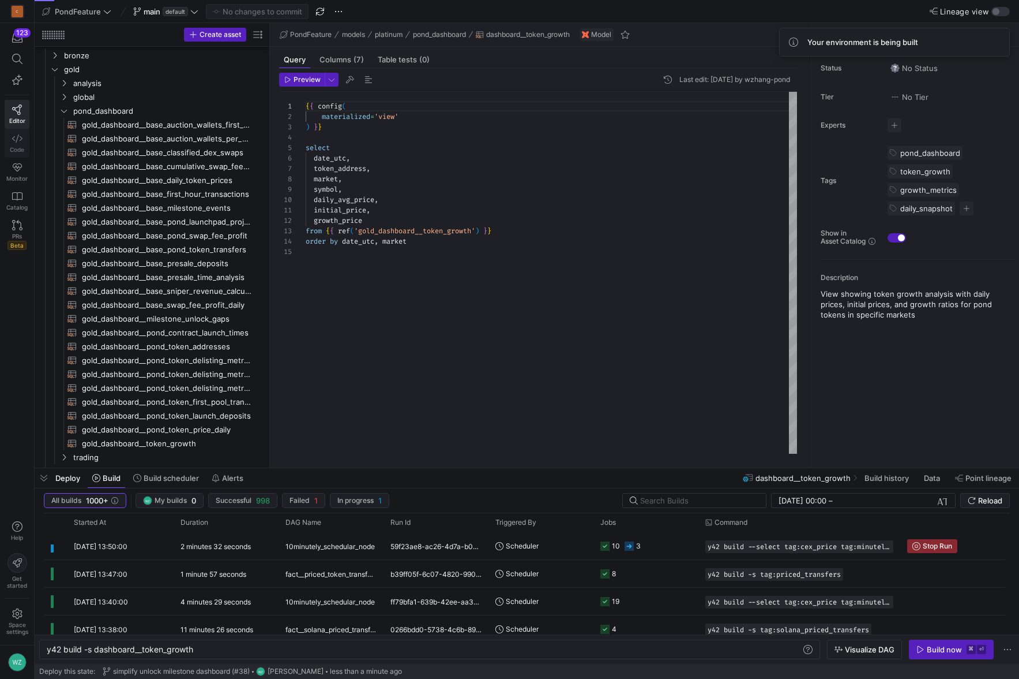
click at [13, 150] on span "Code" at bounding box center [17, 149] width 14 height 7
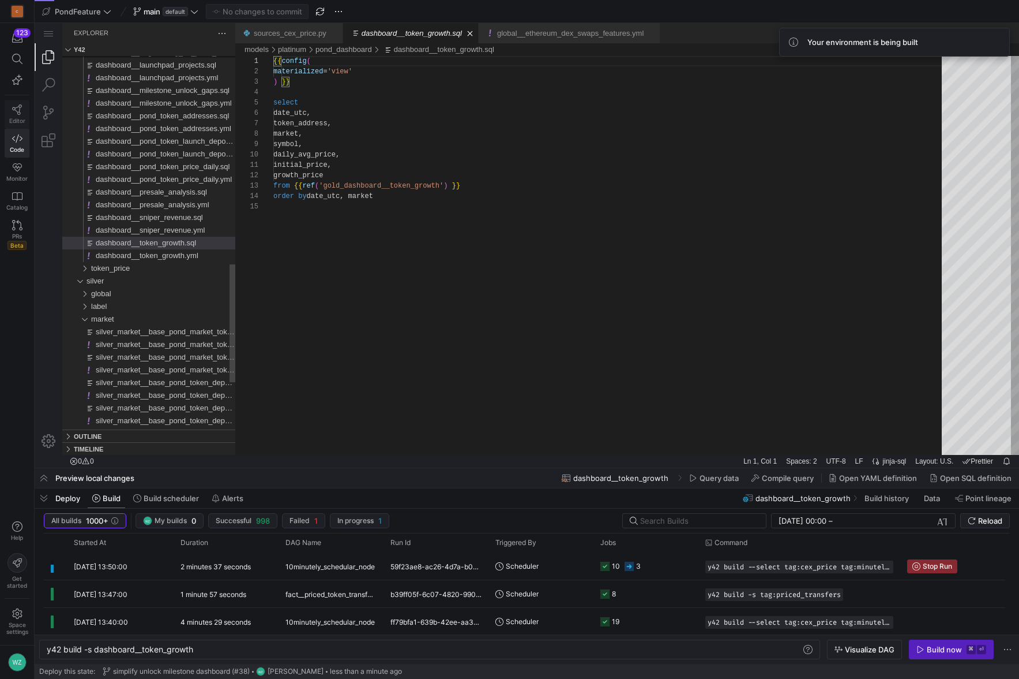
click at [18, 122] on span "Editor" at bounding box center [17, 120] width 16 height 7
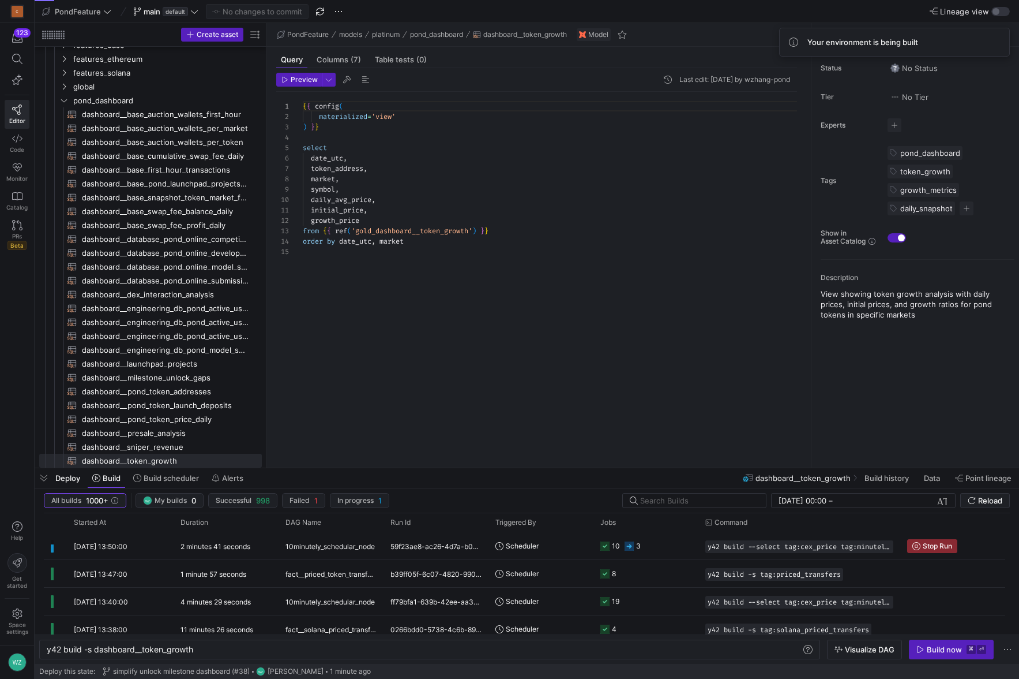
drag, startPoint x: 194, startPoint y: 196, endPoint x: 310, endPoint y: 208, distance: 116.0
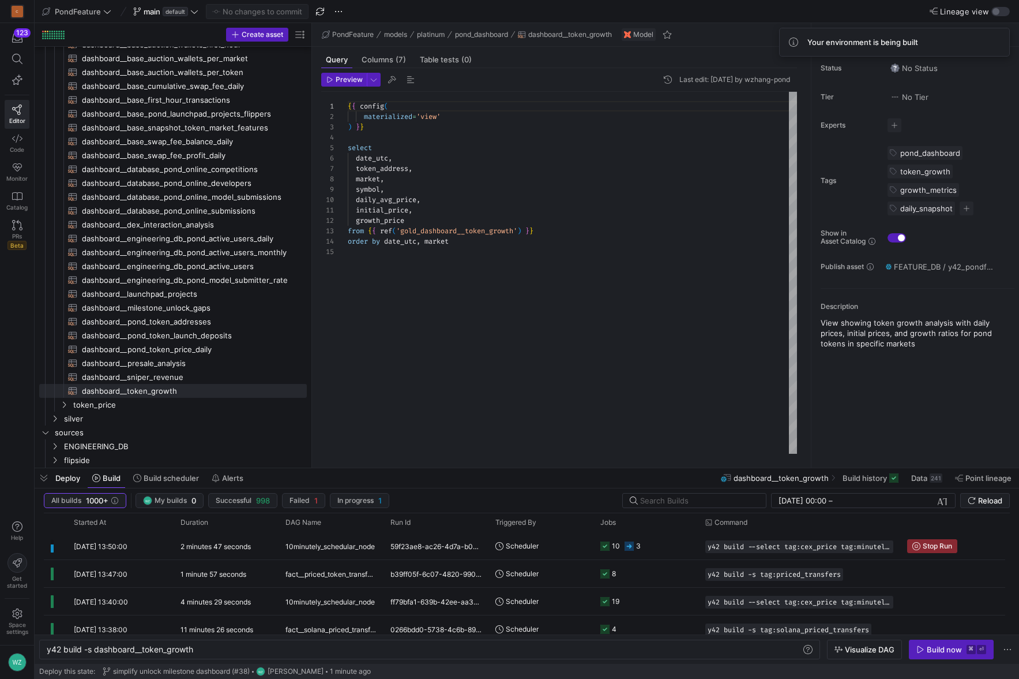
click at [463, 278] on div "{ { config ( materialized = 'view' ) } } select date_utc , token_address , mark…" at bounding box center [572, 273] width 449 height 362
click at [349, 84] on span "button" at bounding box center [344, 79] width 44 height 13
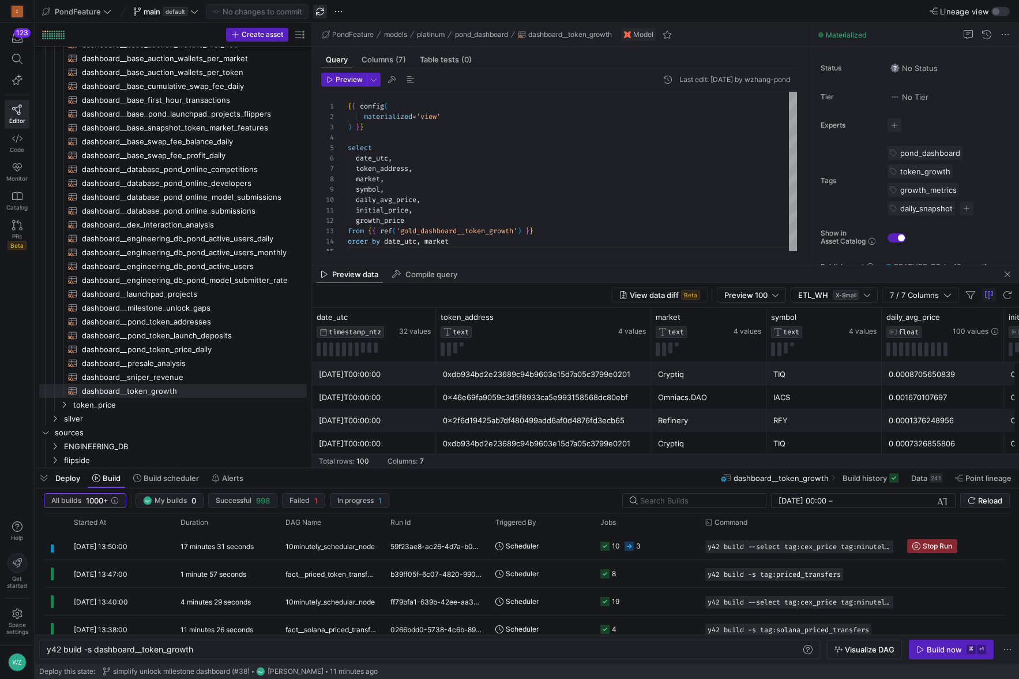
click at [324, 9] on span "button" at bounding box center [320, 12] width 14 height 14
click at [1010, 279] on span "button" at bounding box center [1008, 274] width 14 height 14
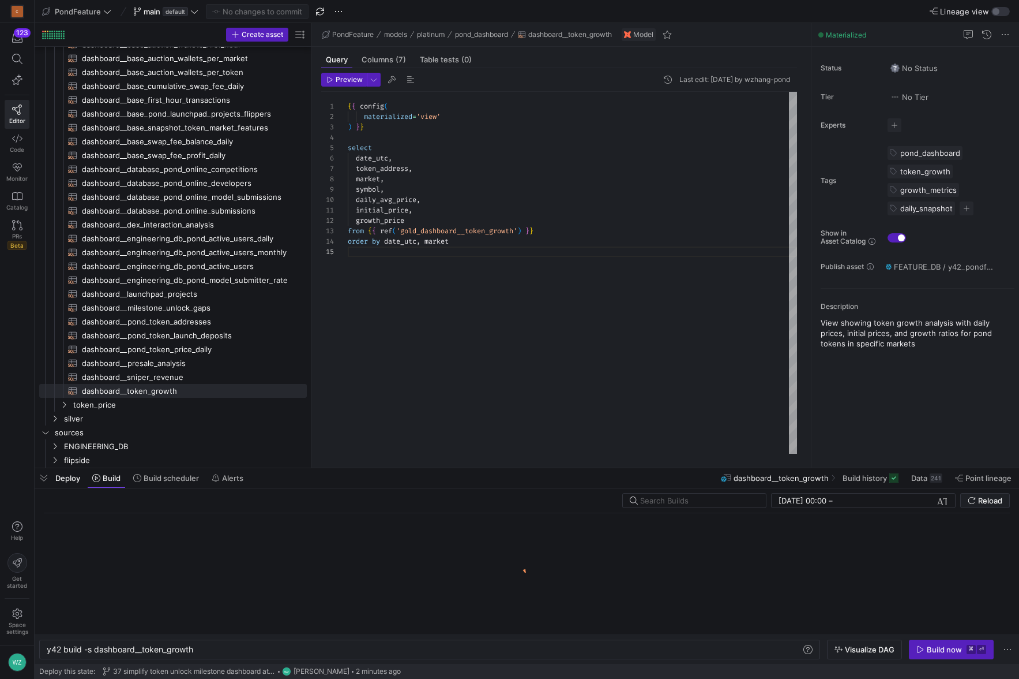
type textarea "{{ config( materialized='view' ) }} select date_utc, token_address, market, sym…"
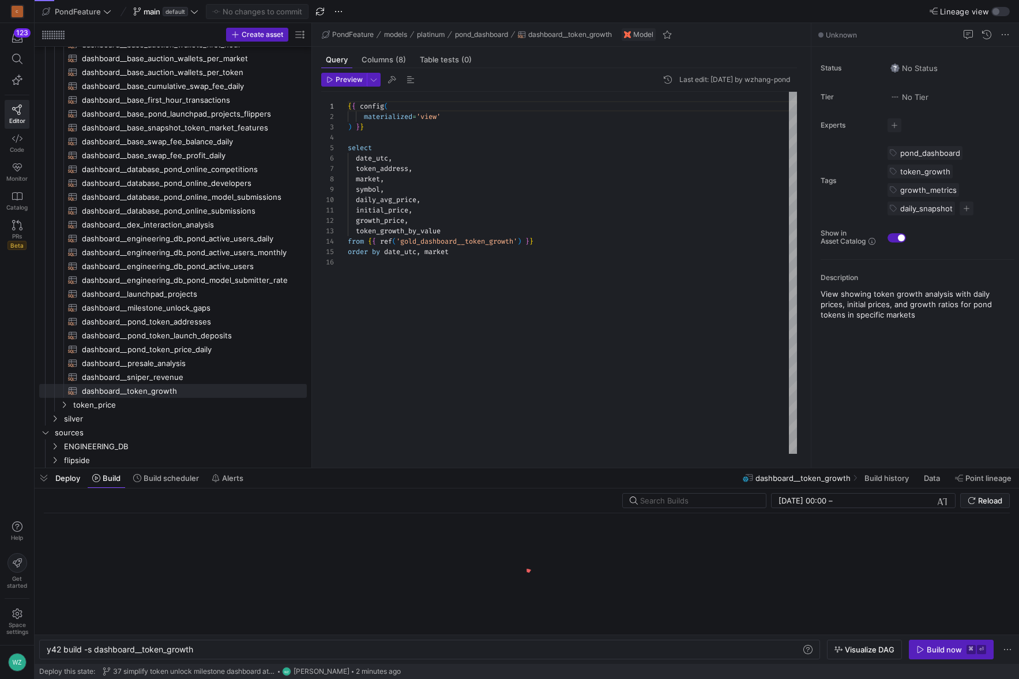
scroll to position [104, 0]
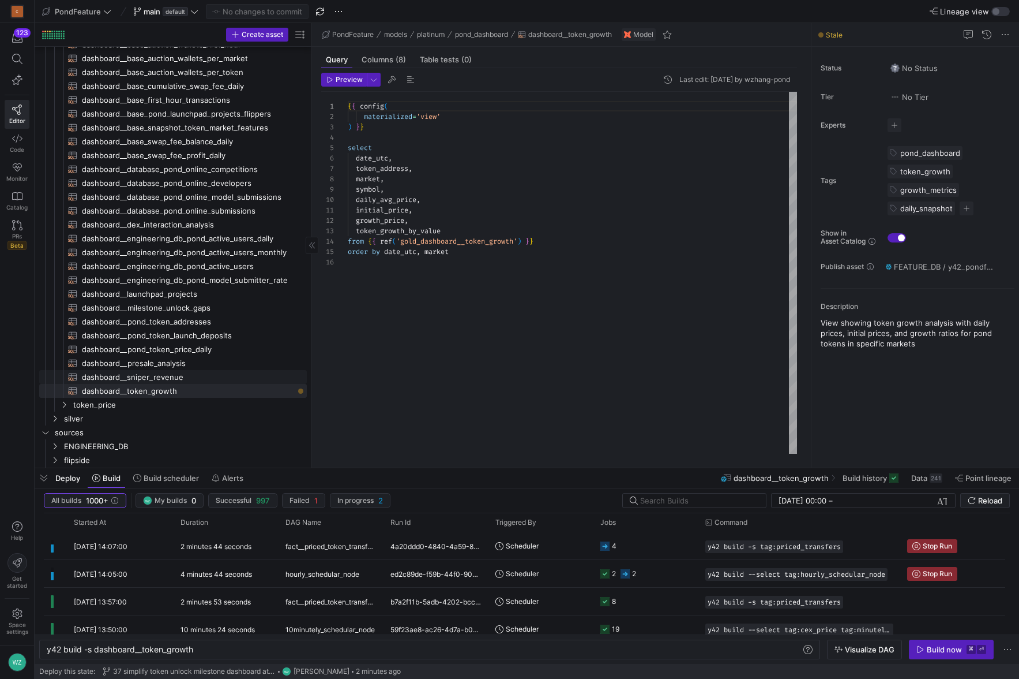
click at [177, 376] on span "dashboard__sniper_revenue​​​​​​​​​​" at bounding box center [188, 376] width 212 height 13
type textarea "y42 build -s dashboard__sniper_revenue"
type textarea "{{ config( materialized='view' ) }} select sniper, token_address as pool_addres…"
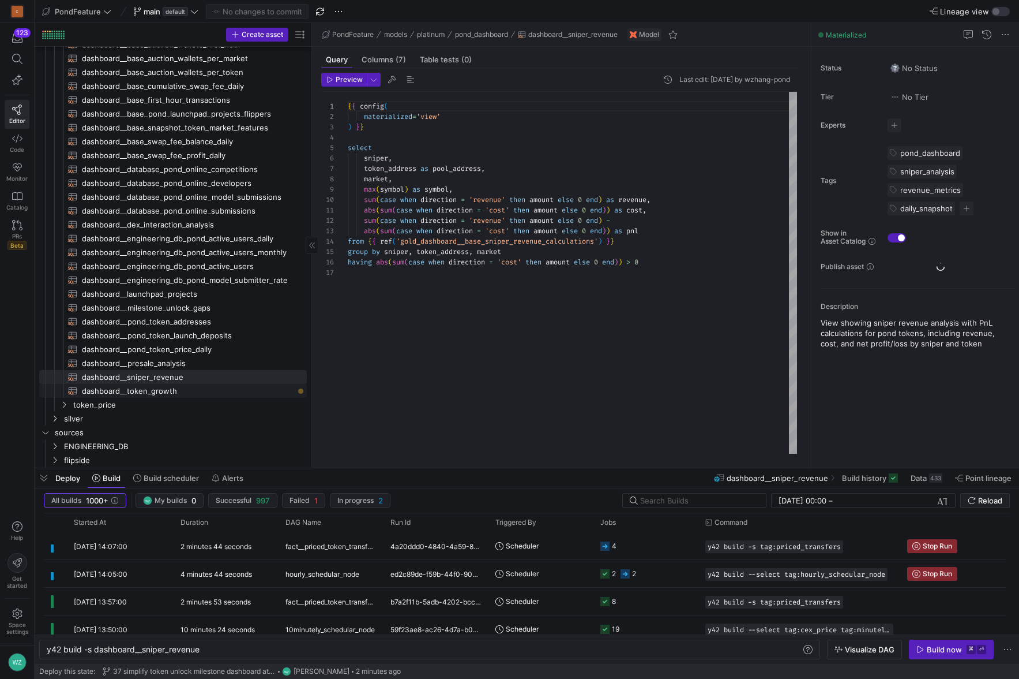
click at [162, 385] on span "dashboard__token_growth​​​​​​​​​​" at bounding box center [188, 390] width 212 height 13
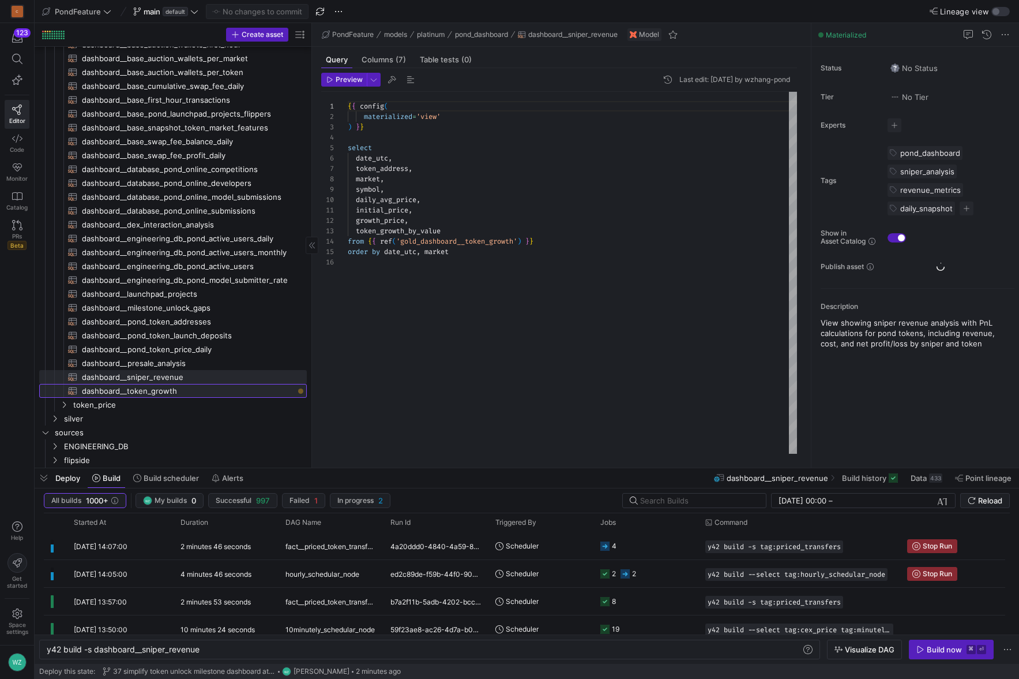
type textarea "y42 build -s dashboard__token_growth"
type textarea "{{ config( materialized='view' ) }} select date_utc, token_address, market, sym…"
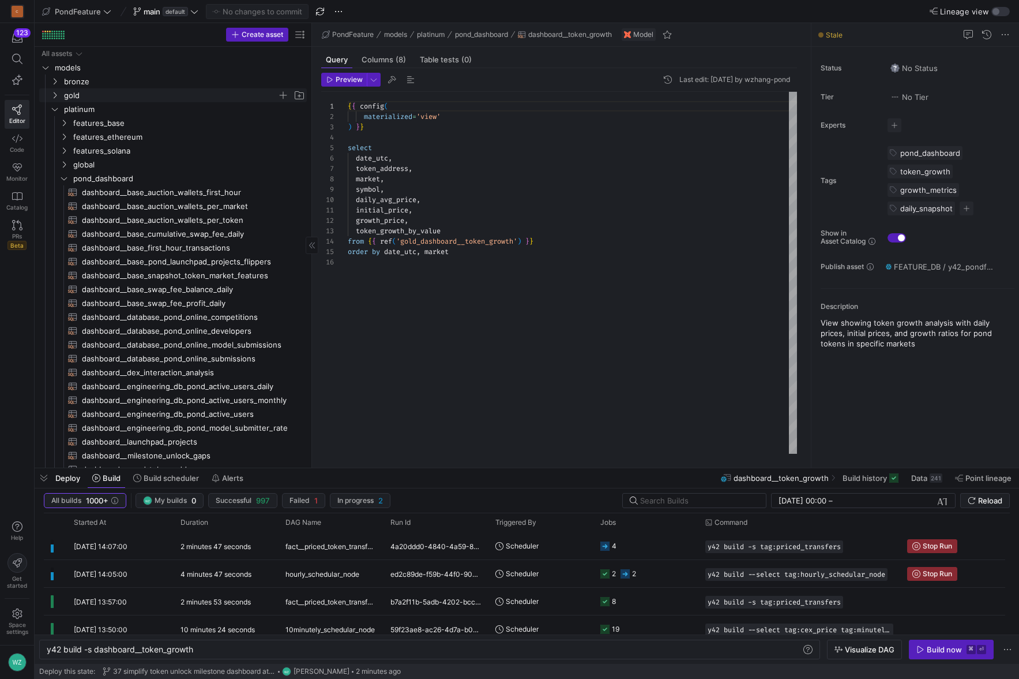
click at [103, 91] on span "gold" at bounding box center [170, 95] width 213 height 13
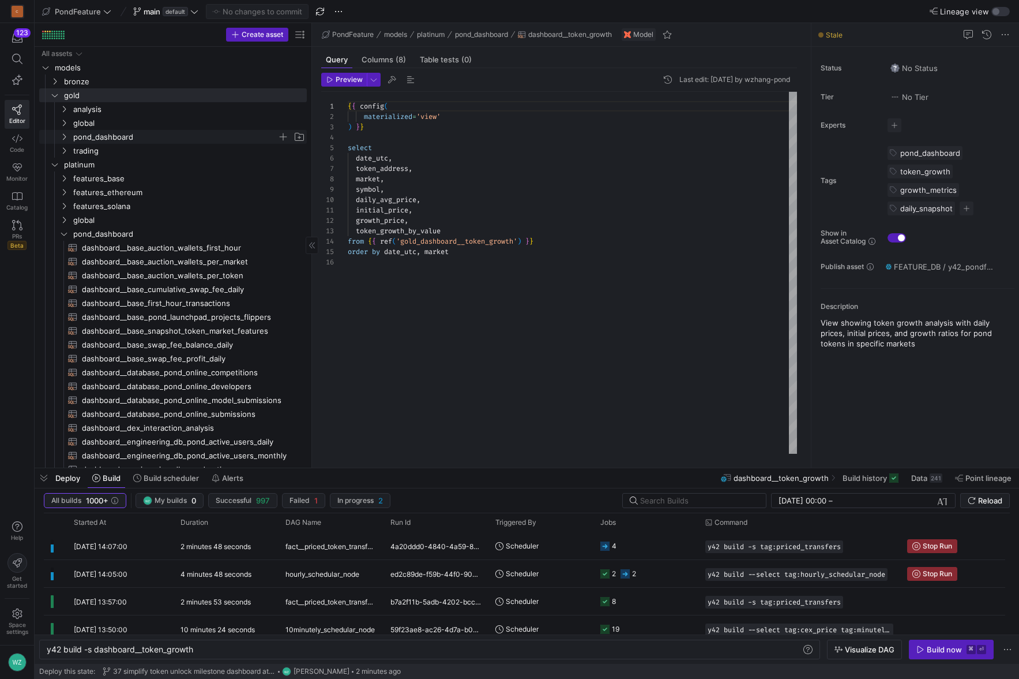
click at [103, 134] on span "pond_dashboard" at bounding box center [175, 136] width 204 height 13
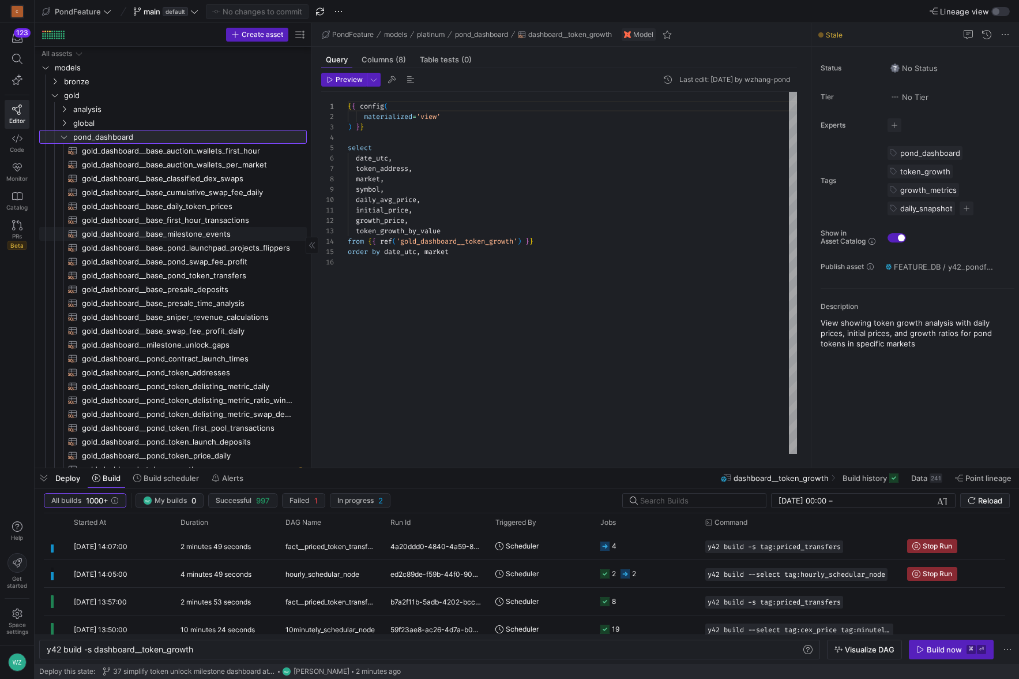
scroll to position [286, 0]
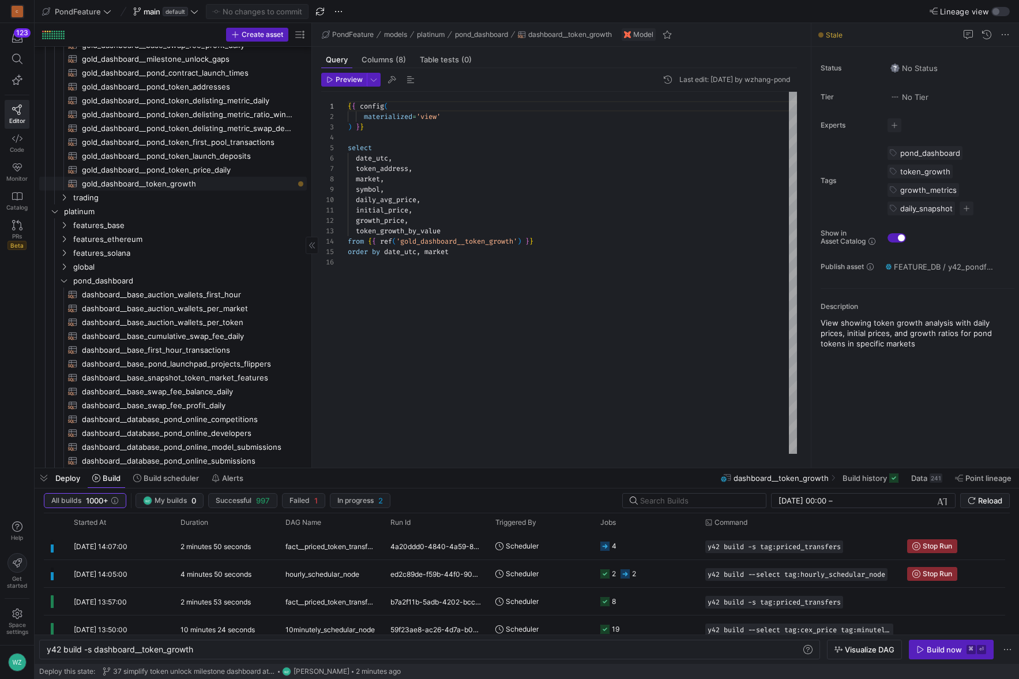
click at [179, 182] on span "gold_dashboard__token_growth​​​​​​​​​​" at bounding box center [188, 183] width 212 height 13
type textarea "y42 build -s gold_dashboard__token_growth"
type textarea "{{ config( materialized='table' ) }} with token_data as ( select lower(token_ad…"
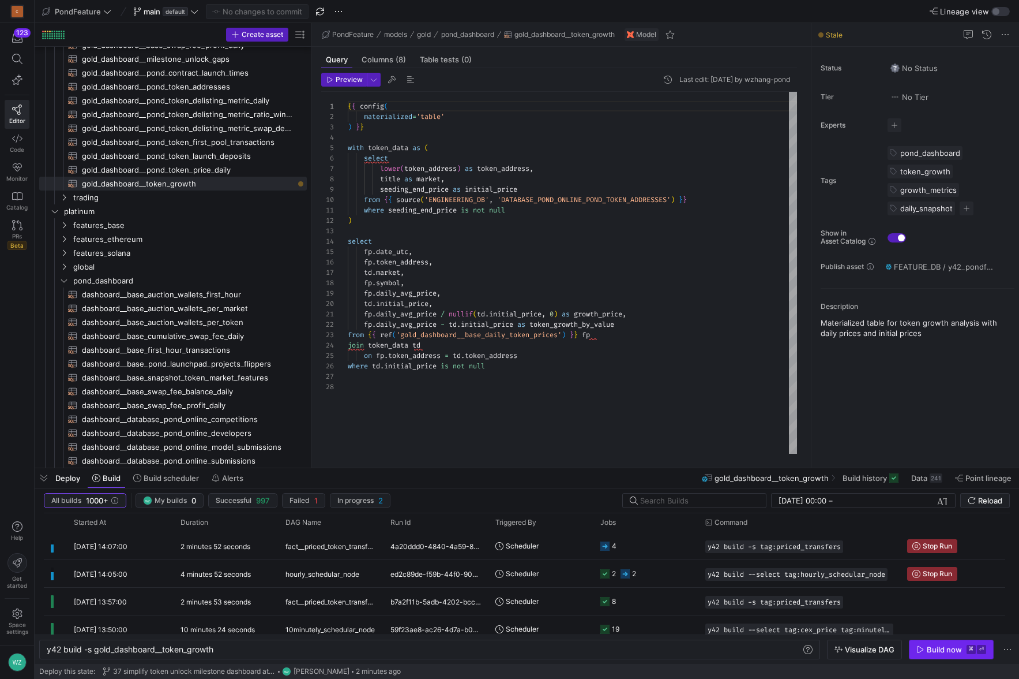
click at [959, 650] on div "Build now" at bounding box center [944, 648] width 35 height 9
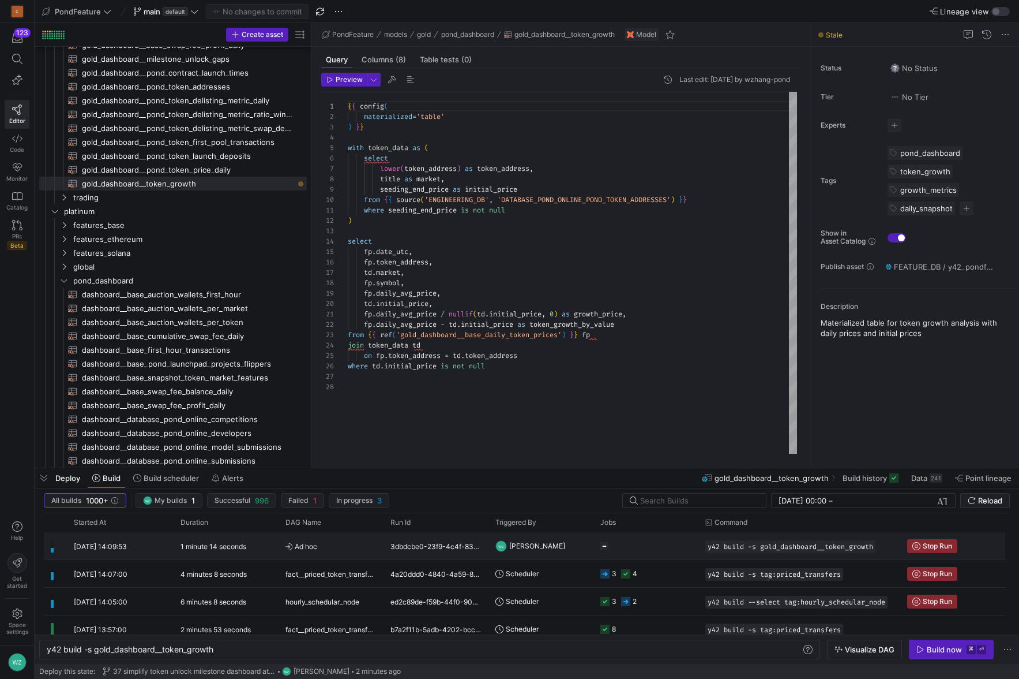
click at [639, 552] on y42-job-status-cell-renderer at bounding box center [646, 546] width 91 height 26
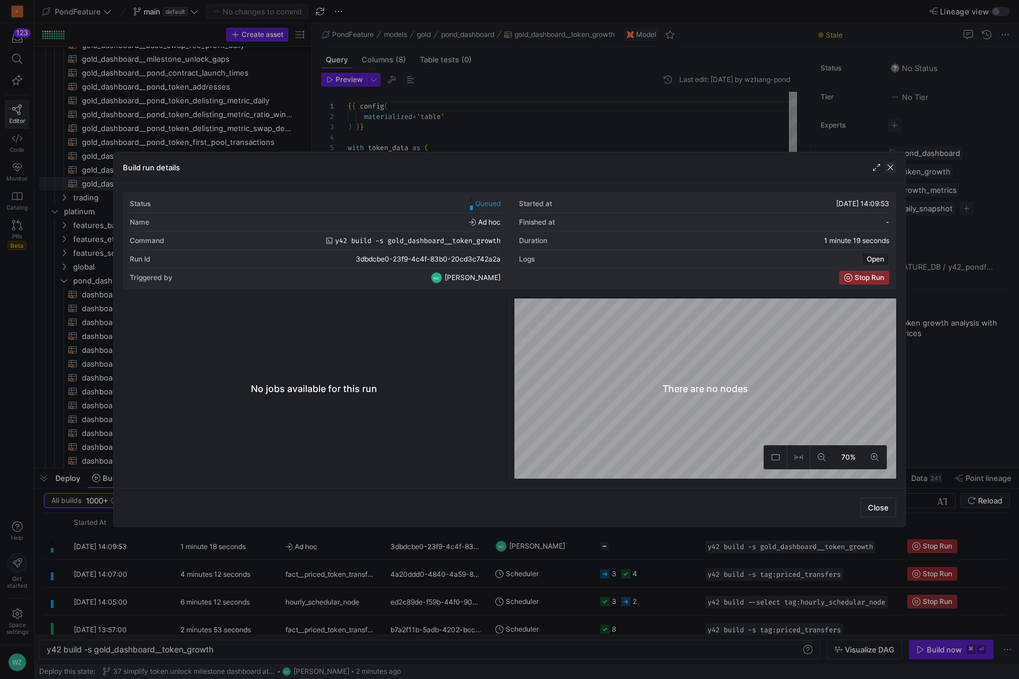
click at [888, 165] on span "button" at bounding box center [891, 168] width 12 height 12
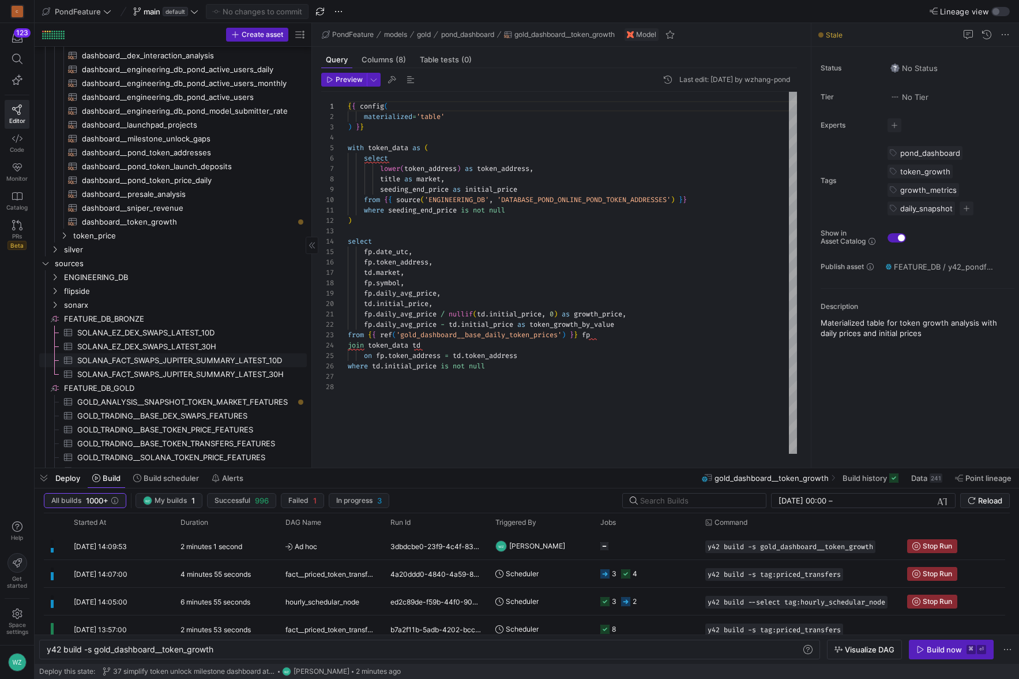
scroll to position [741, 0]
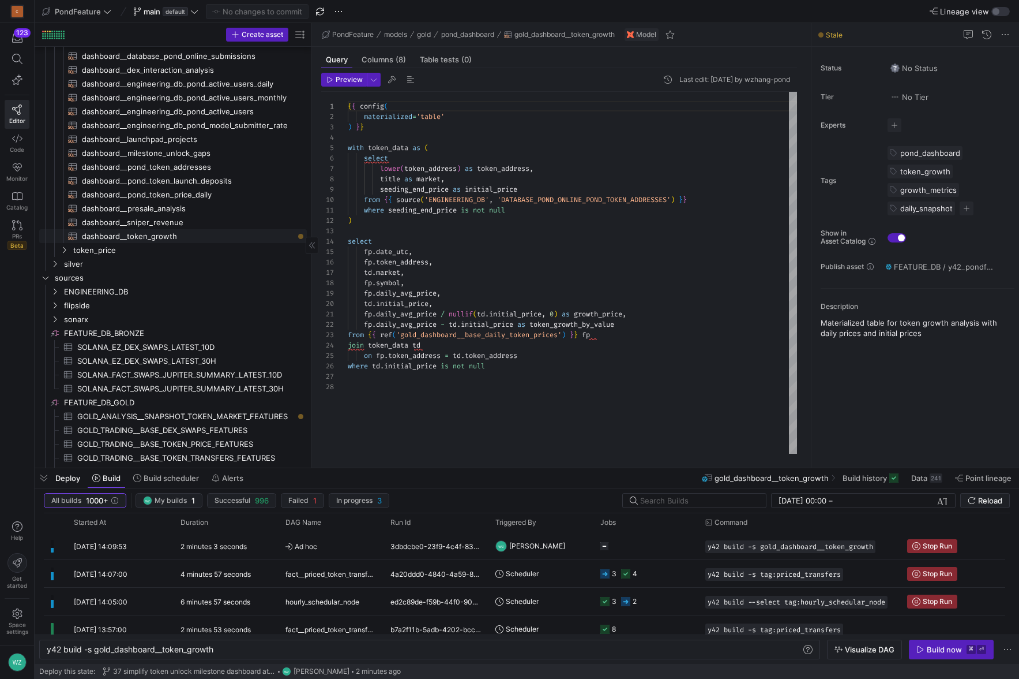
click at [201, 236] on span "dashboard__token_growth​​​​​​​​​​" at bounding box center [188, 236] width 212 height 13
type textarea "y42 build -s dashboard__token_growth"
type textarea "{{ config( materialized='view' ) }} select date_utc, token_address, market, sym…"
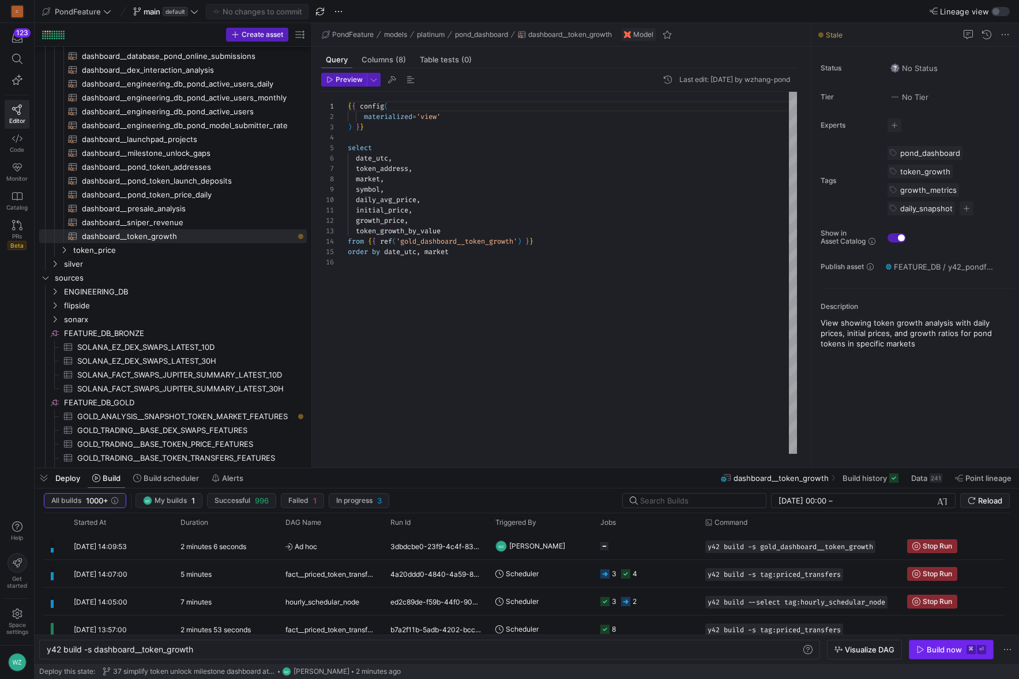
click at [959, 654] on span "button" at bounding box center [952, 649] width 84 height 18
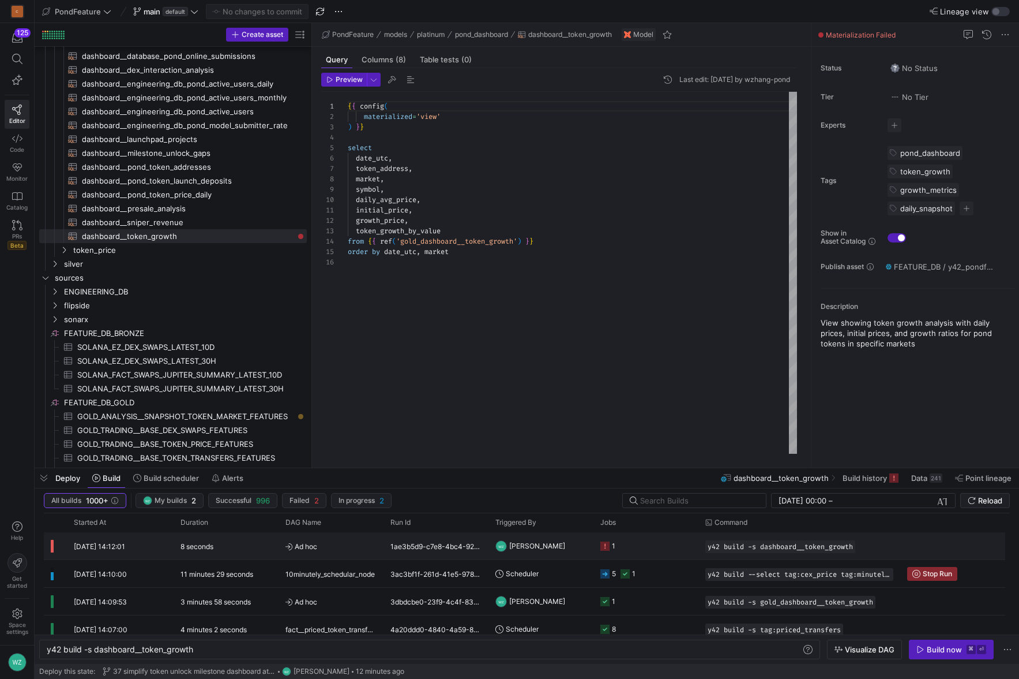
click at [633, 543] on y42-job-status-cell-renderer "1" at bounding box center [646, 546] width 91 height 26
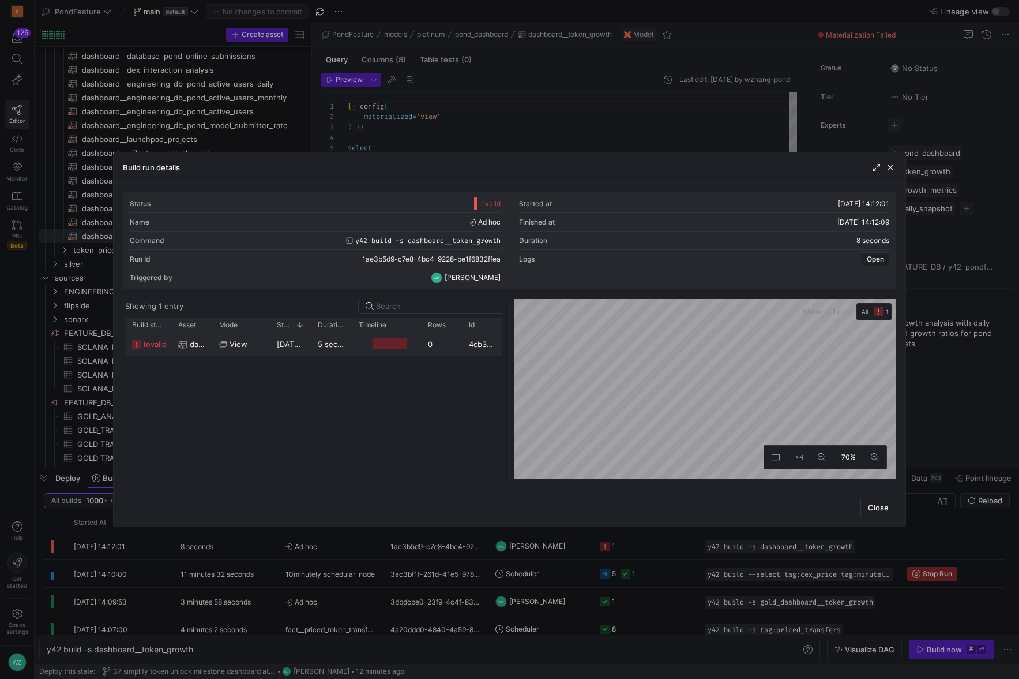
click at [312, 346] on div "5 seconds" at bounding box center [331, 343] width 41 height 23
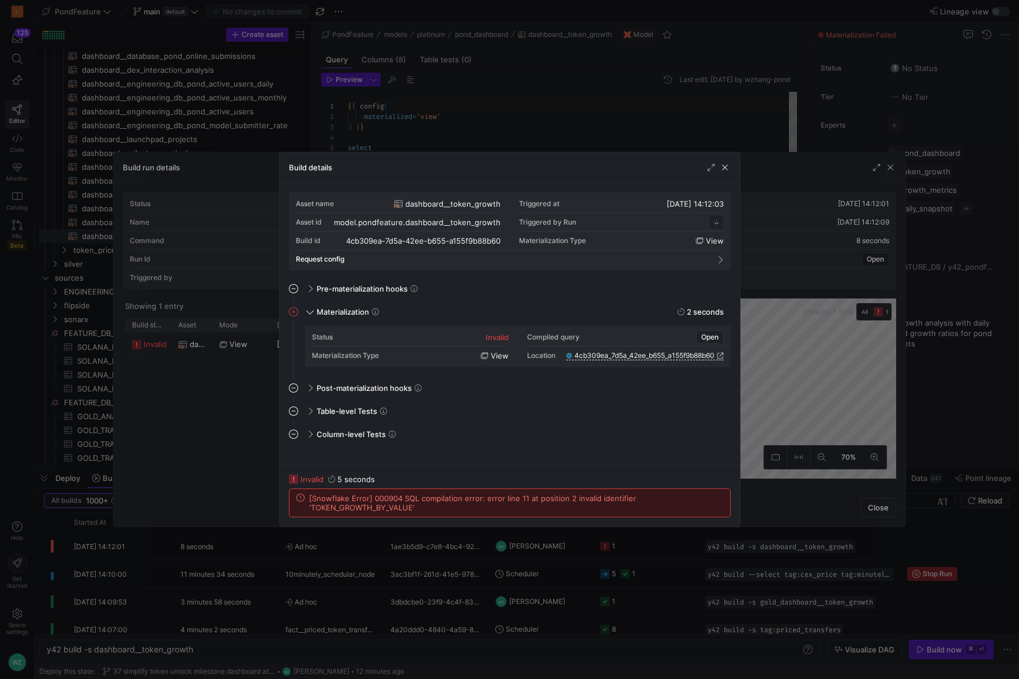
scroll to position [104, 0]
drag, startPoint x: 419, startPoint y: 509, endPoint x: 308, endPoint y: 501, distance: 112.2
click at [308, 501] on div "[Snowflake Error] 000904 SQL compilation error: error line 11 at position 2 inv…" at bounding box center [510, 502] width 427 height 18
copy span "[Snowflake Error] 000904 SQL compilation error: error line 11 at position 2 inv…"
click at [489, 568] on div at bounding box center [509, 339] width 1019 height 679
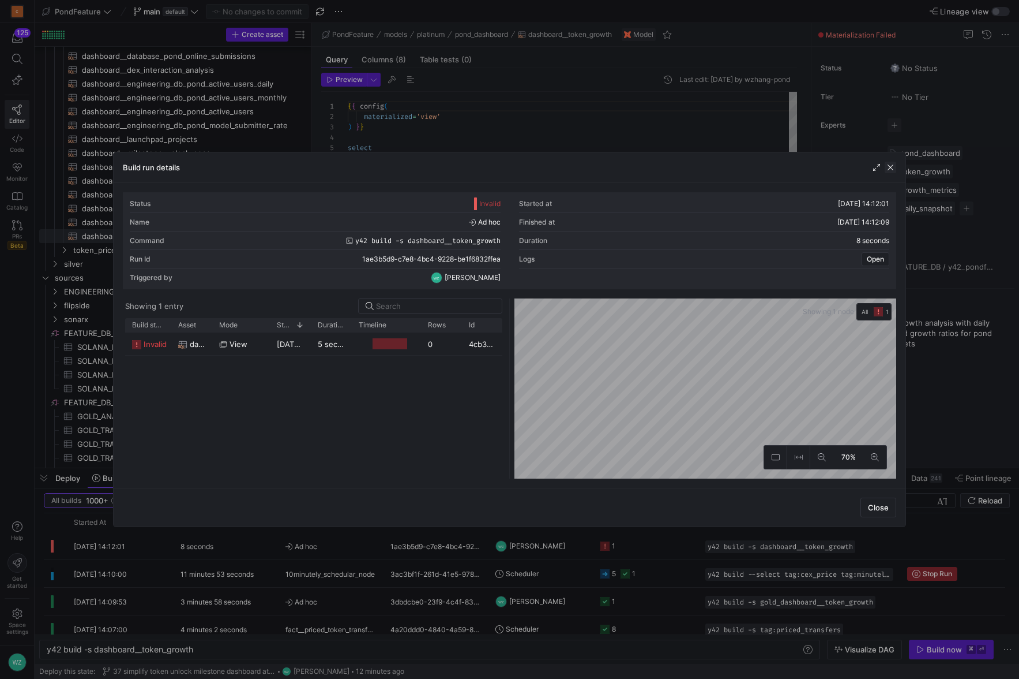
click at [894, 170] on span "button" at bounding box center [891, 168] width 12 height 12
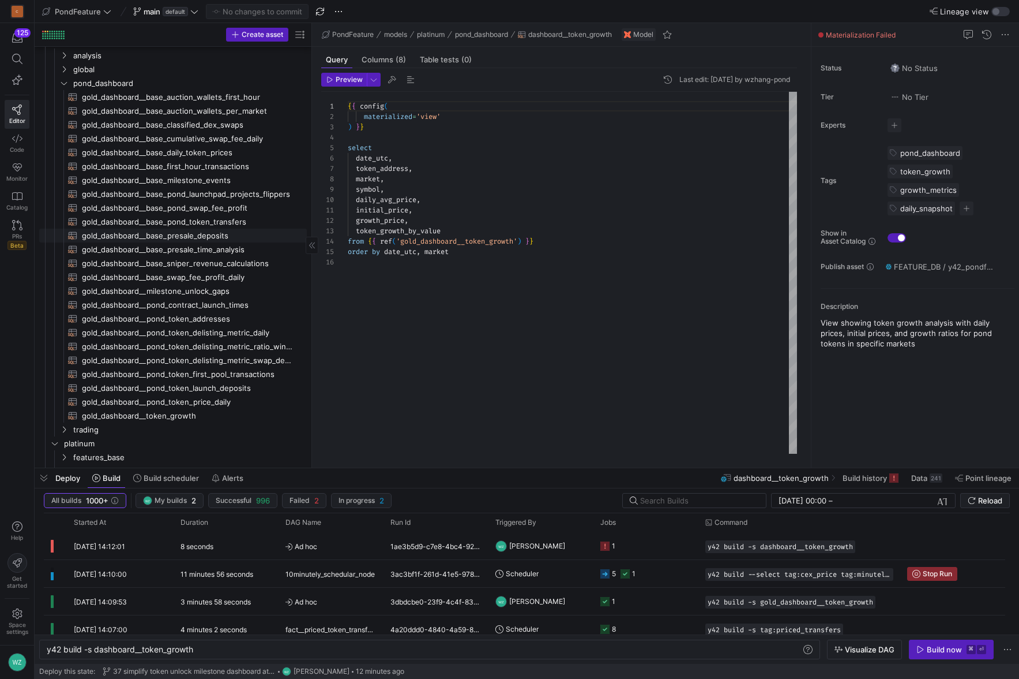
scroll to position [59, 0]
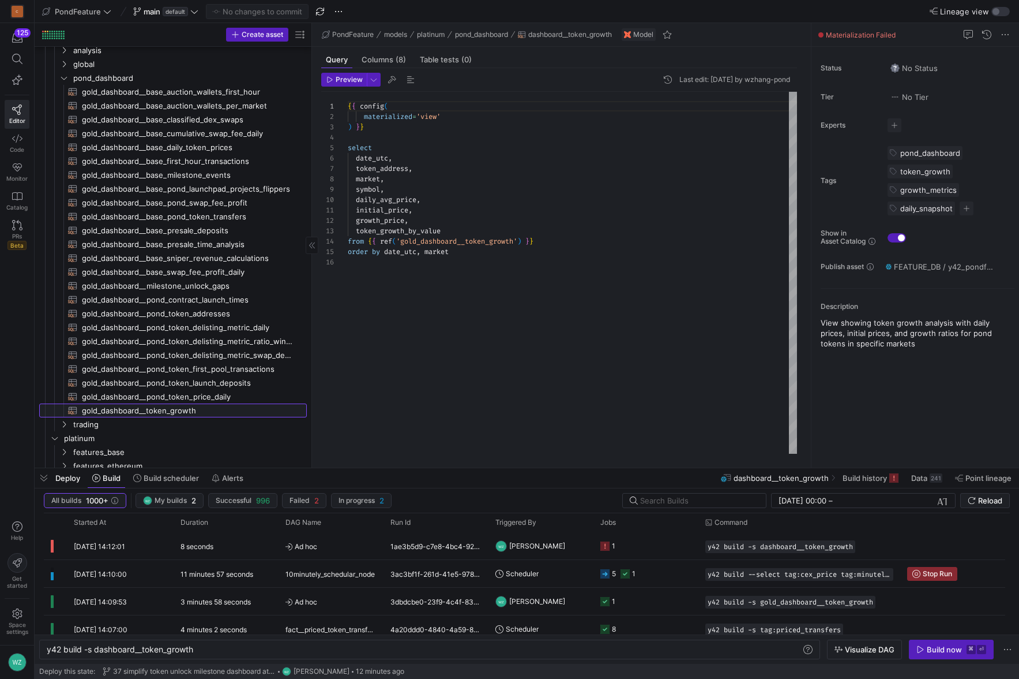
click at [169, 406] on span "gold_dashboard__token_growth​​​​​​​​​​" at bounding box center [188, 410] width 212 height 13
type textarea "y42 build -s gold_dashboard__token_growth"
type textarea "{{ config( materialized='table' ) }} with token_data as ( select lower(token_ad…"
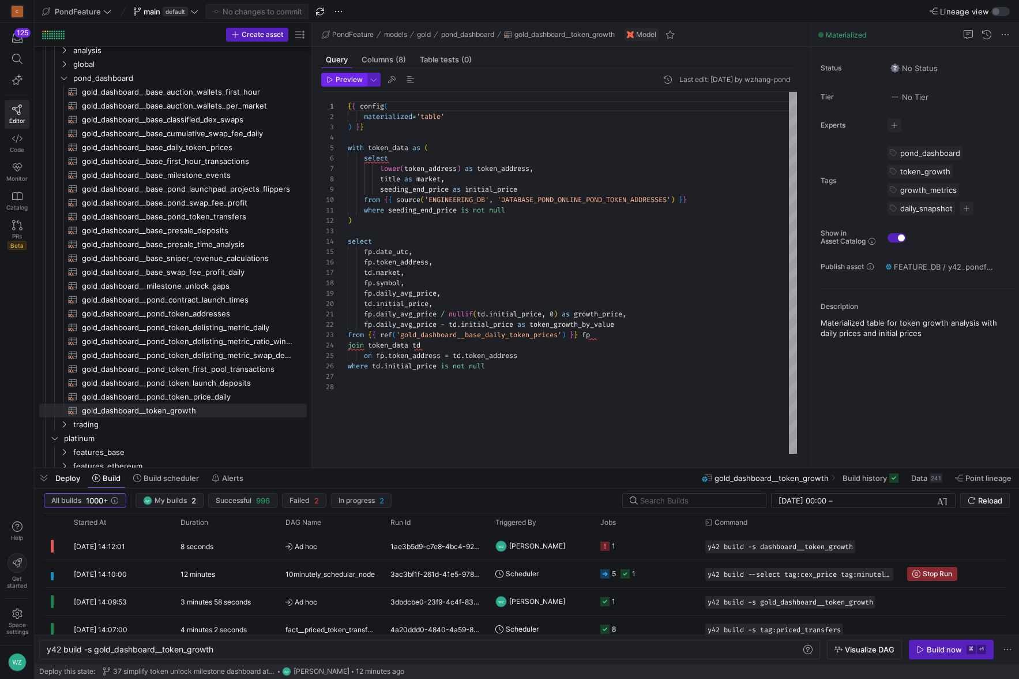
click at [338, 80] on span "Preview" at bounding box center [349, 80] width 27 height 8
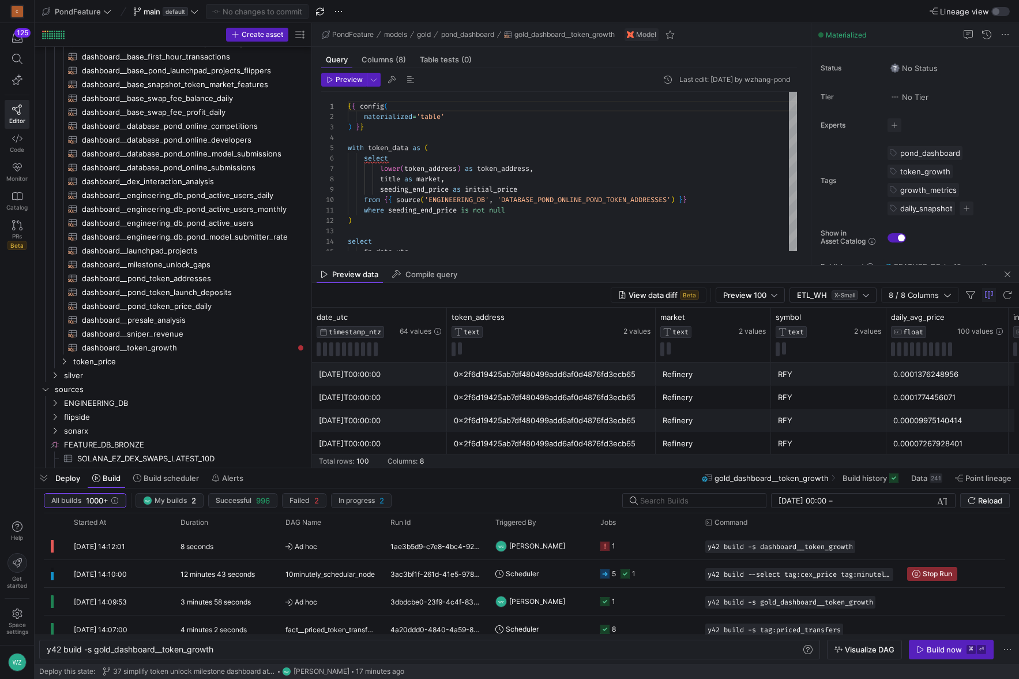
scroll to position [607, 0]
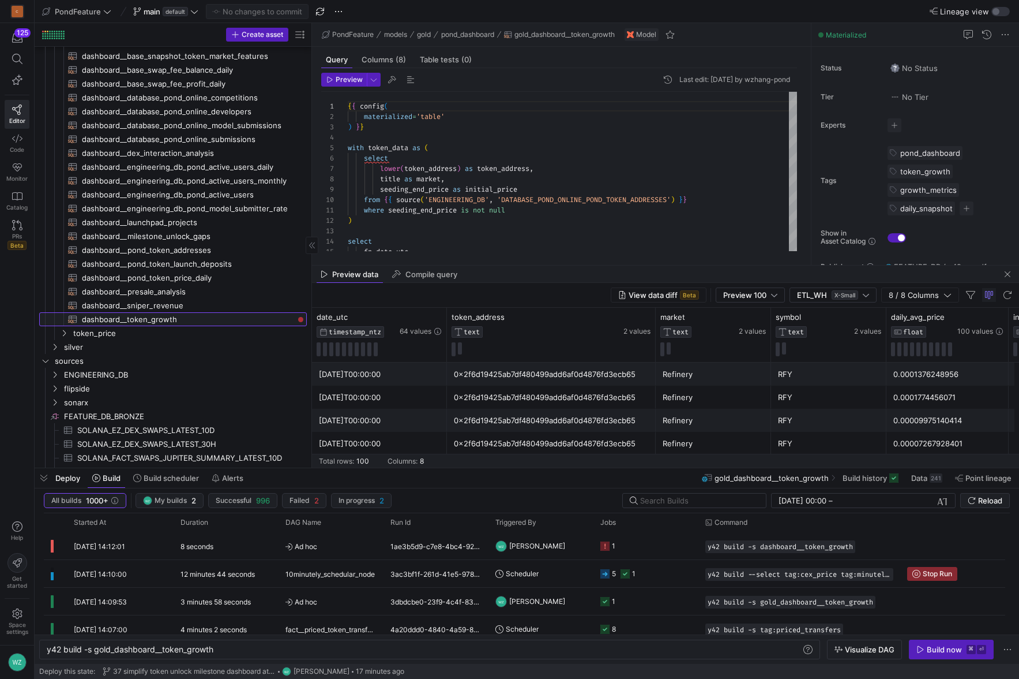
click at [188, 321] on span "dashboard__token_growth​​​​​​​​​​" at bounding box center [188, 319] width 212 height 13
type textarea "y42 build -s dashboard__token_growth"
type textarea "{{ config( materialized='view' ) }} select date_utc, token_address, market, sym…"
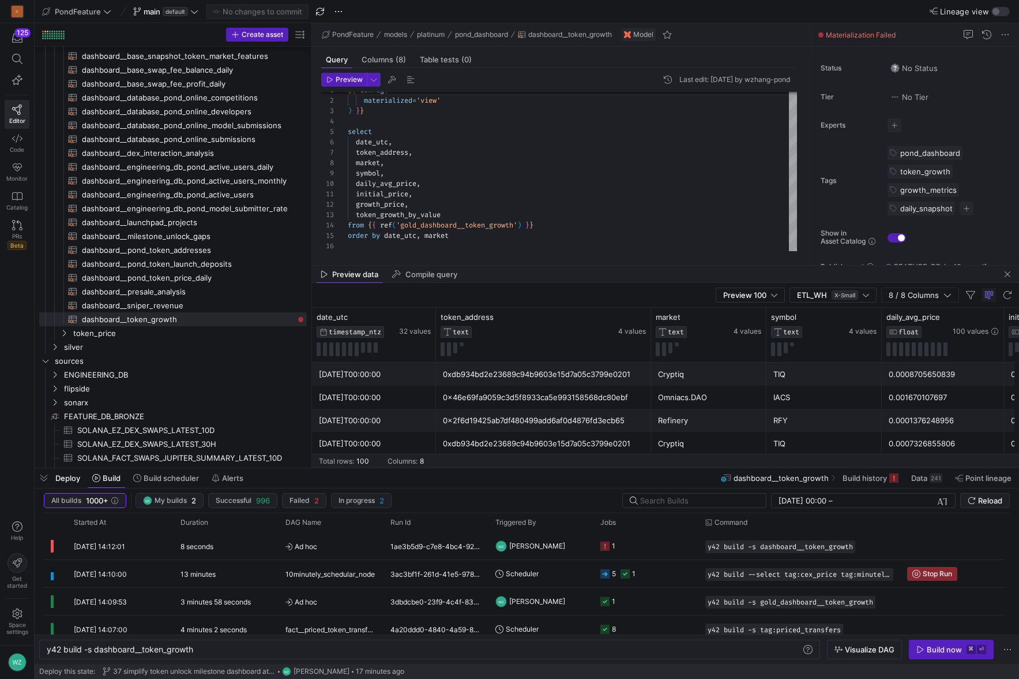
click at [982, 665] on div "Deploy this state: 37 simplify token unlock milestone dashboard at platinum lay…" at bounding box center [527, 670] width 976 height 15
click at [963, 644] on span "Build now ⌘ ⏎" at bounding box center [952, 648] width 70 height 9
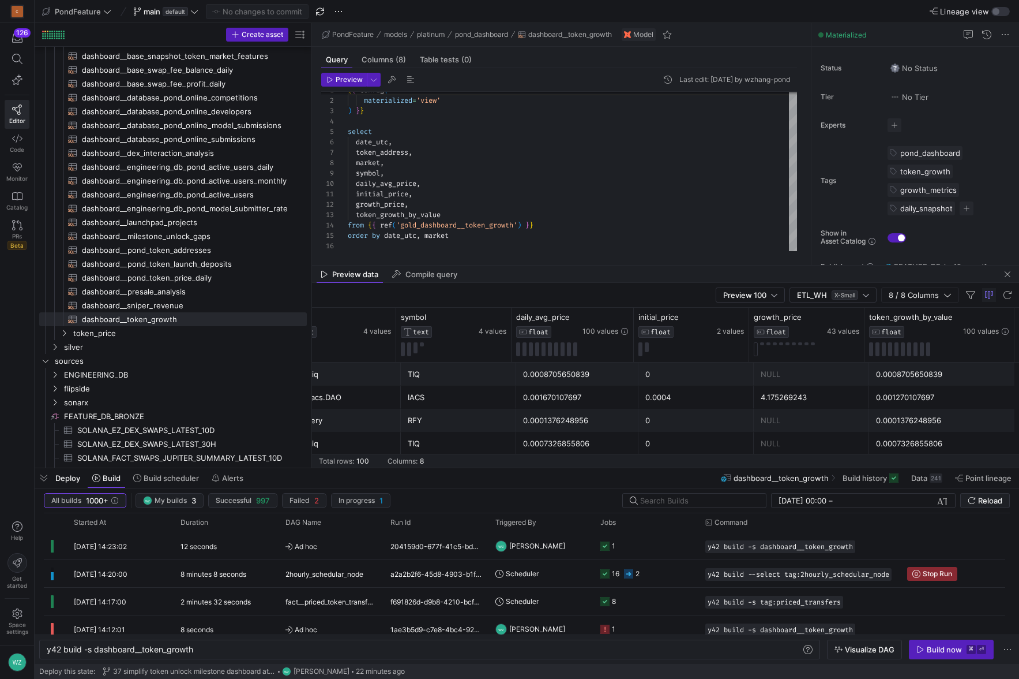
scroll to position [0, 361]
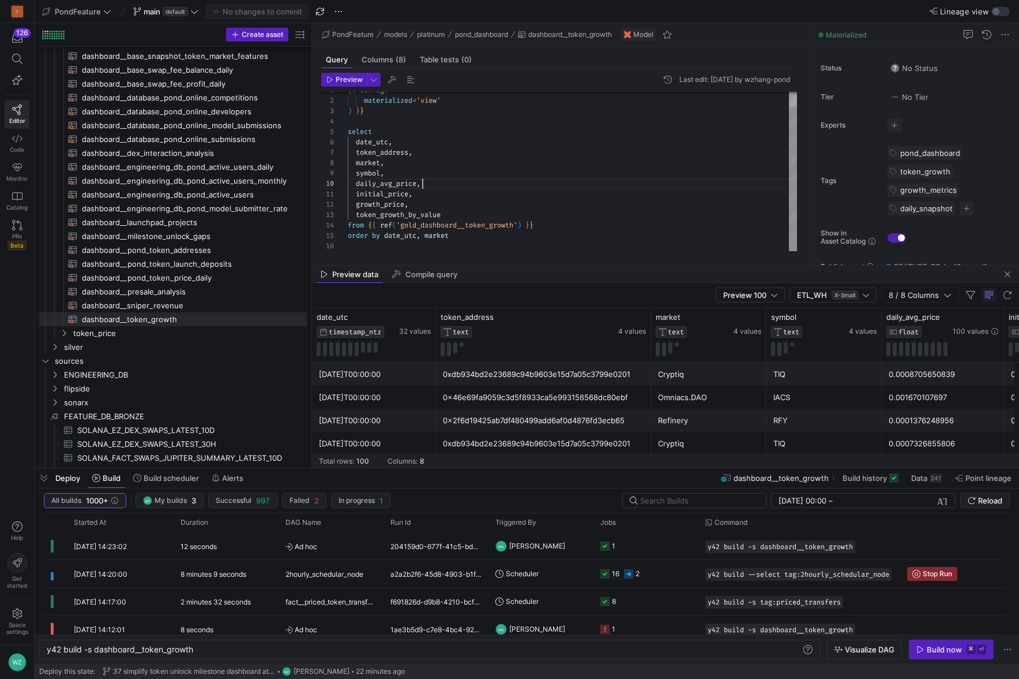
click at [558, 179] on div "{ { config ( materialized = 'view' ) } } select date_utc , token_address , mark…" at bounding box center [572, 163] width 449 height 175
